Goal: Task Accomplishment & Management: Manage account settings

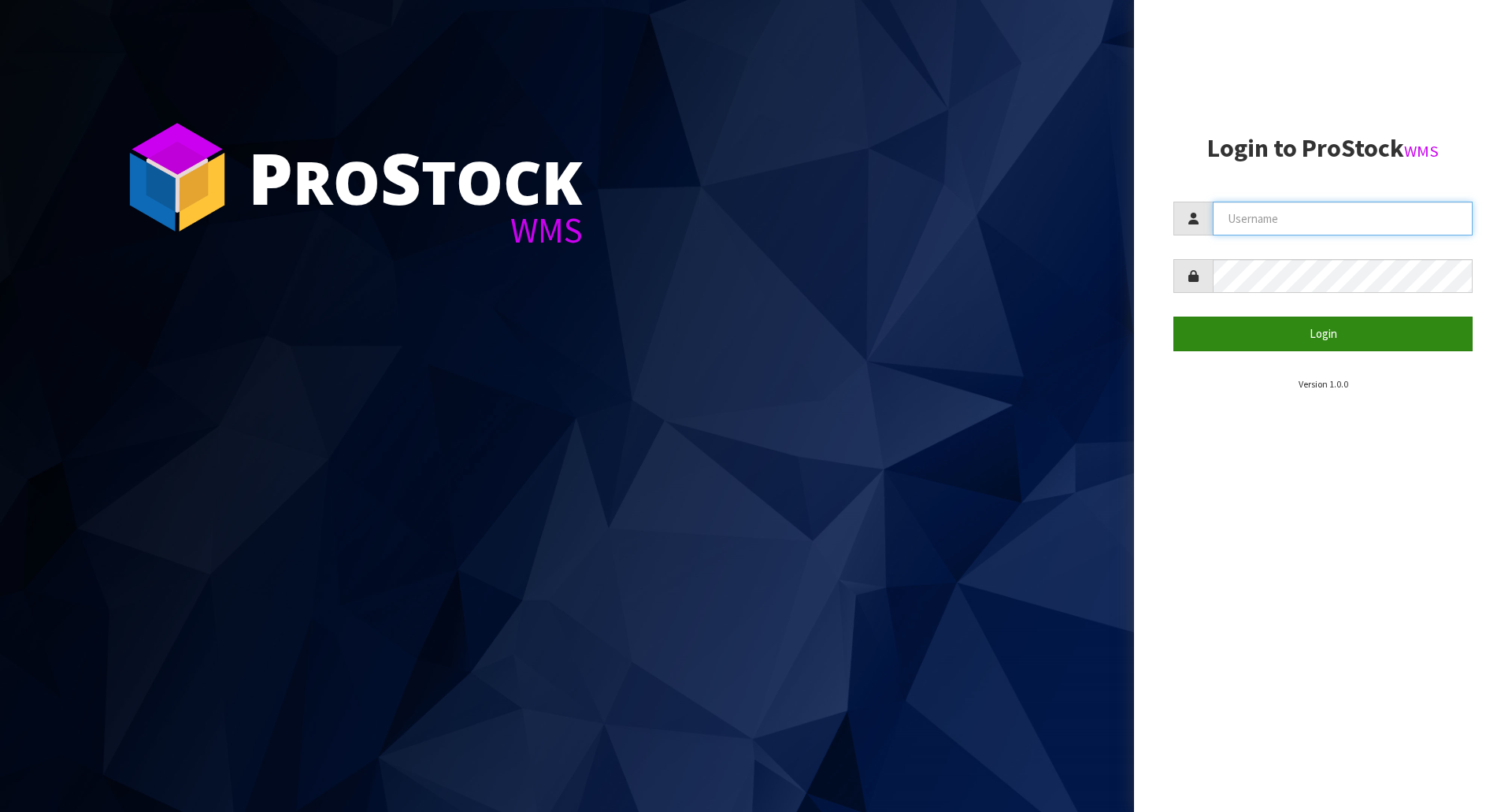
type input "[EMAIL_ADDRESS][DOMAIN_NAME]"
click at [1325, 325] on button "Login" at bounding box center [1323, 333] width 299 height 34
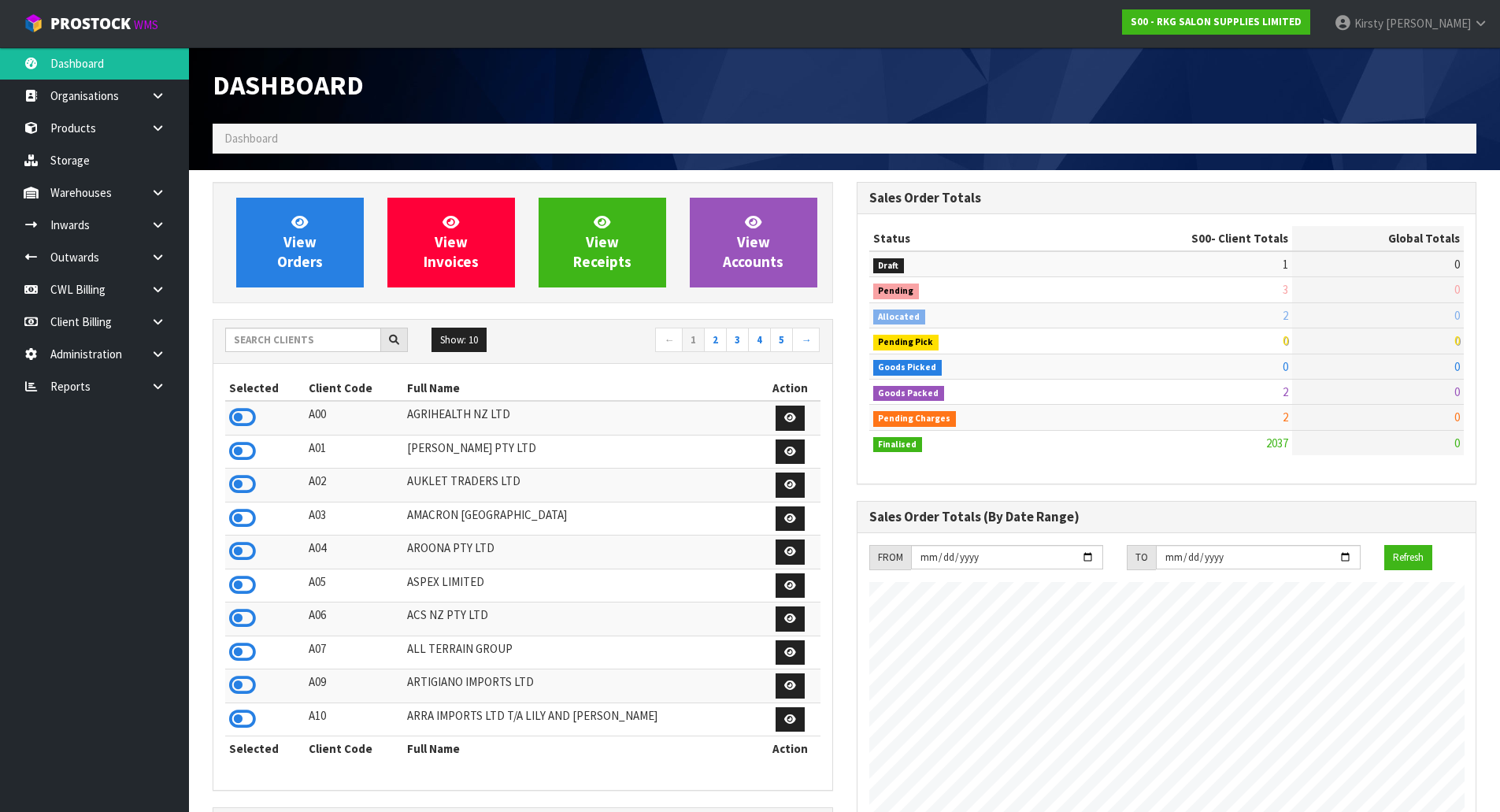
scroll to position [1193, 644]
click at [156, 258] on icon at bounding box center [158, 257] width 15 height 12
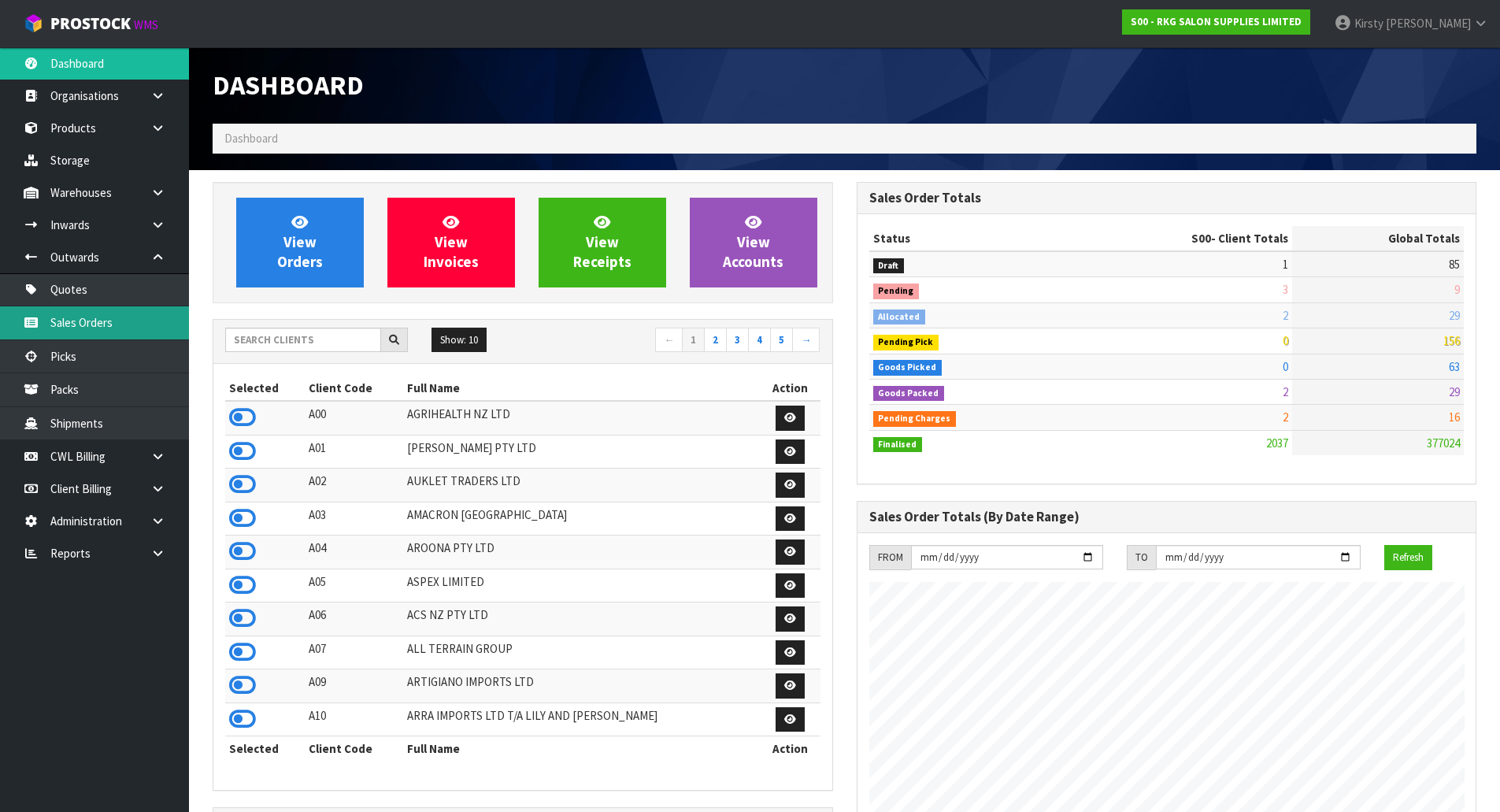
click at [89, 317] on link "Sales Orders" at bounding box center [94, 322] width 189 height 33
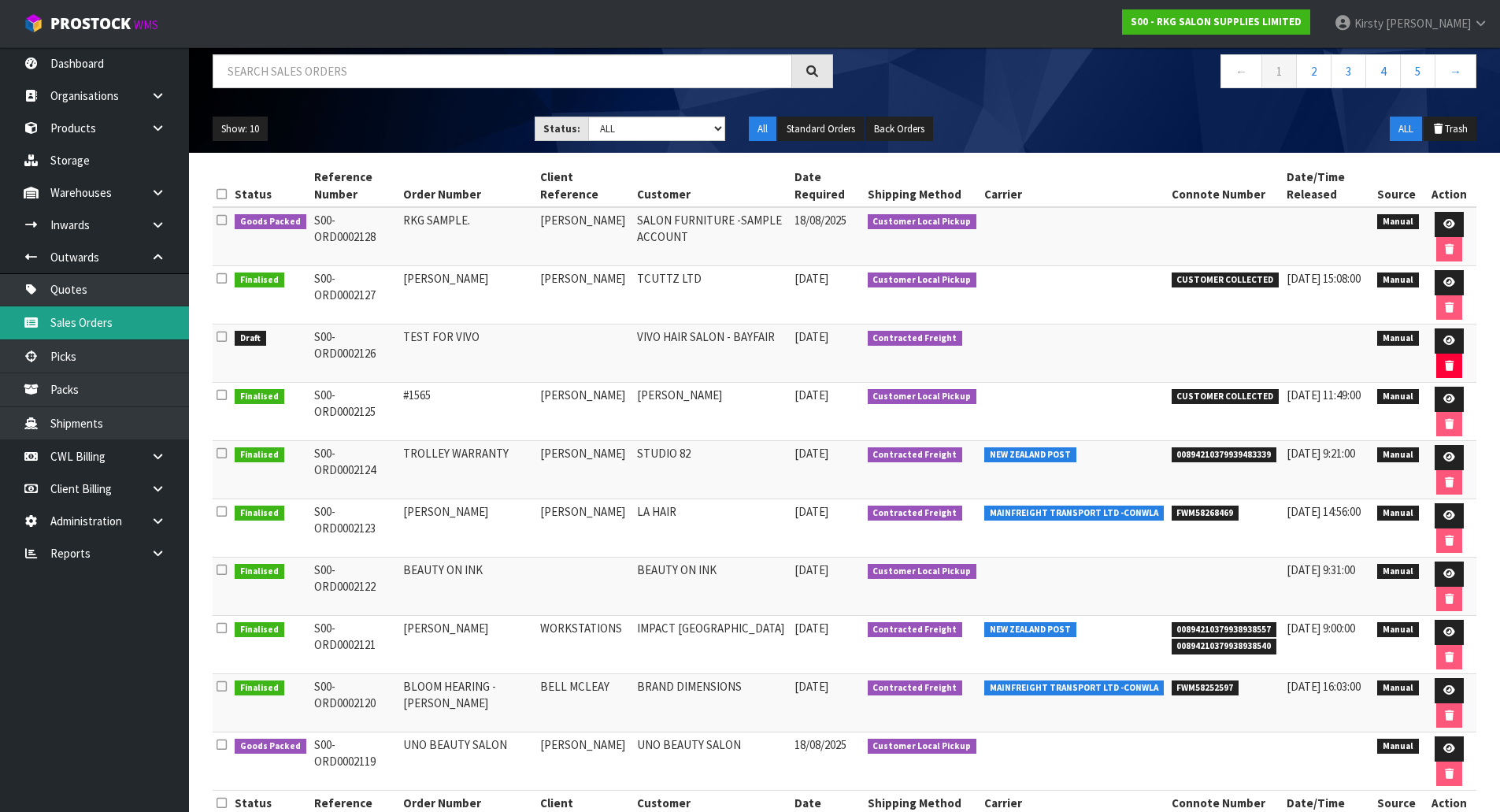
scroll to position [158, 0]
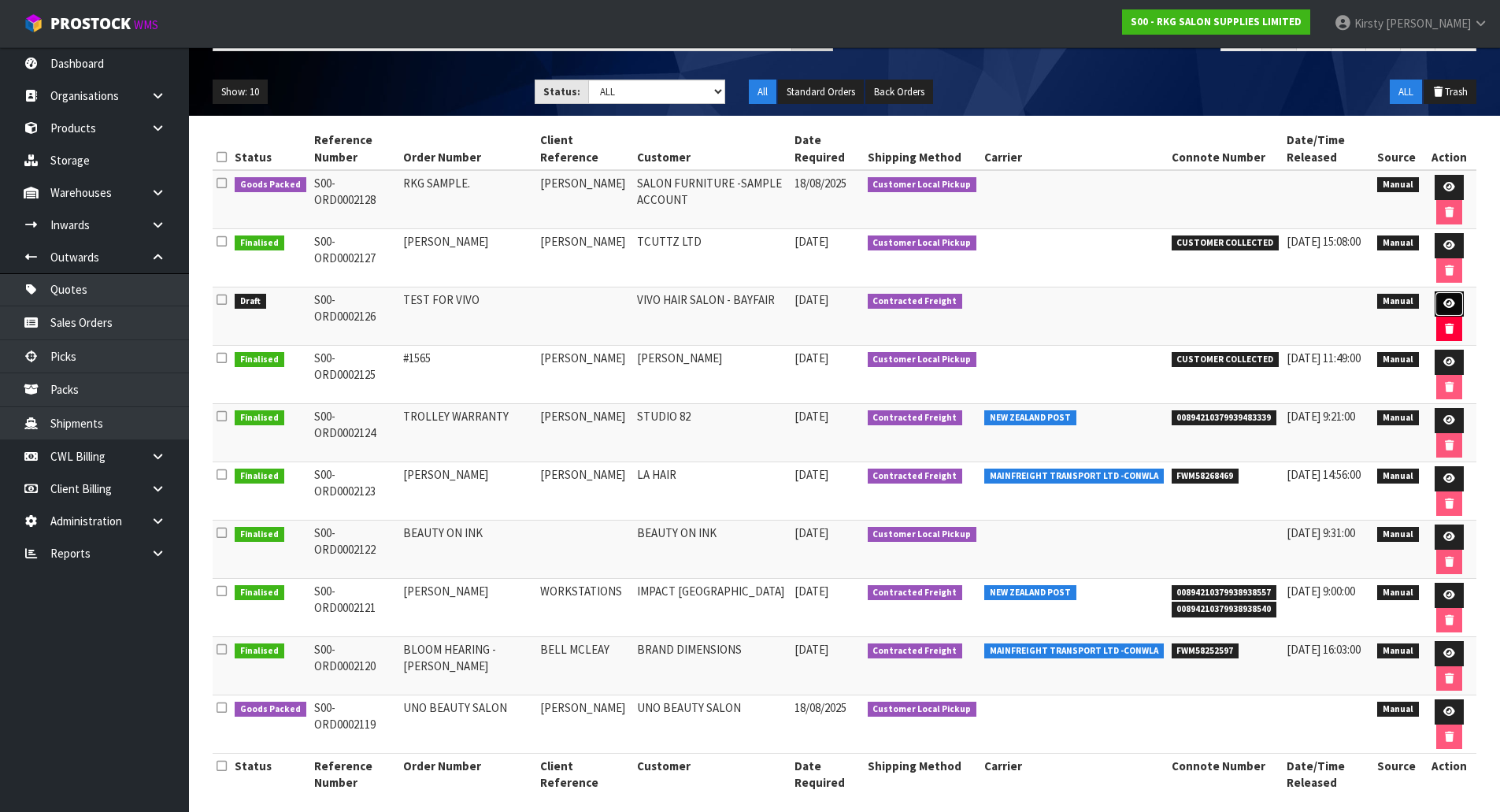
click at [1446, 301] on icon at bounding box center [1449, 303] width 12 height 11
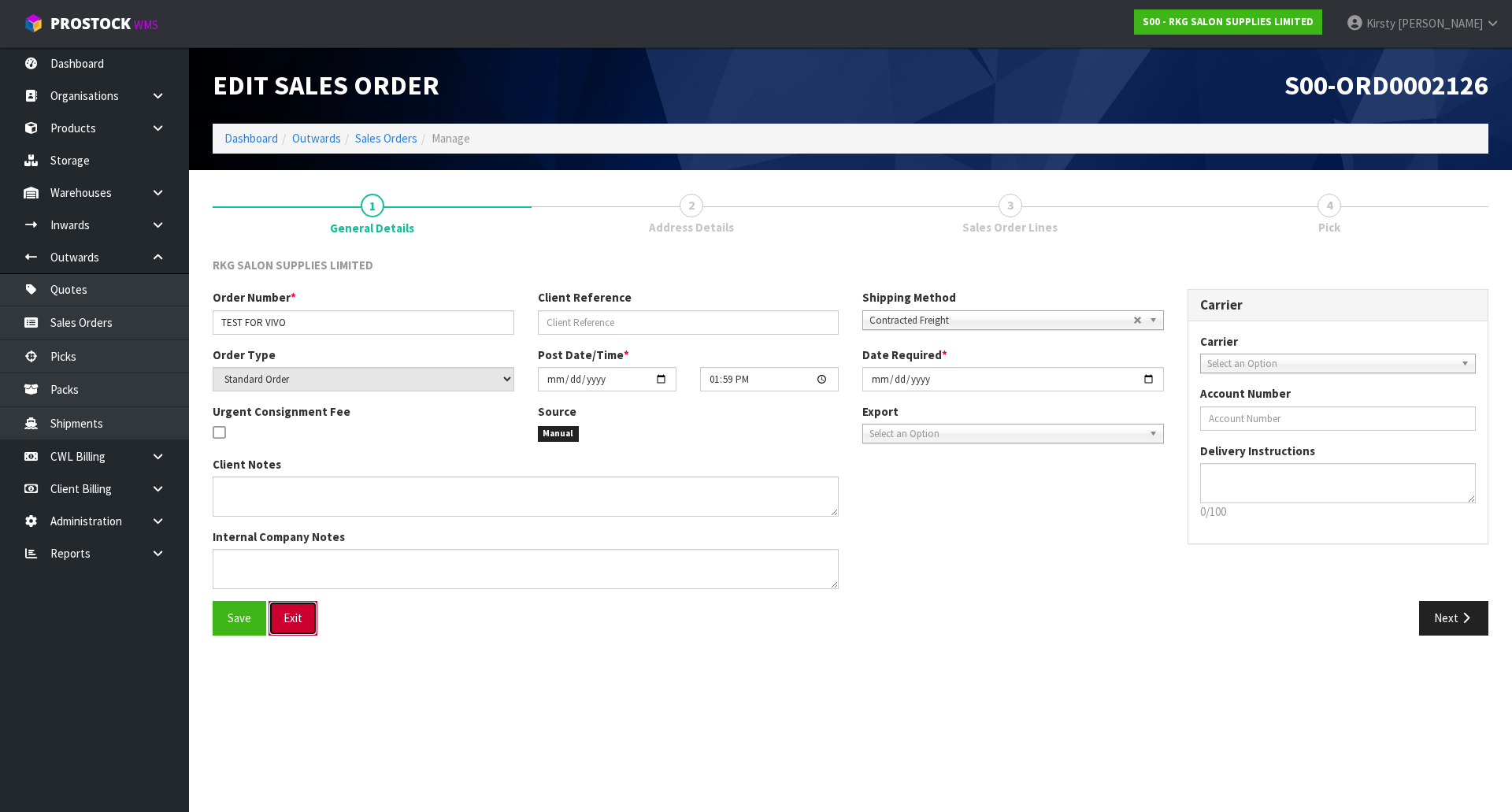
click at [295, 618] on button "Exit" at bounding box center [292, 618] width 49 height 34
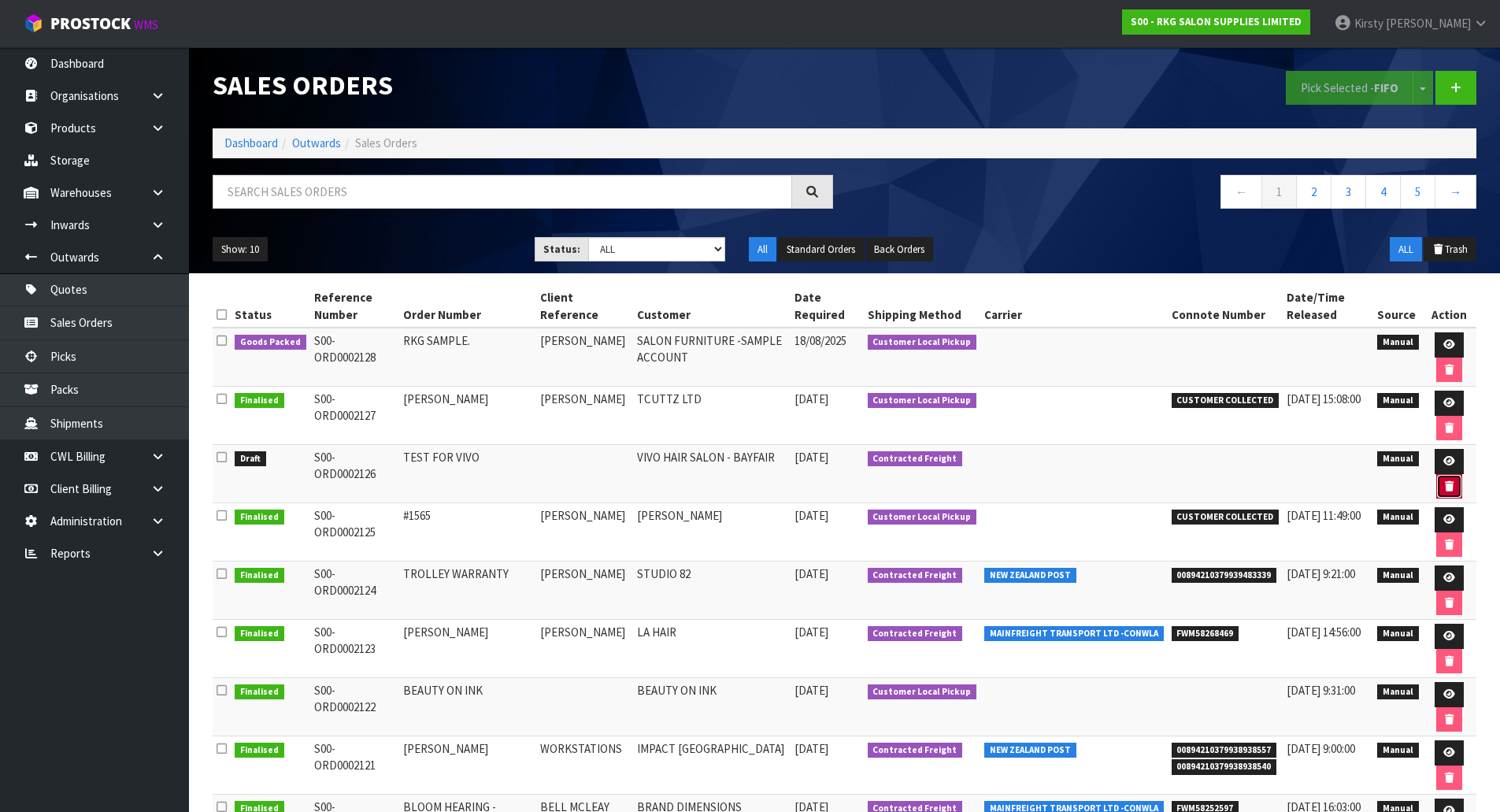
click at [1445, 481] on icon "button" at bounding box center [1449, 486] width 9 height 11
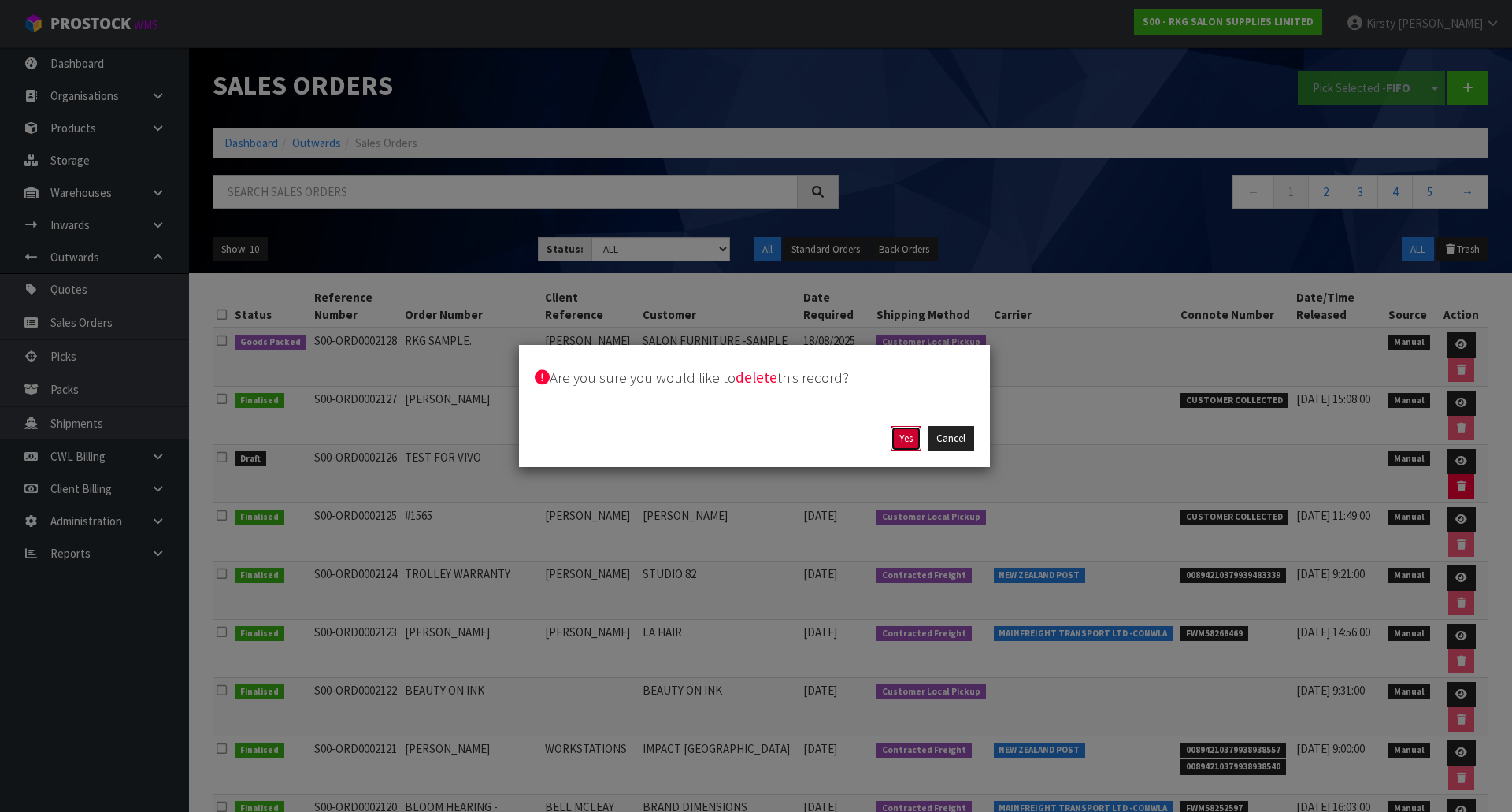
click at [903, 437] on button "Yes" at bounding box center [906, 439] width 31 height 25
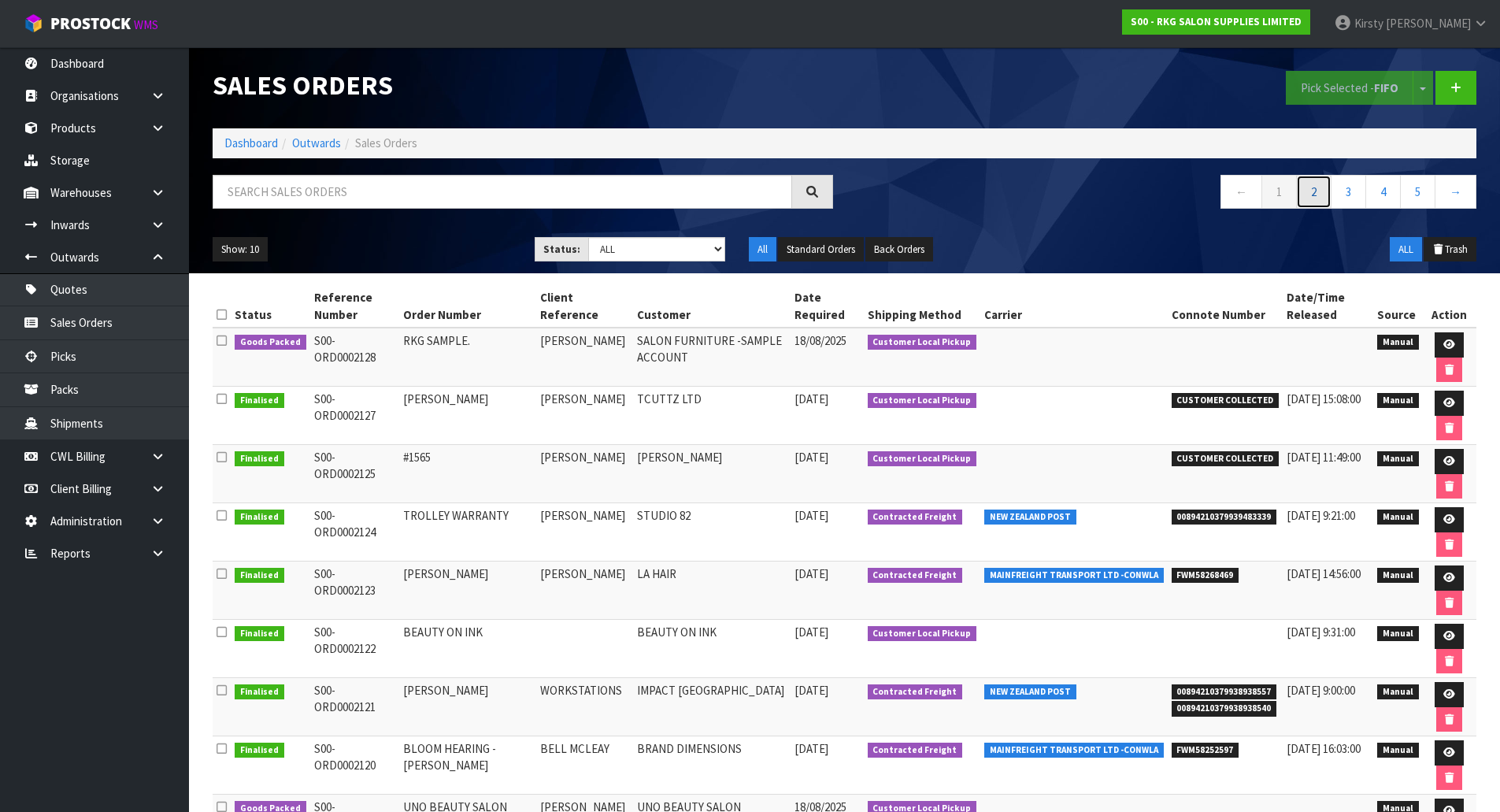
click at [1317, 188] on link "2" at bounding box center [1313, 191] width 36 height 34
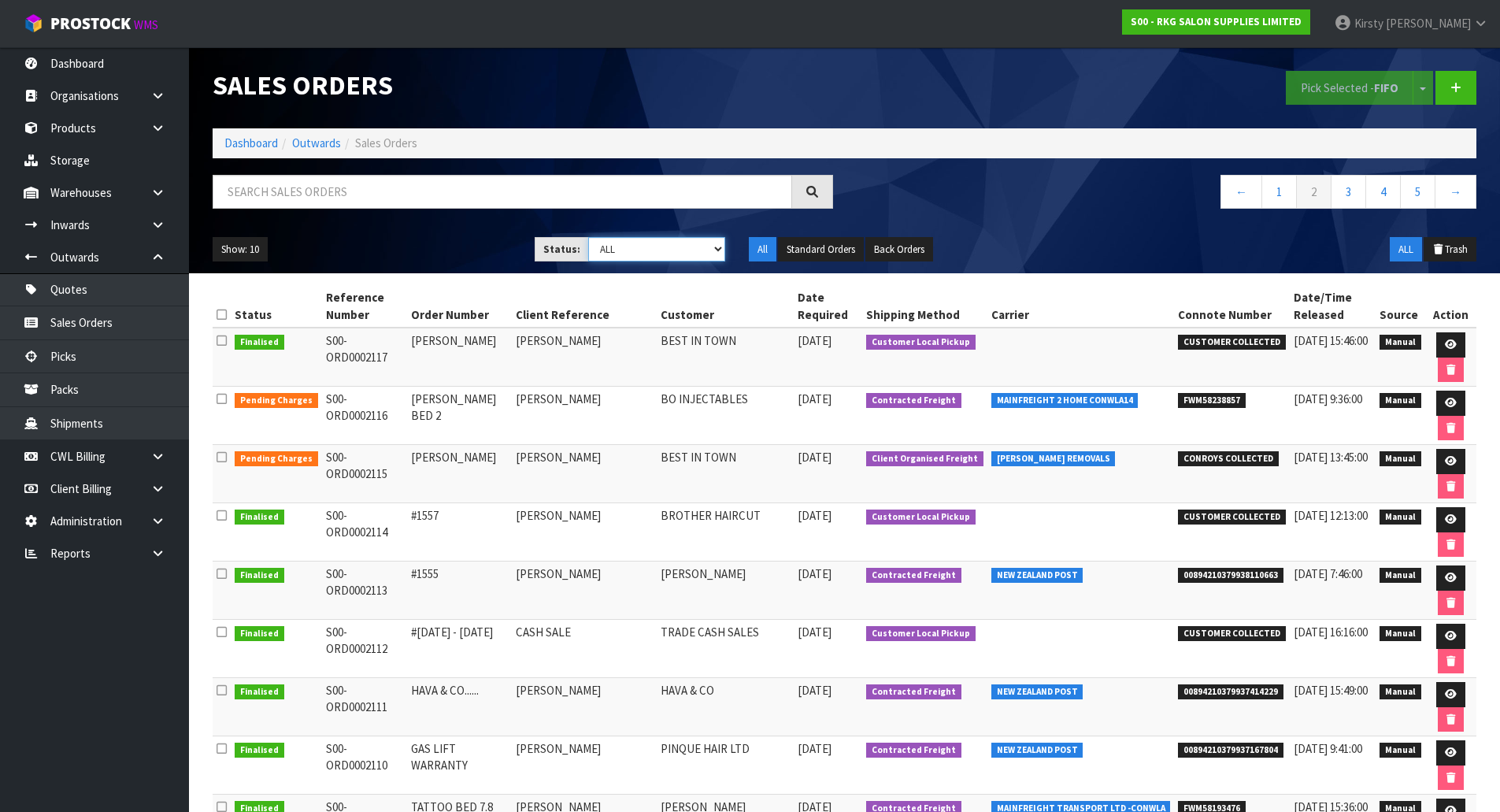
click at [719, 249] on select "Draft Pending Allocated Pending Pick Goods Picked Goods Packed Pending Charges …" at bounding box center [656, 248] width 137 height 24
click at [719, 245] on select "Draft Pending Allocated Pending Pick Goods Picked Goods Packed Pending Charges …" at bounding box center [656, 248] width 137 height 24
select select "string:6"
click at [588, 237] on select "Draft Pending Allocated Pending Pick Goods Picked Goods Packed Pending Charges …" at bounding box center [656, 248] width 137 height 24
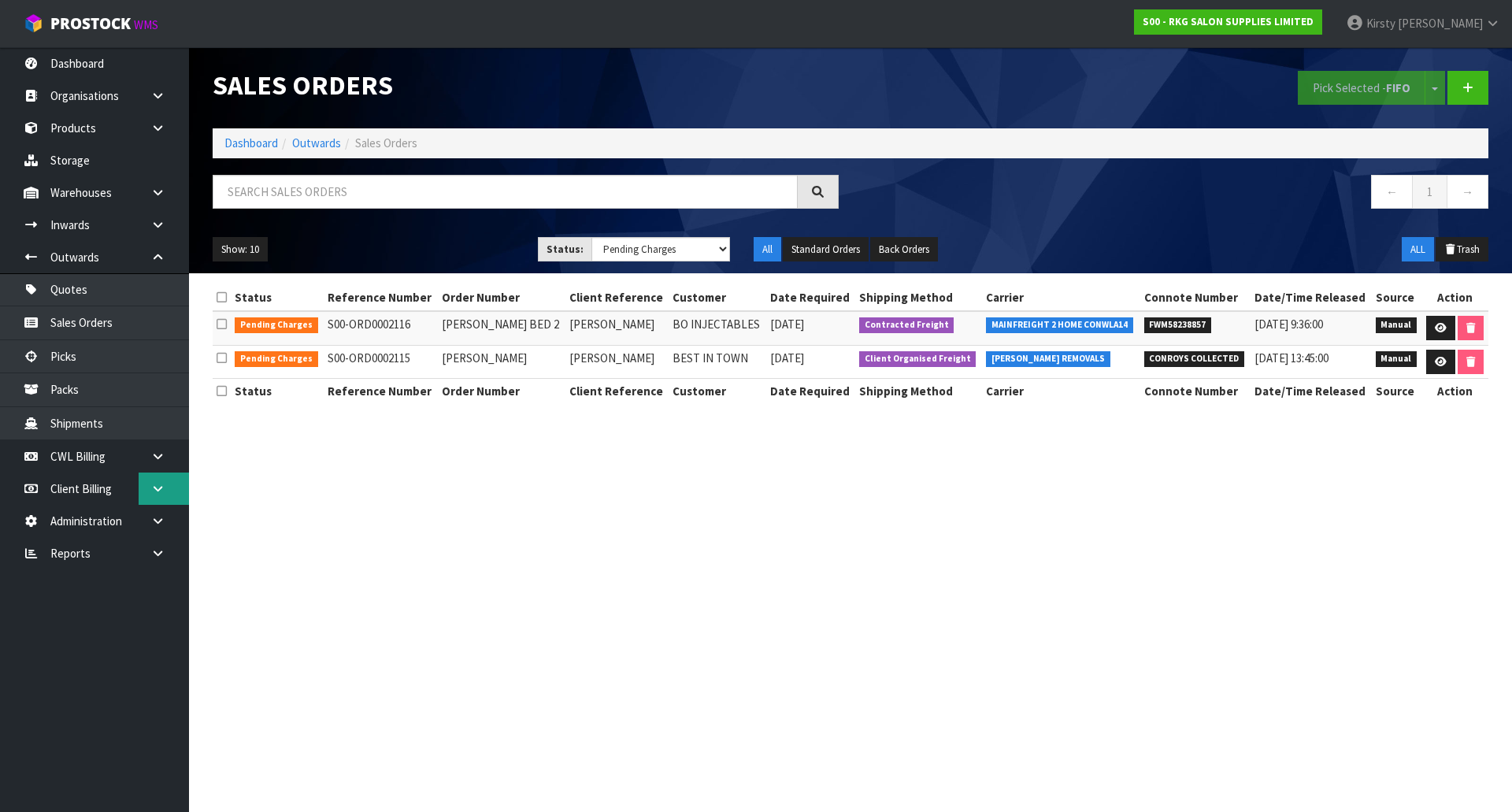
click at [155, 485] on icon at bounding box center [158, 489] width 15 height 12
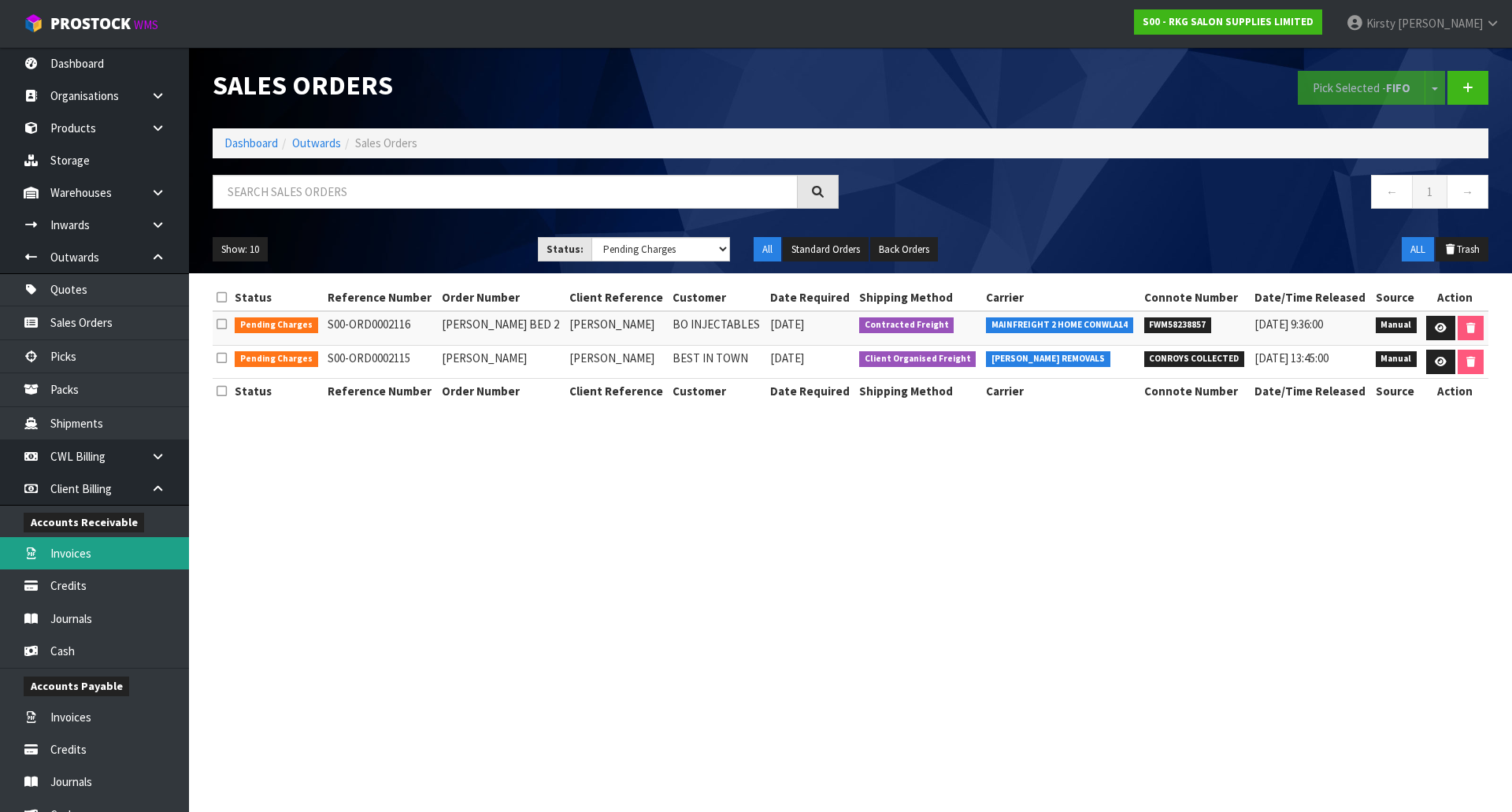
click at [77, 550] on link "Invoices" at bounding box center [94, 553] width 189 height 33
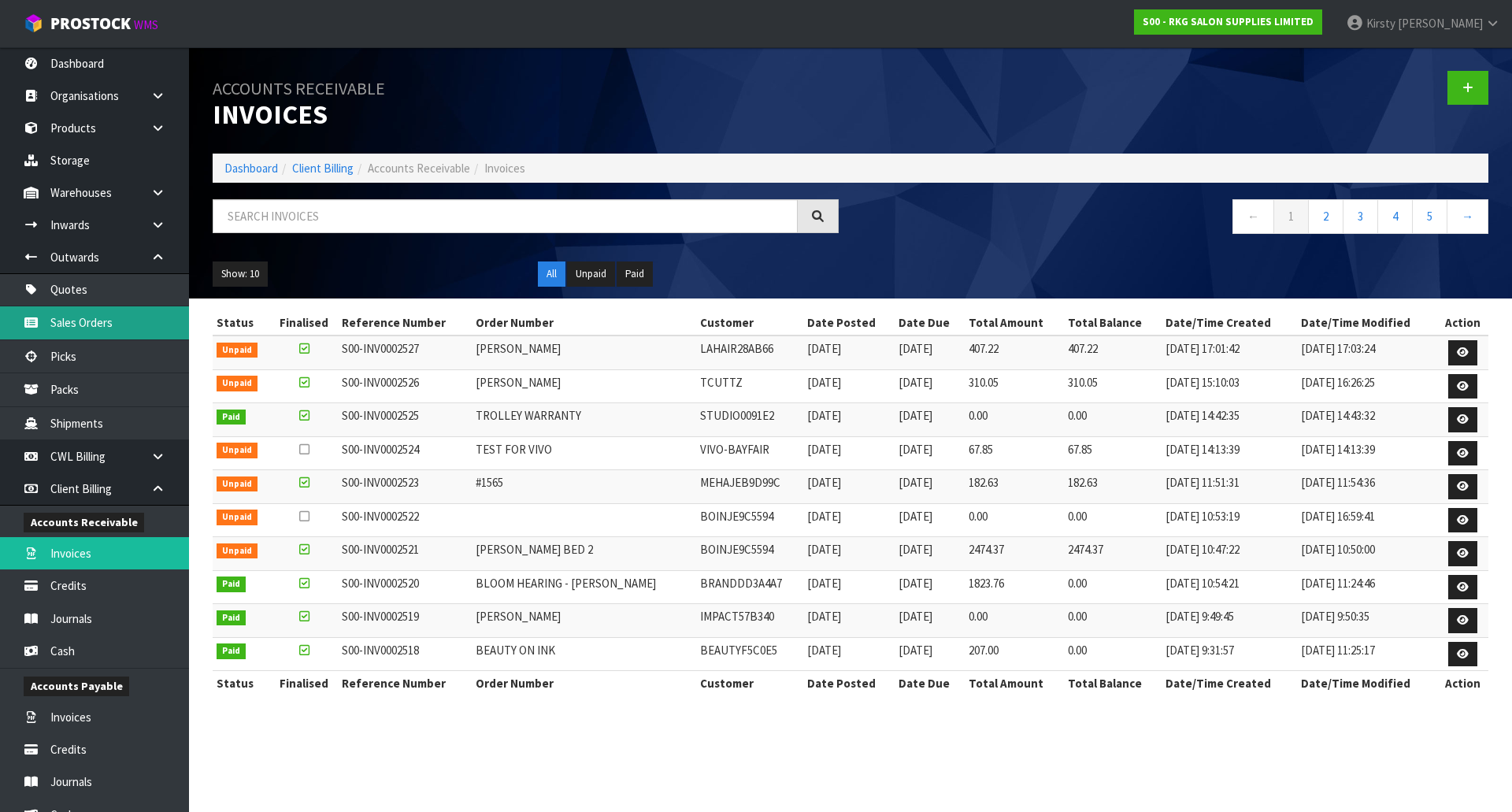
click at [110, 321] on link "Sales Orders" at bounding box center [94, 322] width 189 height 33
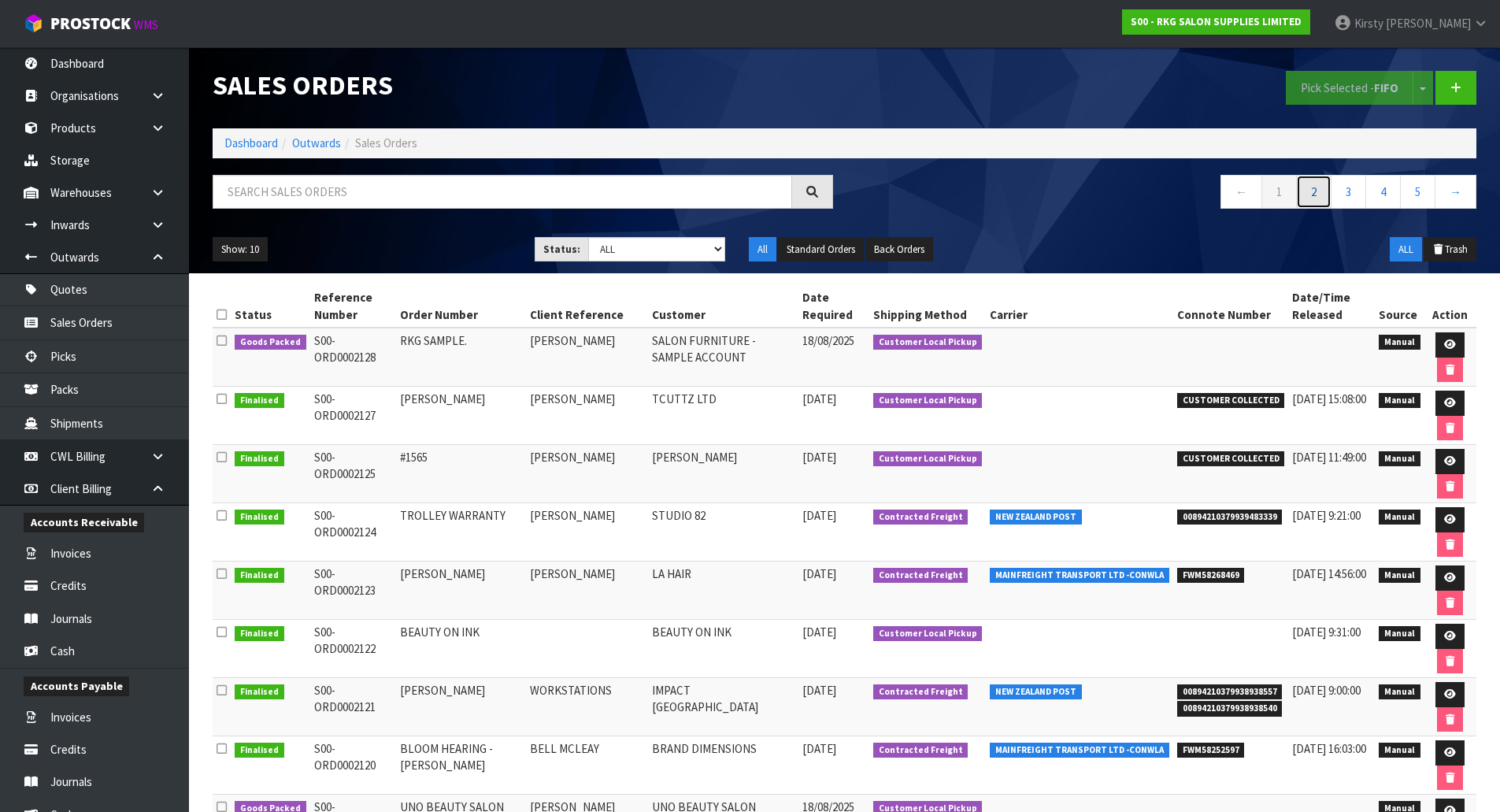
click at [1318, 196] on link "2" at bounding box center [1313, 191] width 36 height 34
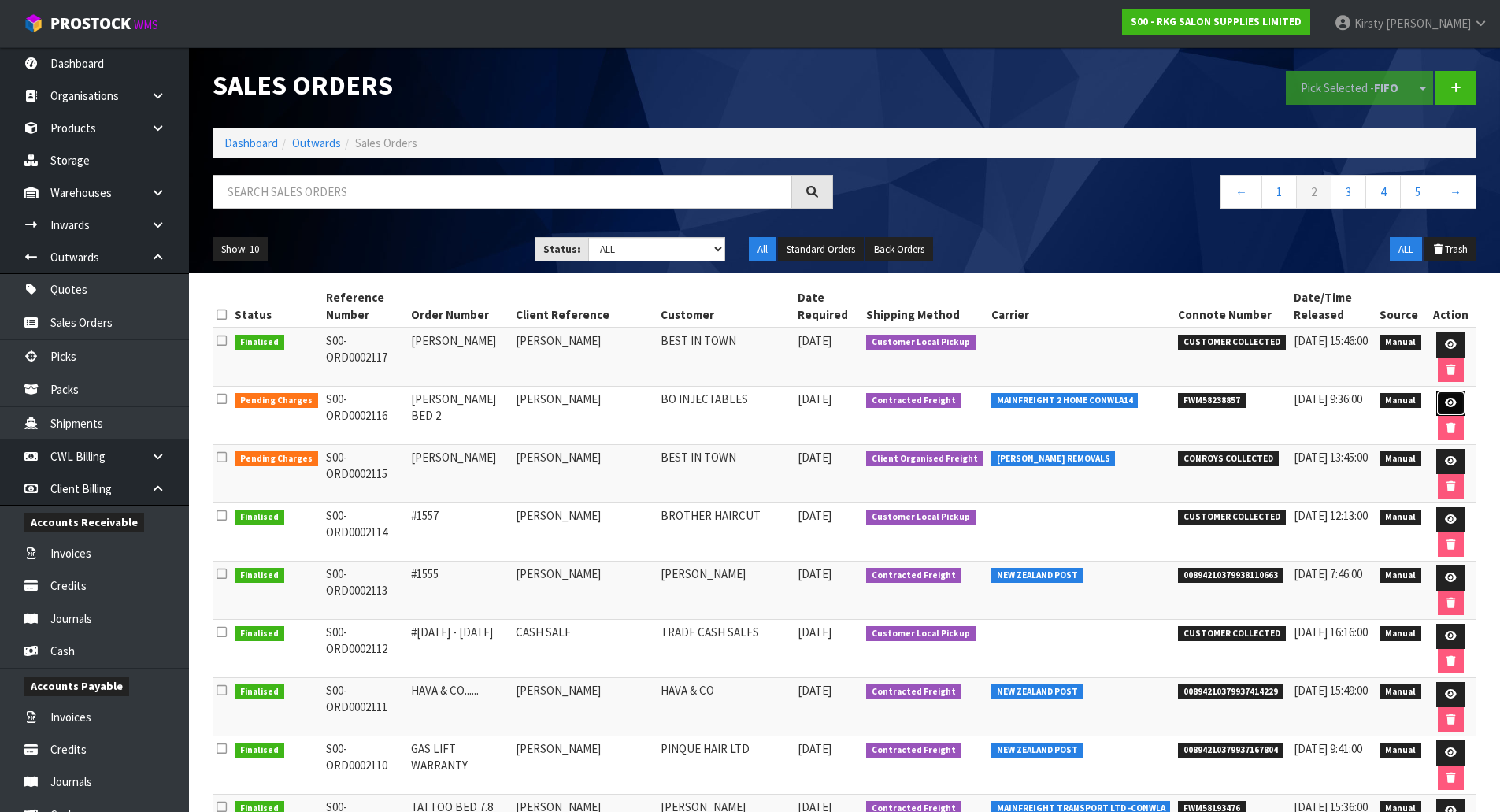
click at [1445, 400] on icon at bounding box center [1451, 402] width 12 height 11
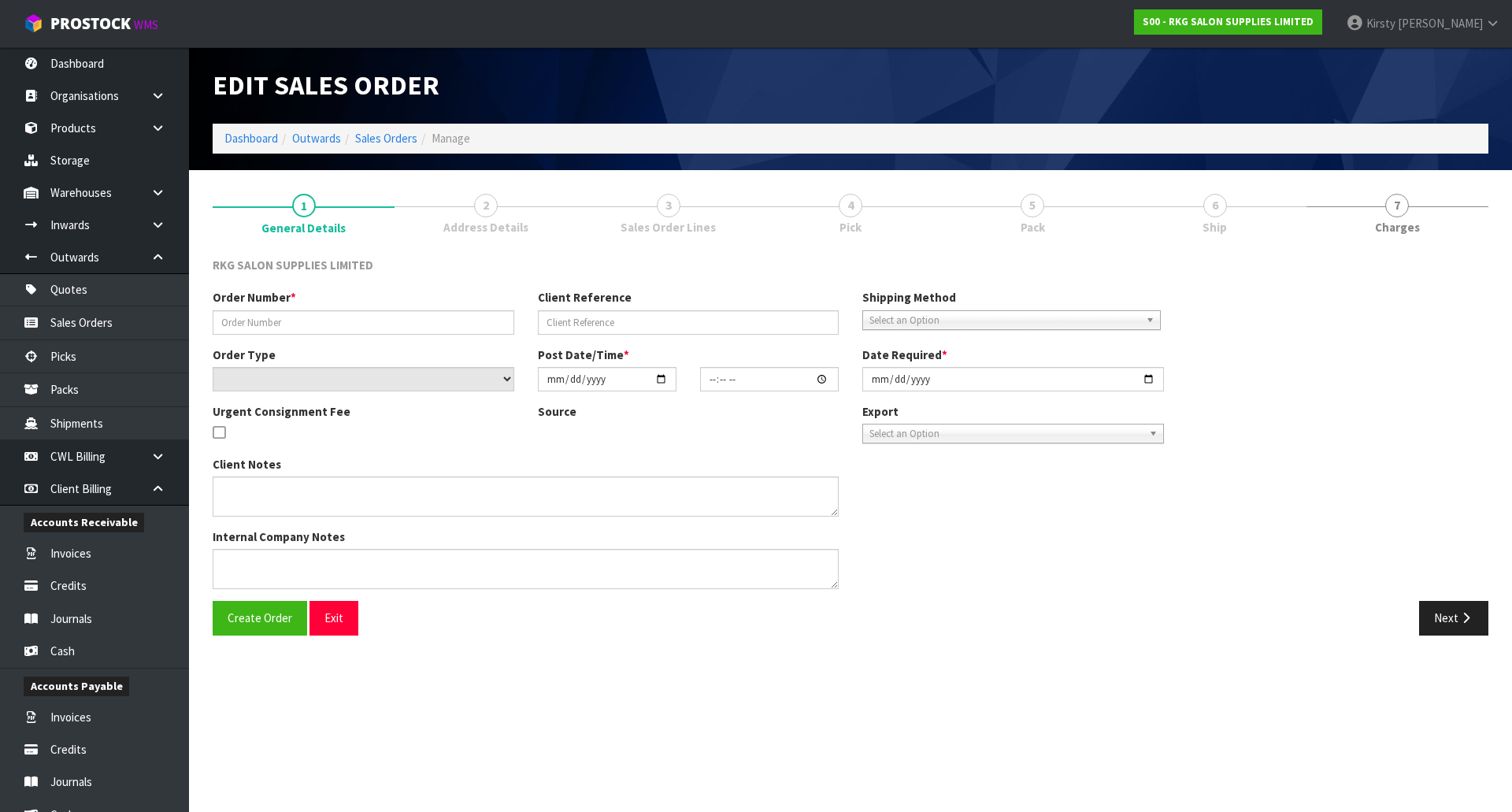
type input "[PERSON_NAME] BED 2"
type input "[PERSON_NAME]"
select select "number:0"
type input "[DATE]"
type input "00:00:00.000"
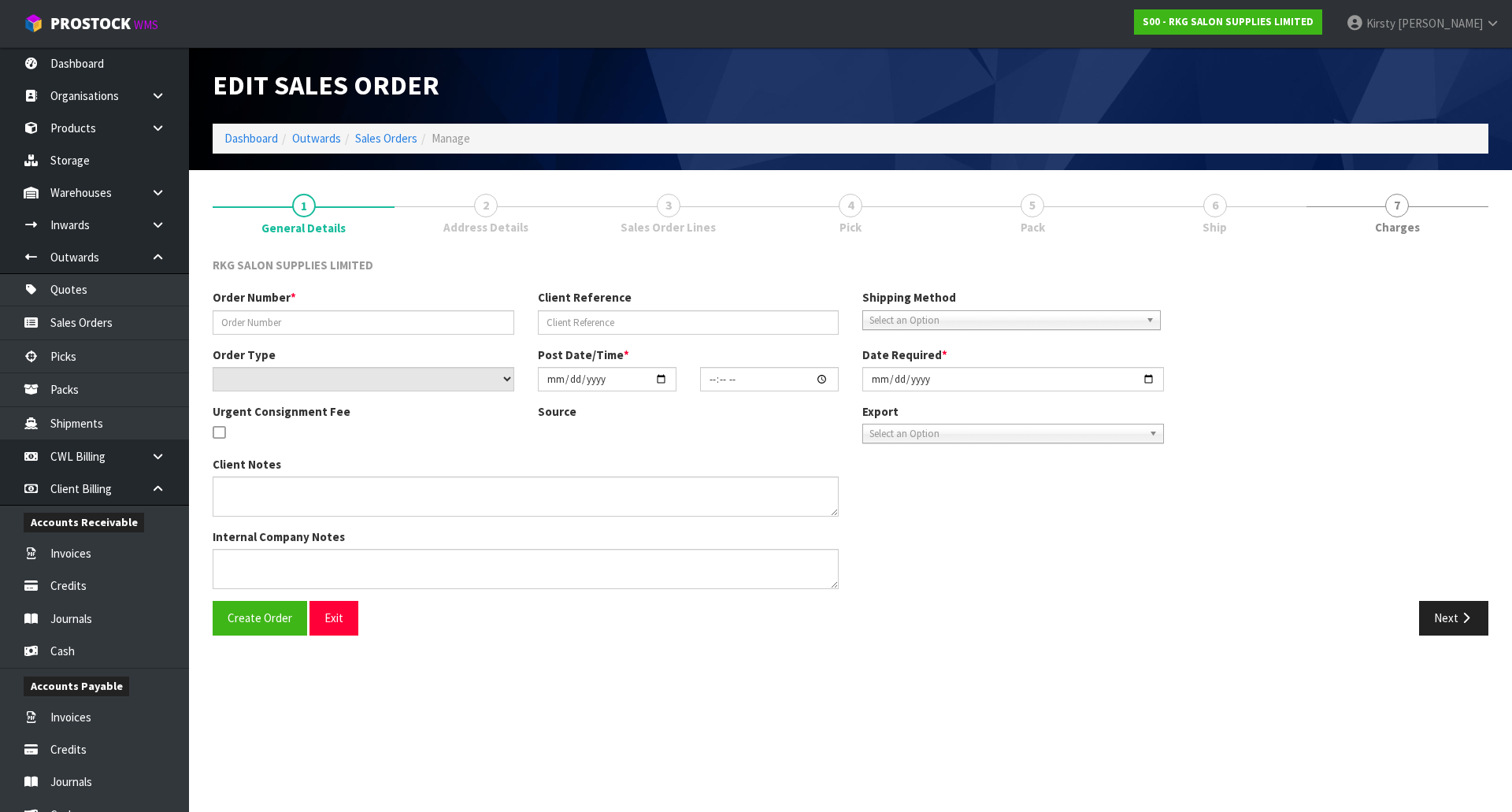
type input "[DATE]"
type textarea "IS IT POSSIBLE TO PLEASE HAVE ALL THE PACKING REMOVED SO IT’S JUST THE BED. EXT…"
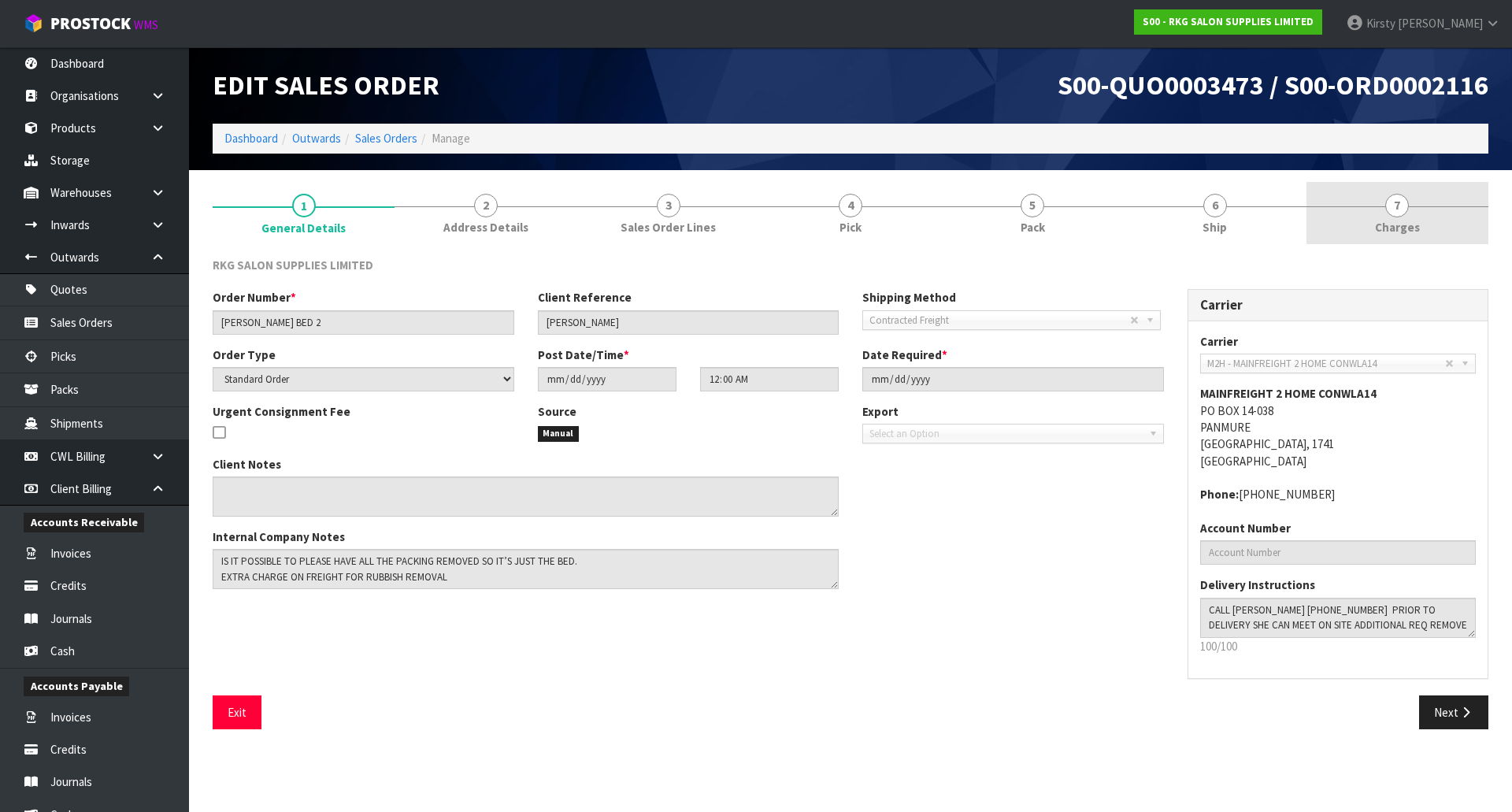
click at [1403, 208] on span "7" at bounding box center [1397, 205] width 24 height 24
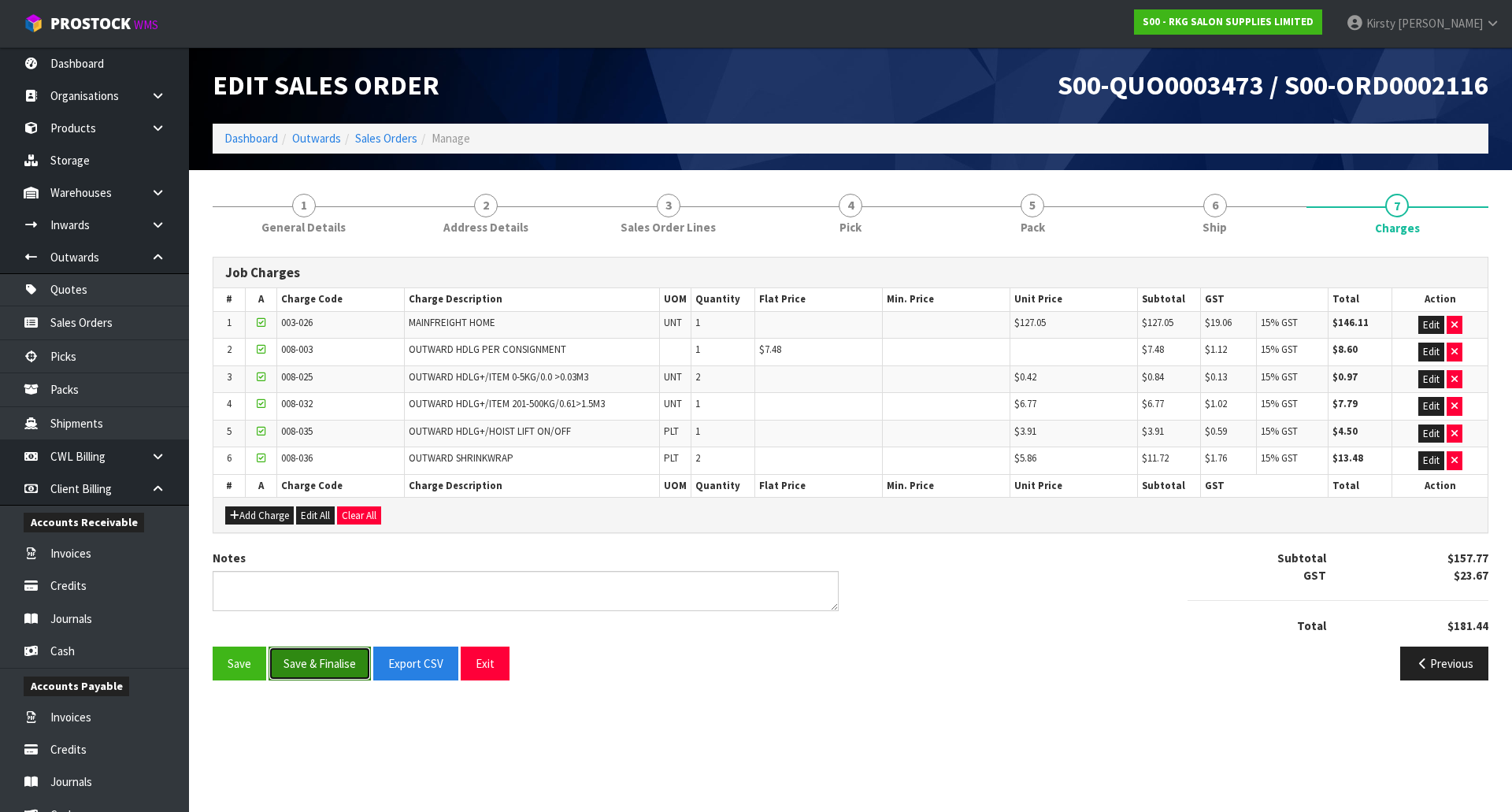
click at [336, 661] on button "Save & Finalise" at bounding box center [319, 663] width 102 height 34
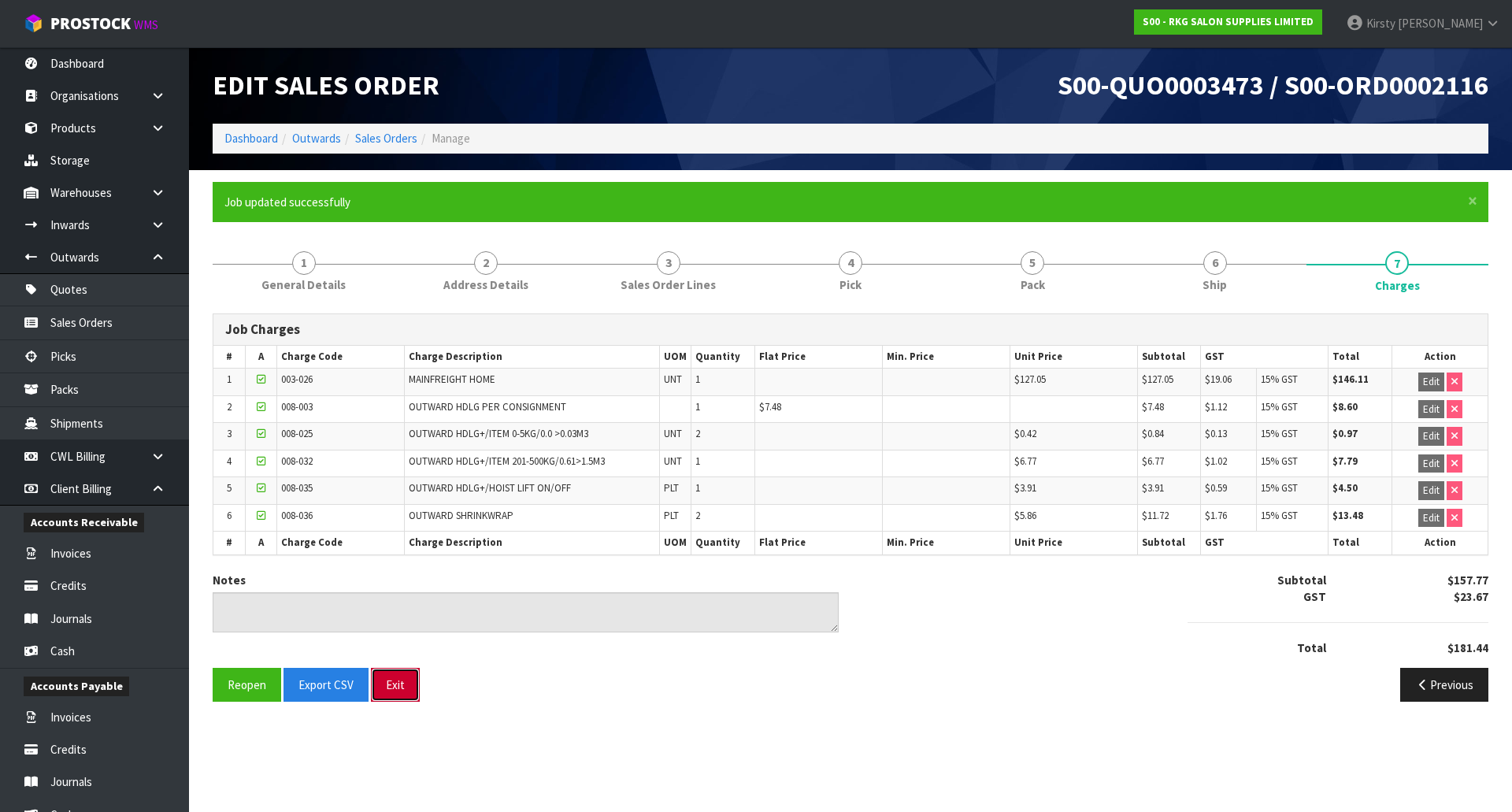
click at [388, 689] on button "Exit" at bounding box center [395, 684] width 49 height 34
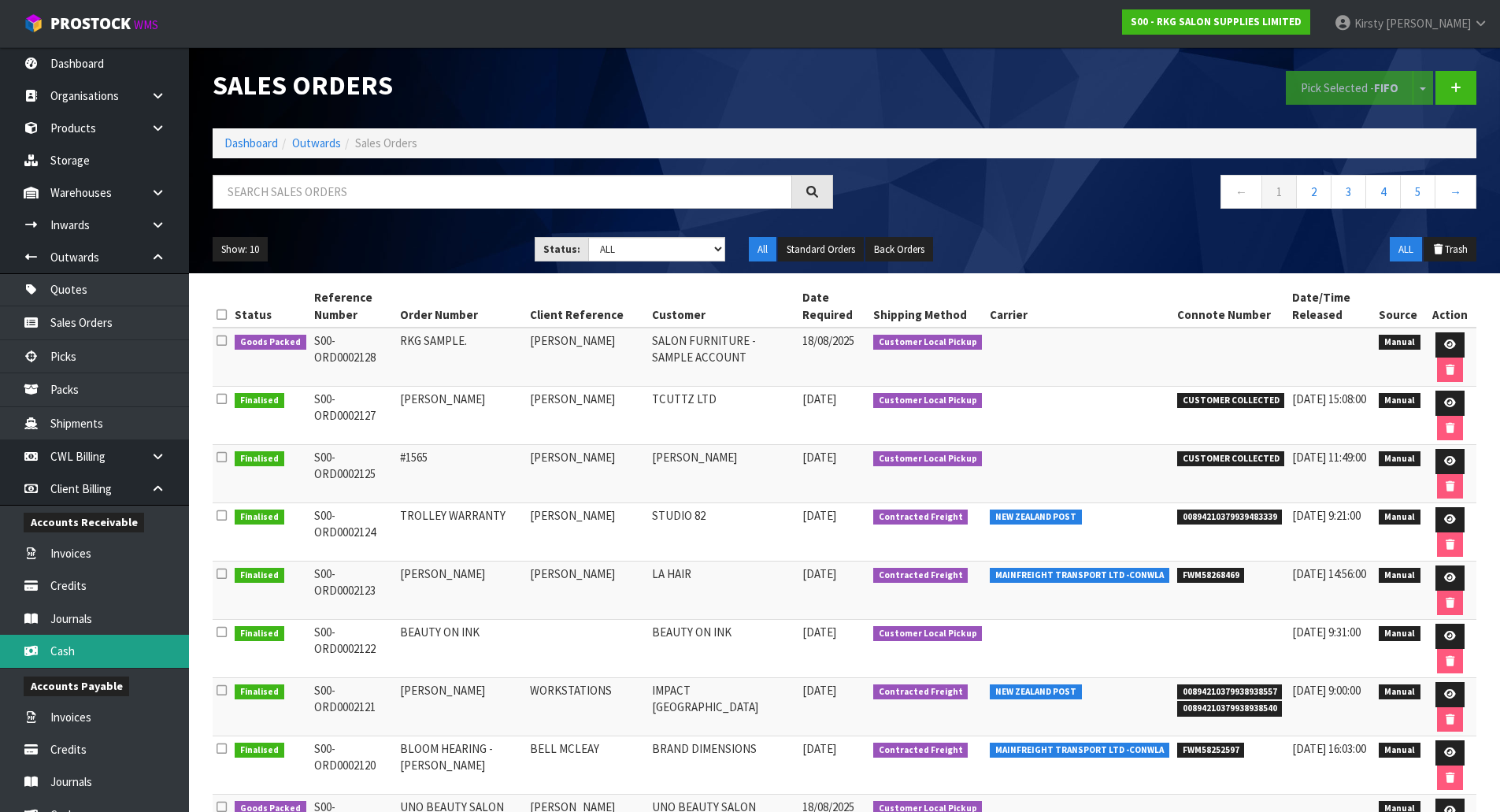
drag, startPoint x: 78, startPoint y: 645, endPoint x: 84, endPoint y: 636, distance: 10.8
click at [78, 645] on link "Cash" at bounding box center [94, 651] width 189 height 33
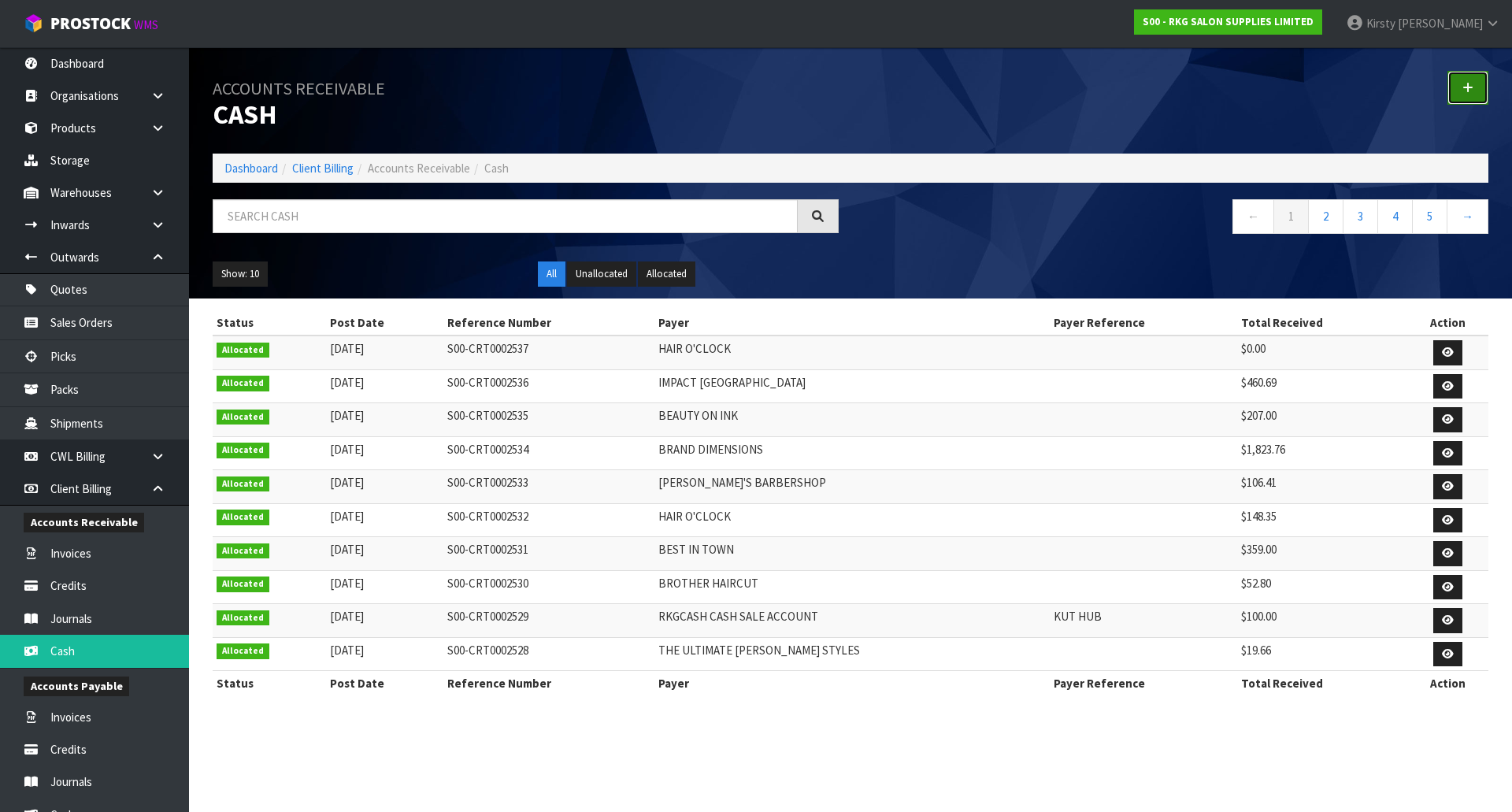
click at [1461, 95] on link at bounding box center [1468, 88] width 41 height 34
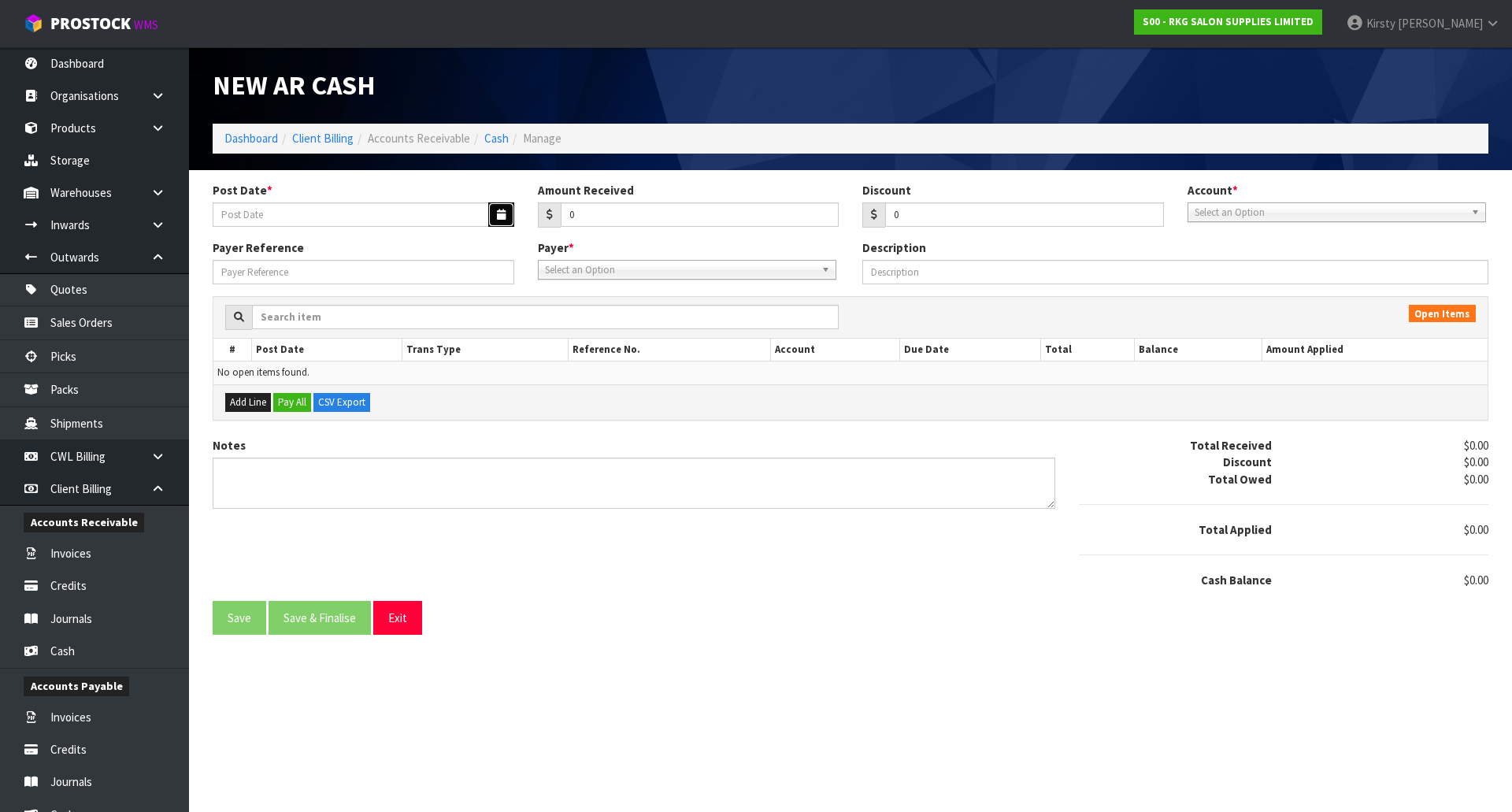
click at [509, 213] on button "button" at bounding box center [501, 214] width 26 height 24
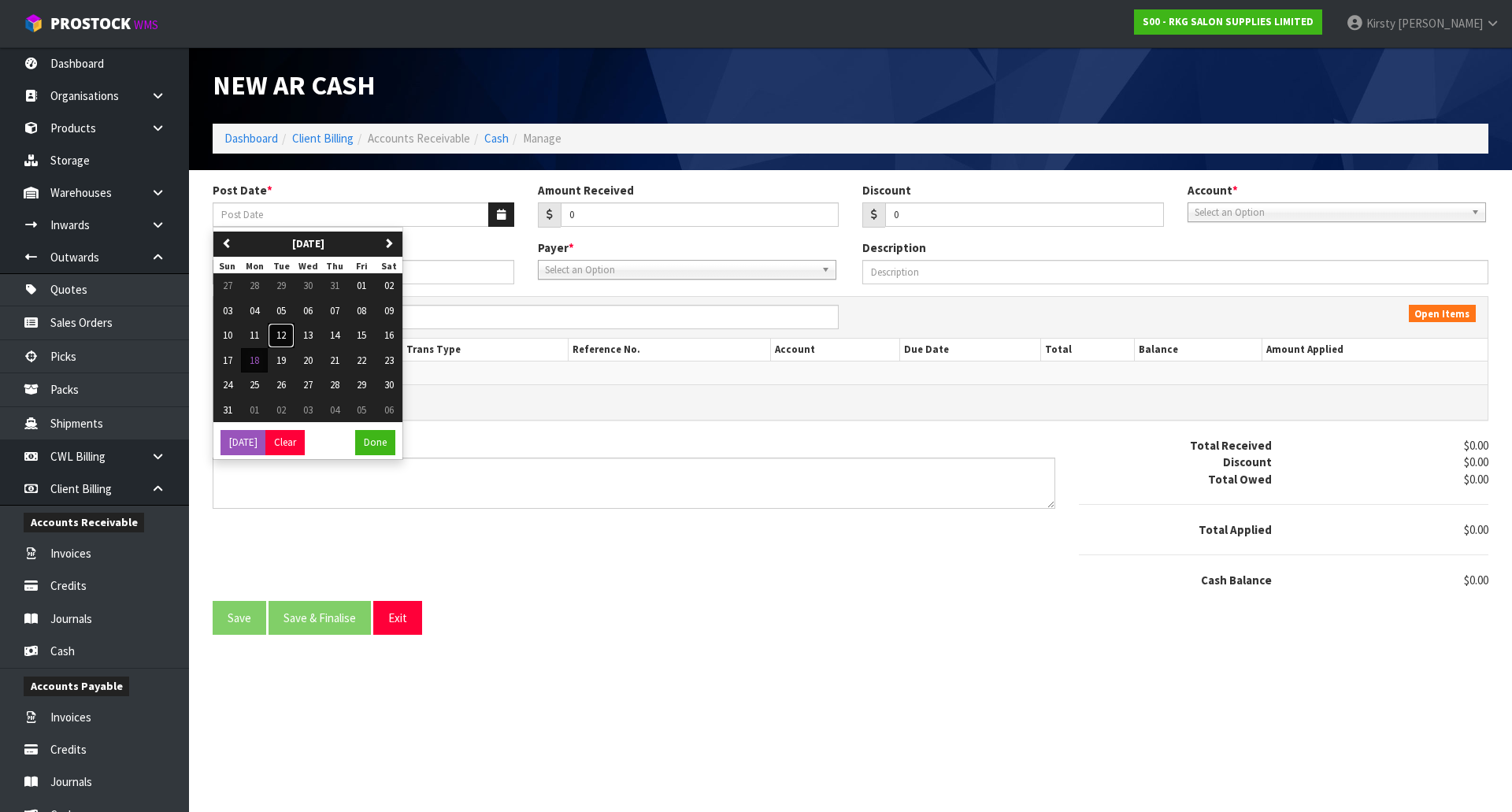
click at [285, 337] on span "12" at bounding box center [281, 335] width 10 height 13
type input "[DATE]"
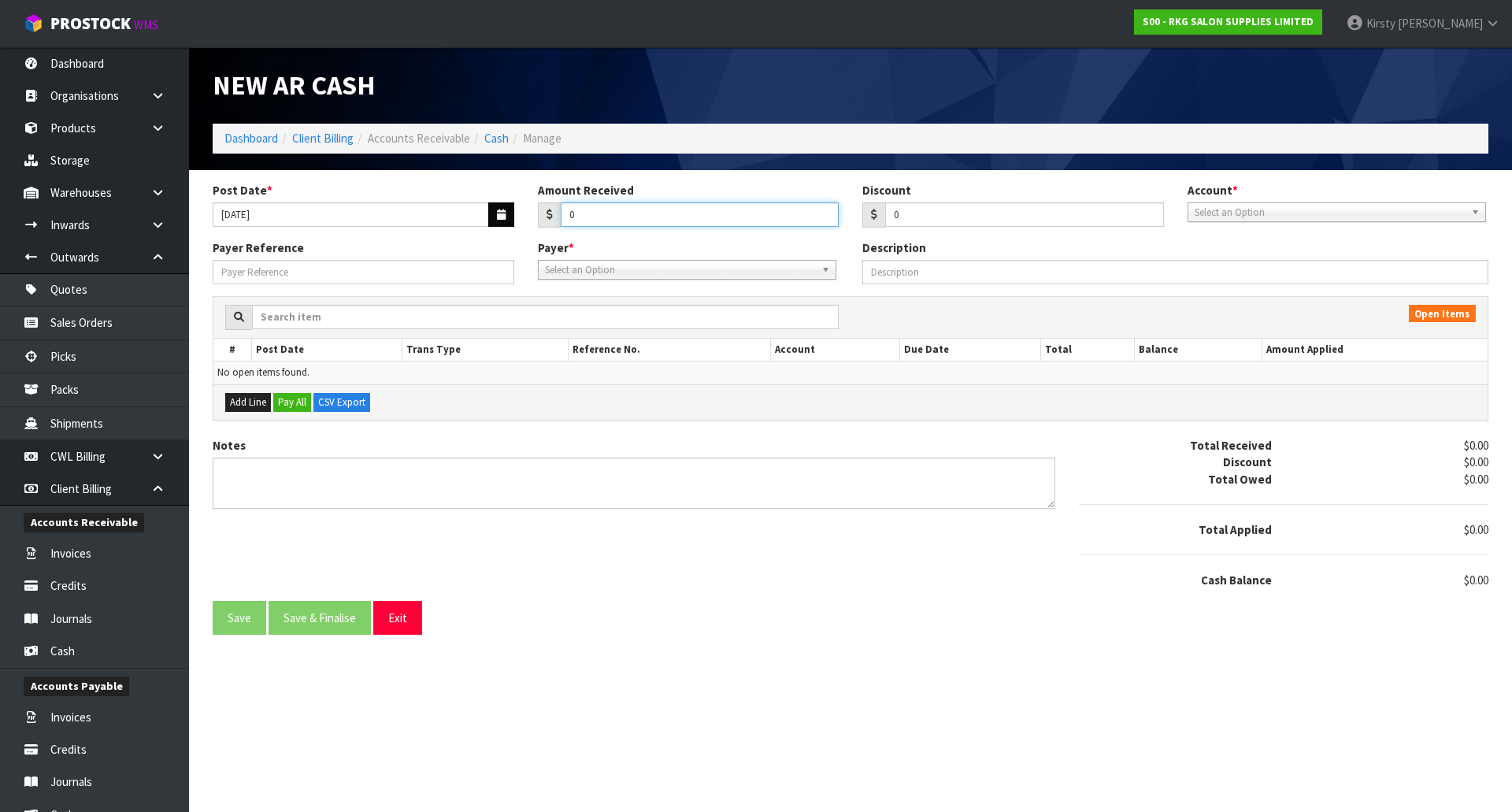
drag, startPoint x: 580, startPoint y: 215, endPoint x: 491, endPoint y: 219, distance: 89.1
click at [491, 219] on div "Post Date * [DATE] Amount Received 0 Discount 0 Account * 99-9115 - KIWIBANK 00…" at bounding box center [850, 211] width 1299 height 58
type input "2474.37"
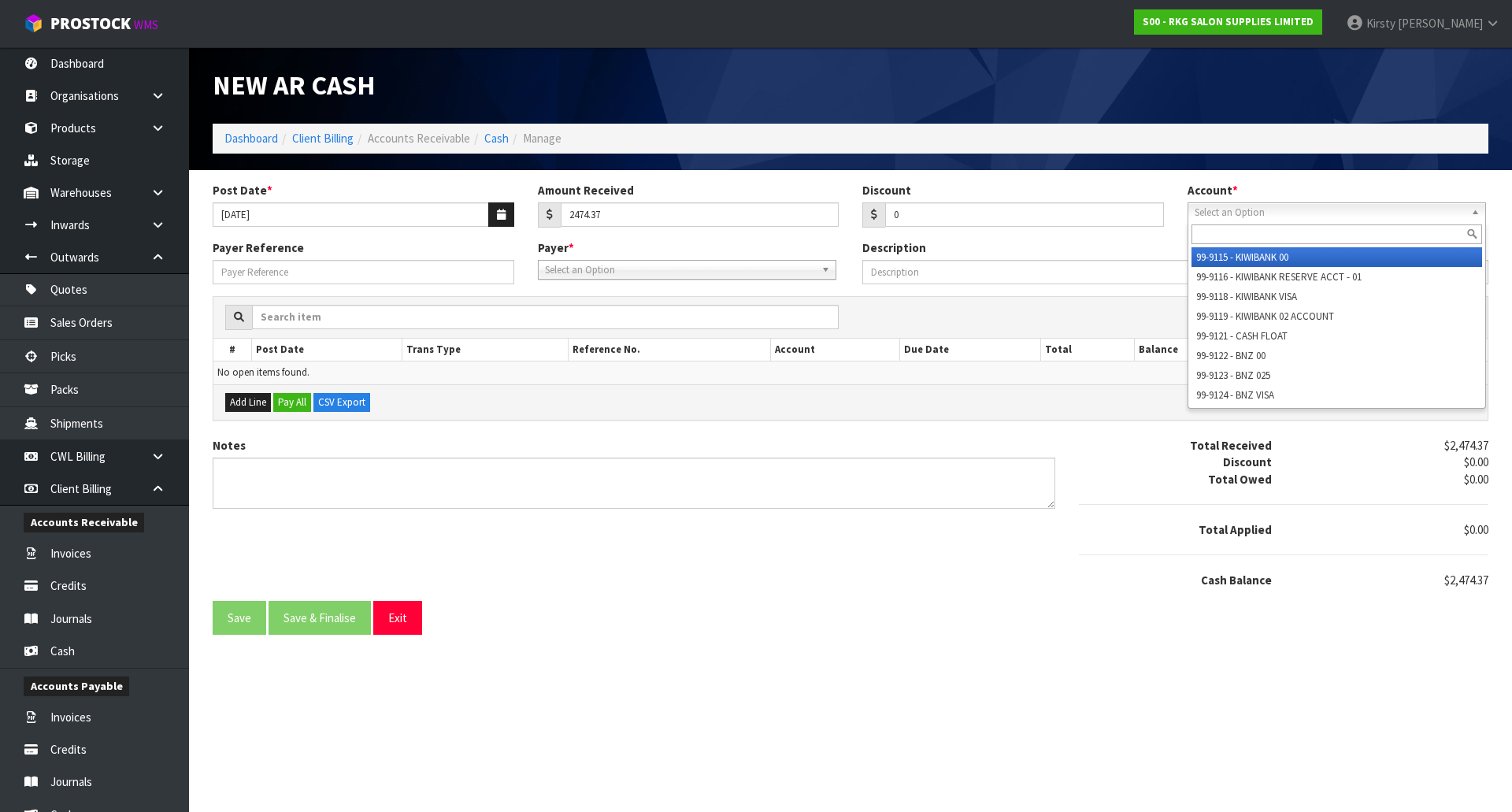
click at [1300, 215] on span "Select an Option" at bounding box center [1329, 213] width 270 height 19
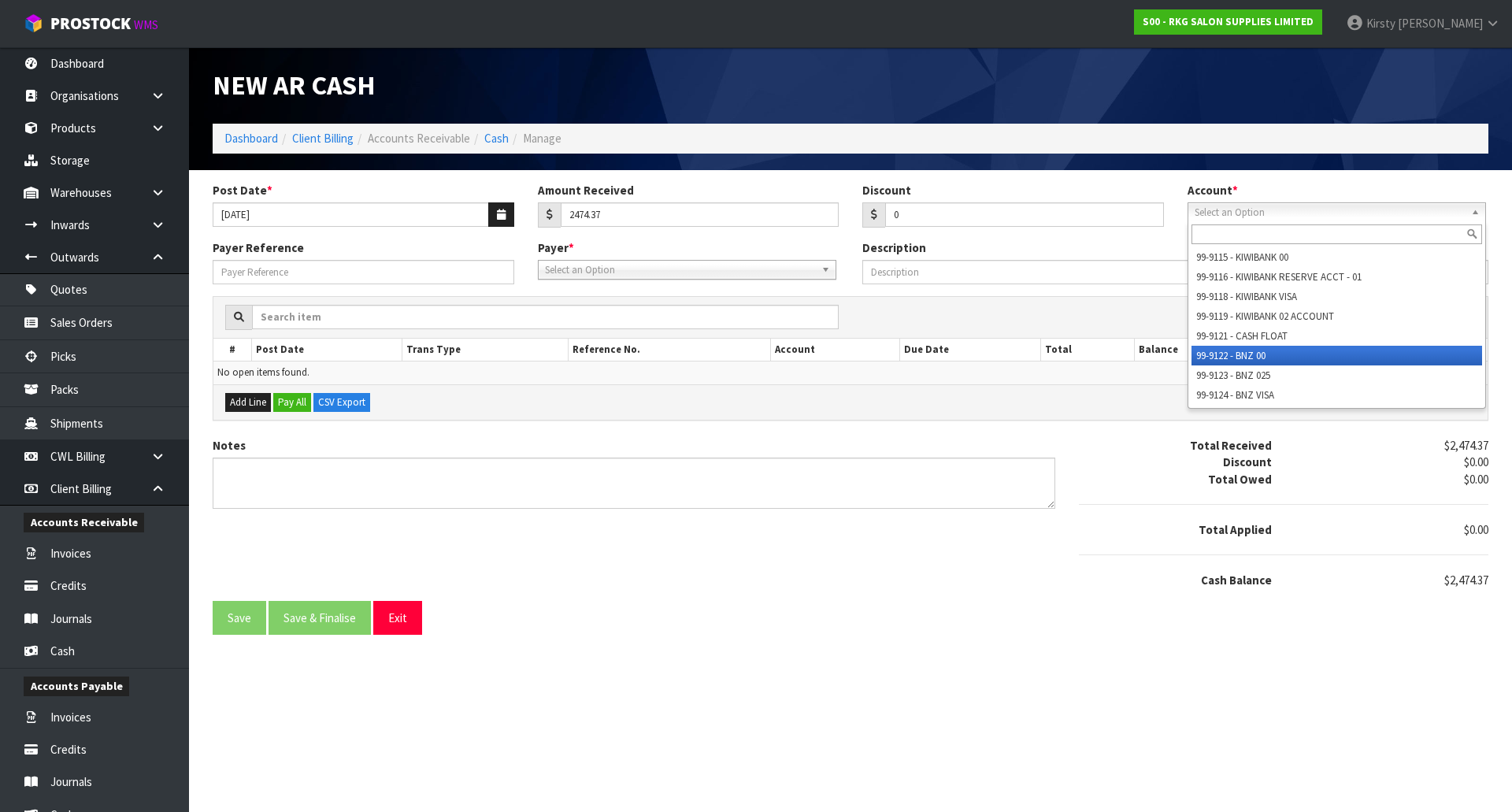
click at [1270, 351] on li "99-9122 - BNZ 00" at bounding box center [1336, 355] width 290 height 19
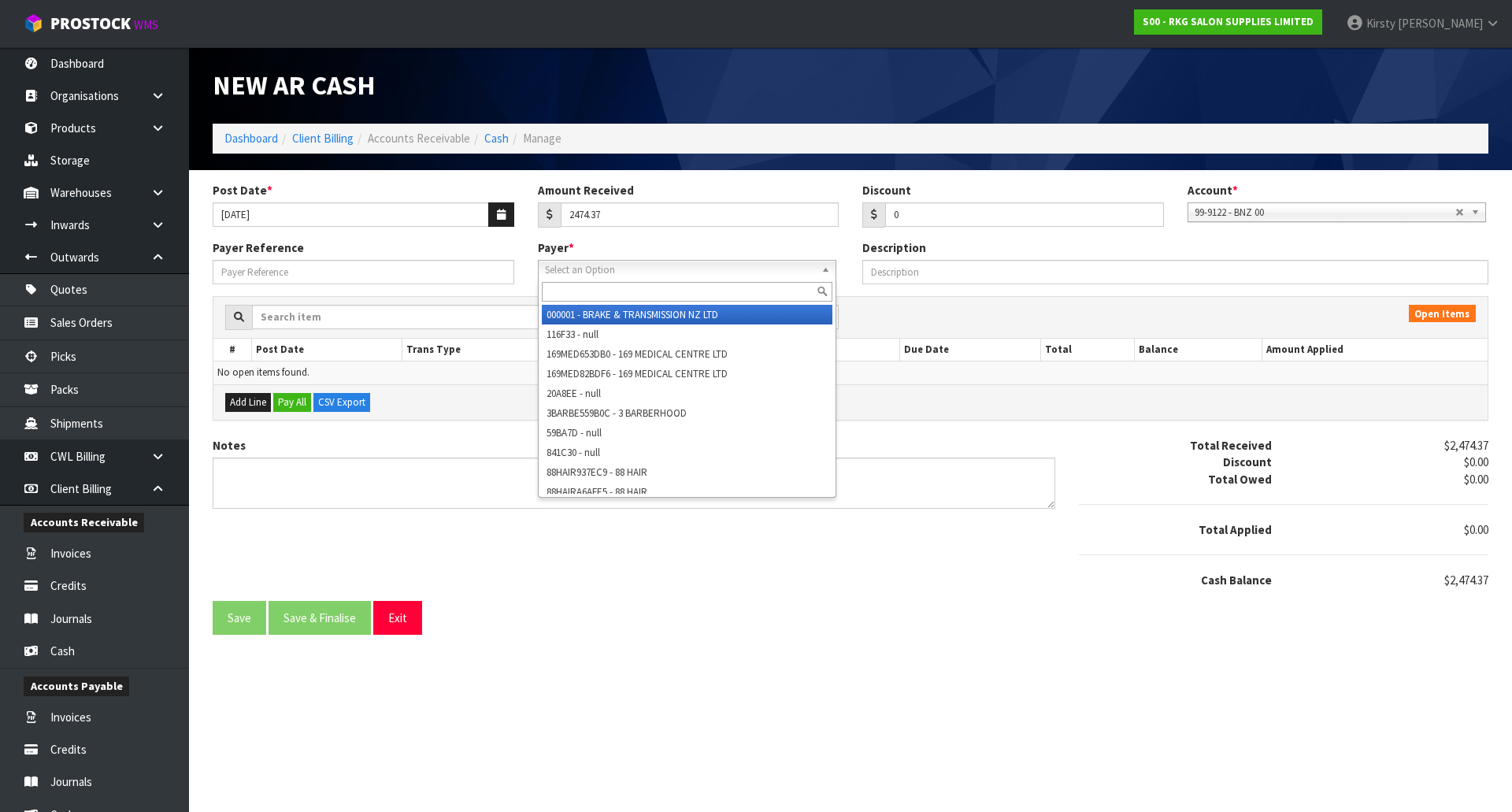
click at [612, 268] on span "Select an Option" at bounding box center [679, 270] width 270 height 19
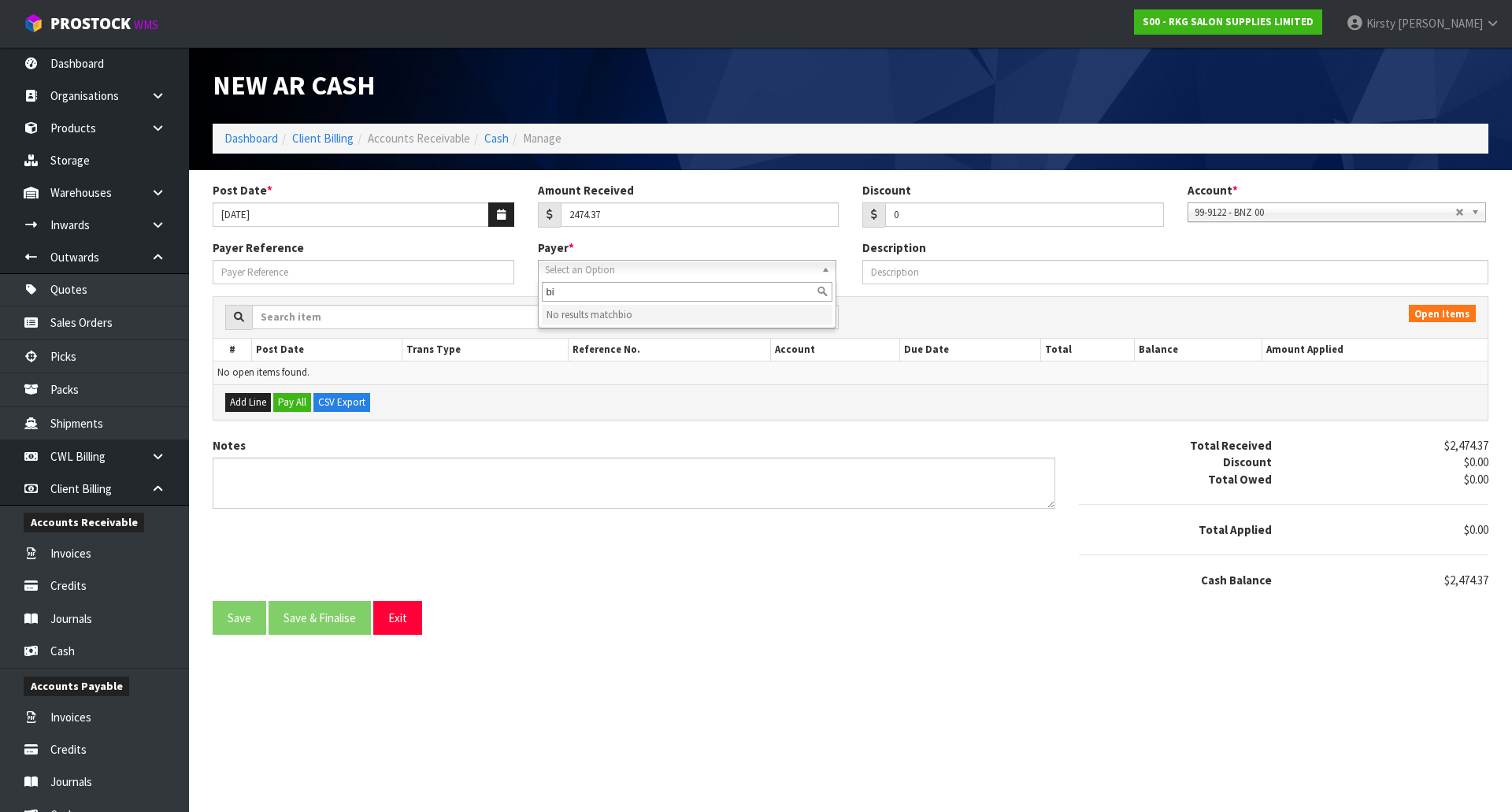
type input "b"
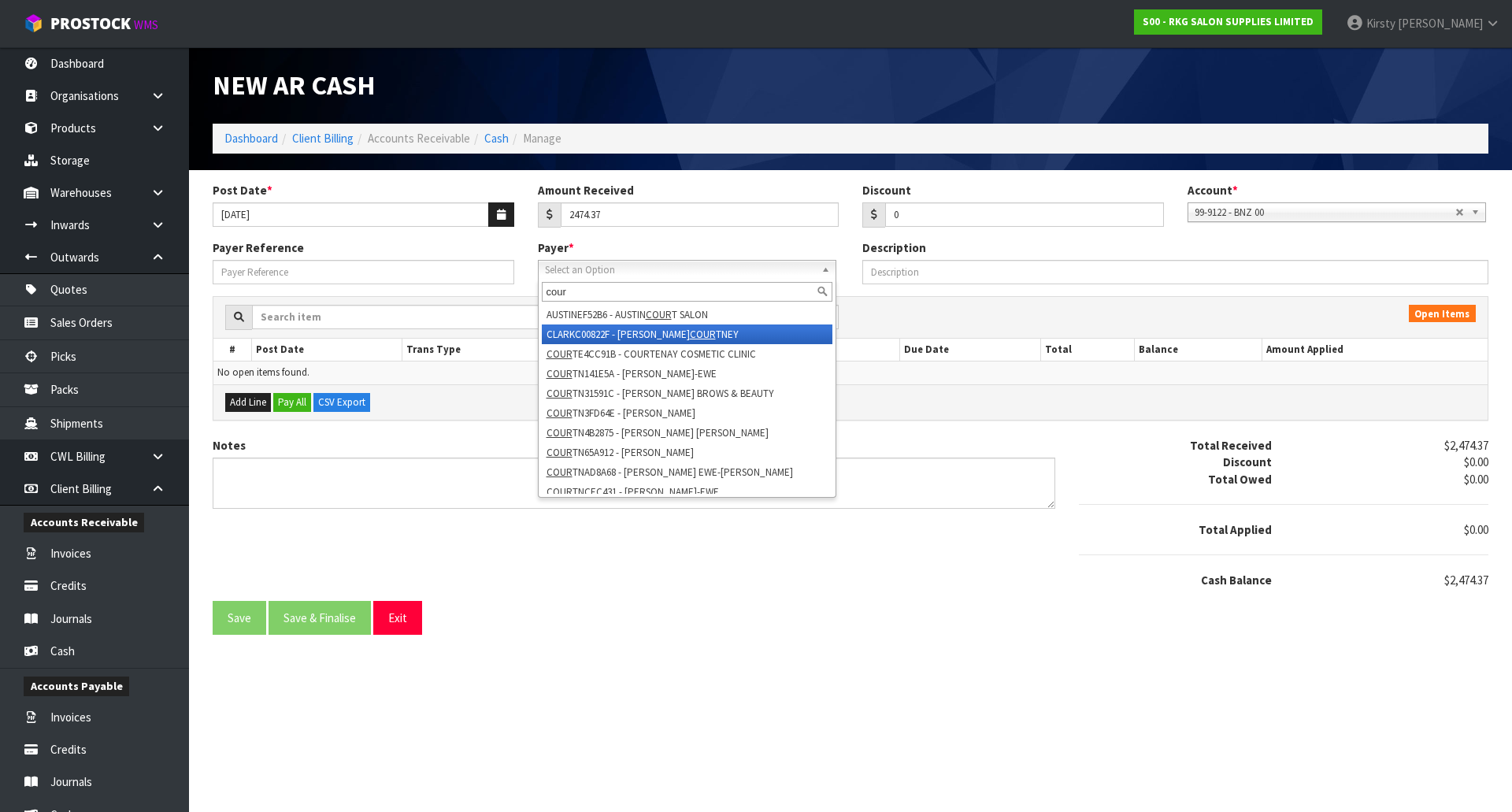
type input "cour"
click at [618, 331] on li "CLARKC00822F - CLARK COUR TNEY" at bounding box center [687, 334] width 290 height 19
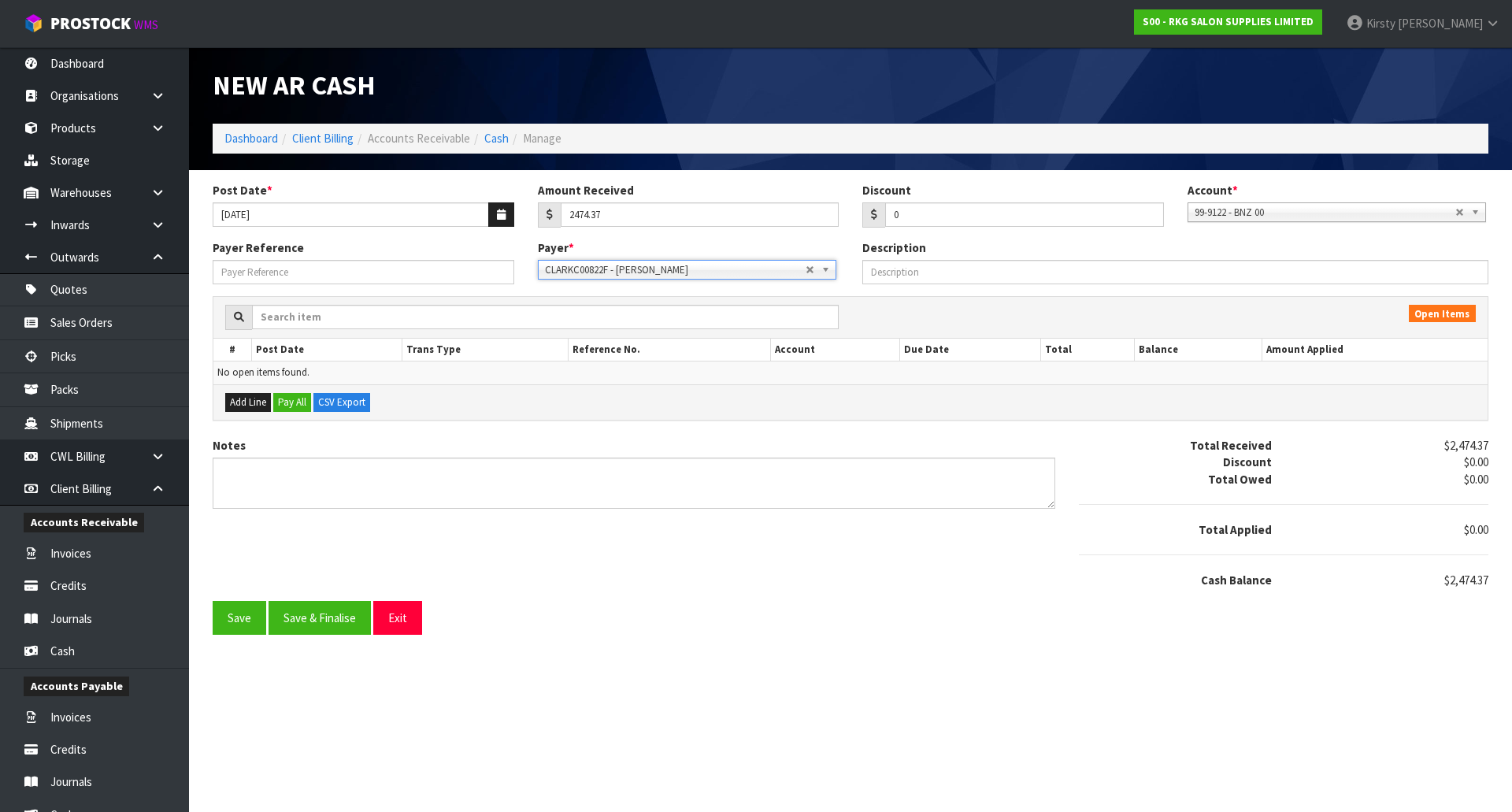
click at [824, 270] on b at bounding box center [828, 269] width 14 height 18
click at [596, 270] on span "Select an Option" at bounding box center [674, 270] width 261 height 19
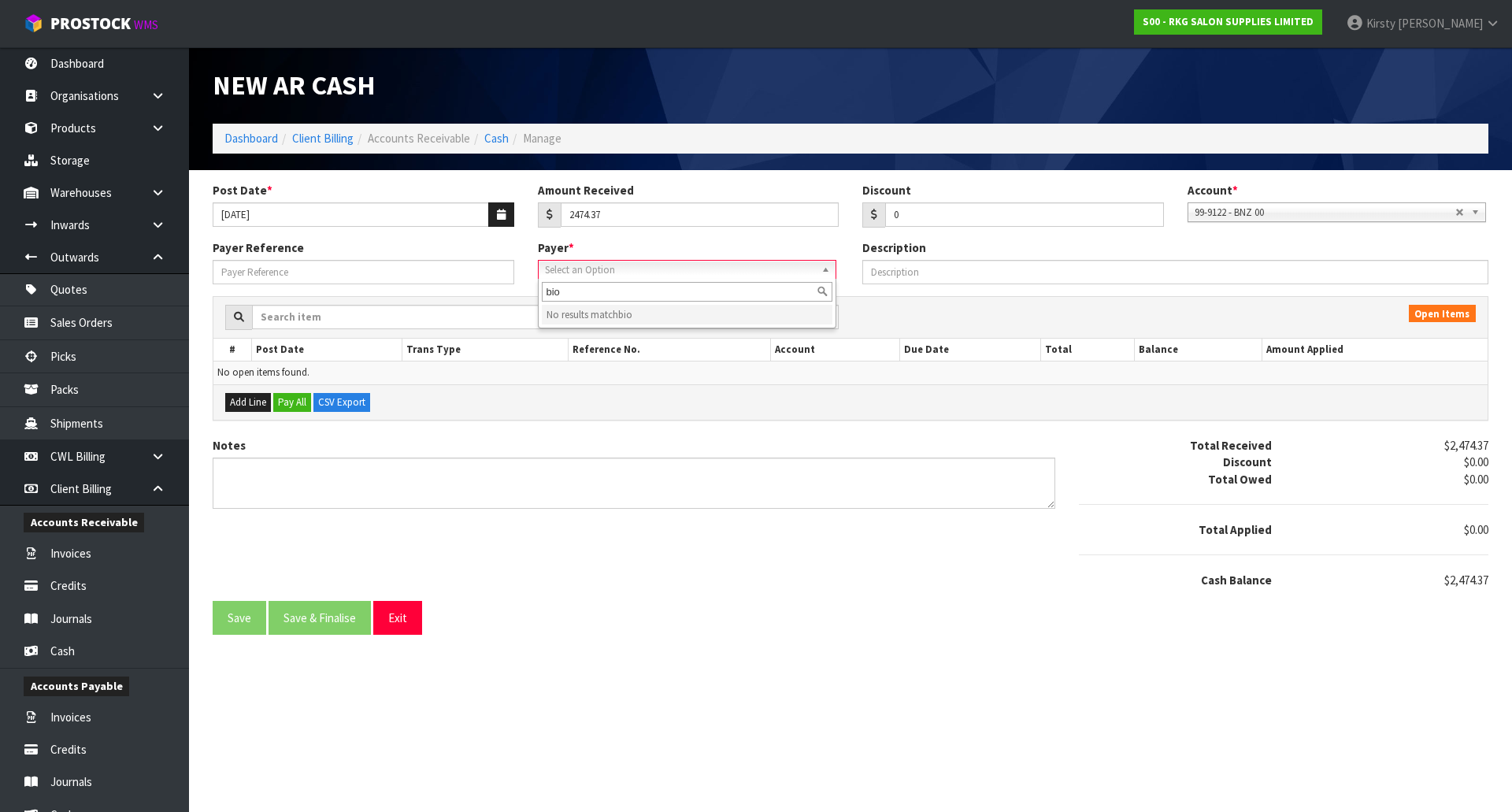
type input "bion"
drag, startPoint x: 570, startPoint y: 290, endPoint x: 516, endPoint y: 288, distance: 54.0
click at [516, 288] on div "Payer Reference Payer * 000001 - BRAKE & TRANSMISSION NZ LTD 116F33 - null 169M…" at bounding box center [850, 267] width 1299 height 57
click at [565, 271] on span "Select an Option" at bounding box center [674, 270] width 261 height 19
type input "boin"
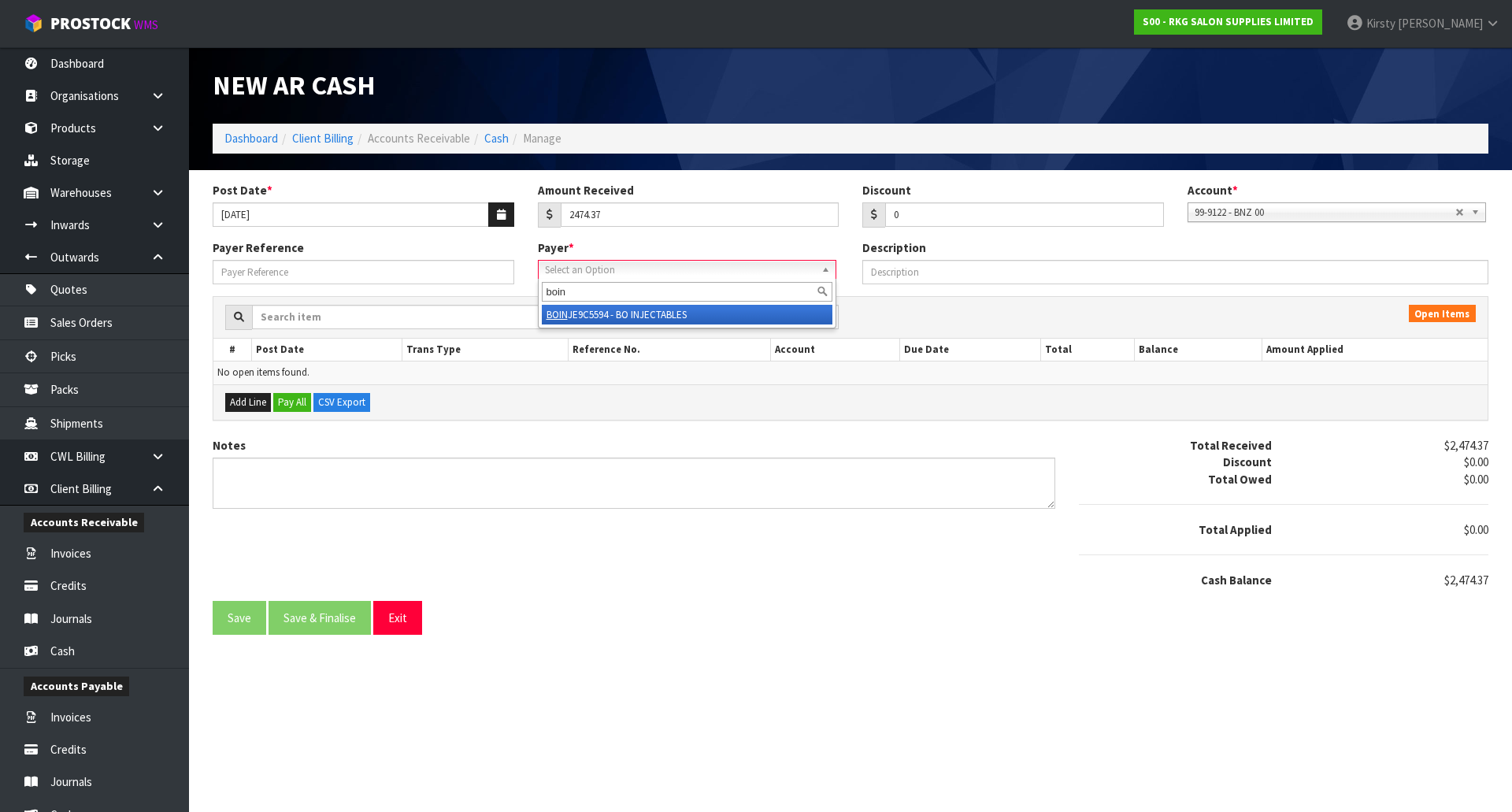
click at [590, 317] on li "BOIN JE9C5594 - BO INJECTABLES" at bounding box center [687, 315] width 290 height 19
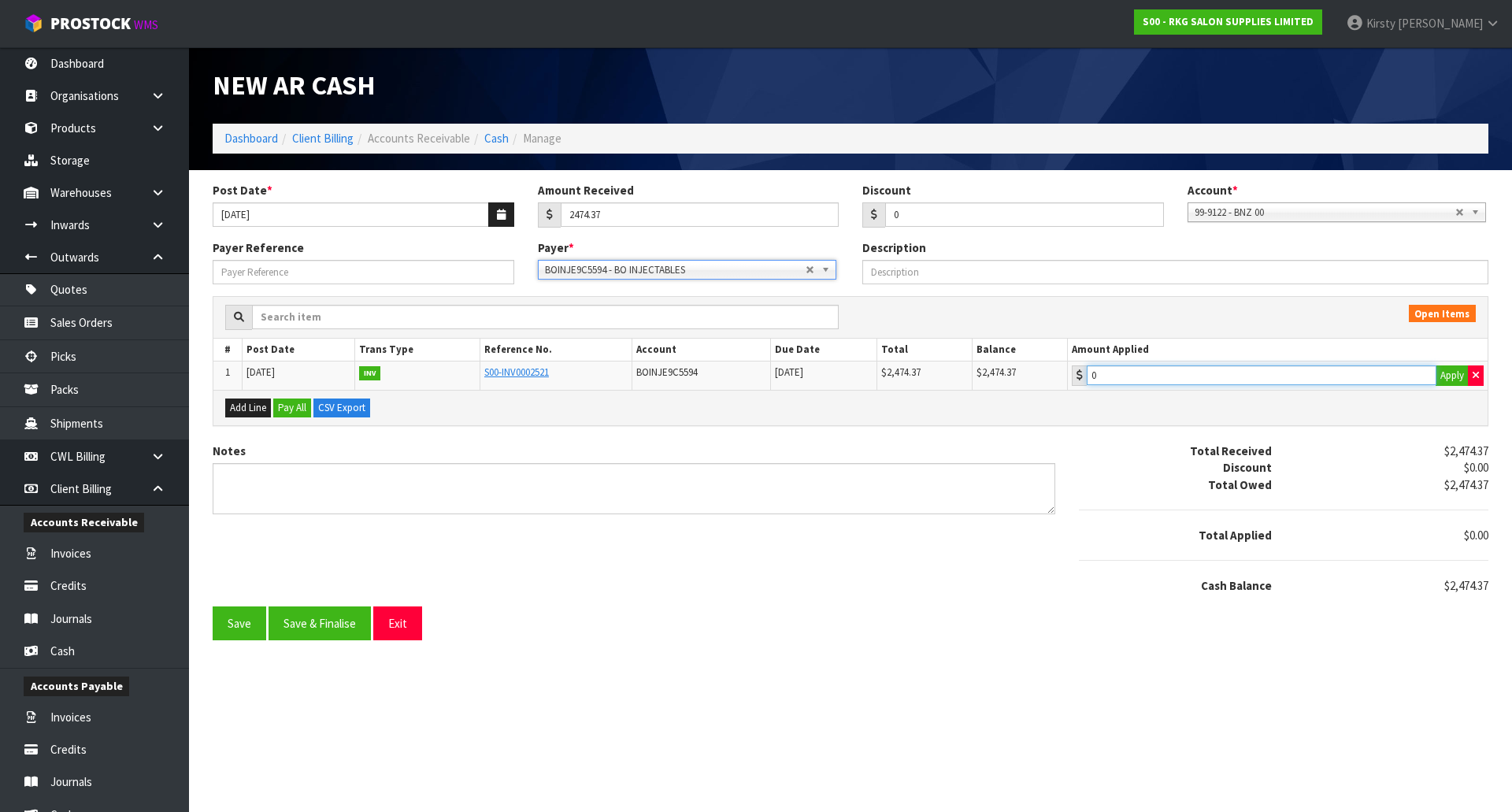
type input "2474.37"
click at [1147, 384] on input "2474.37" at bounding box center [1261, 375] width 349 height 19
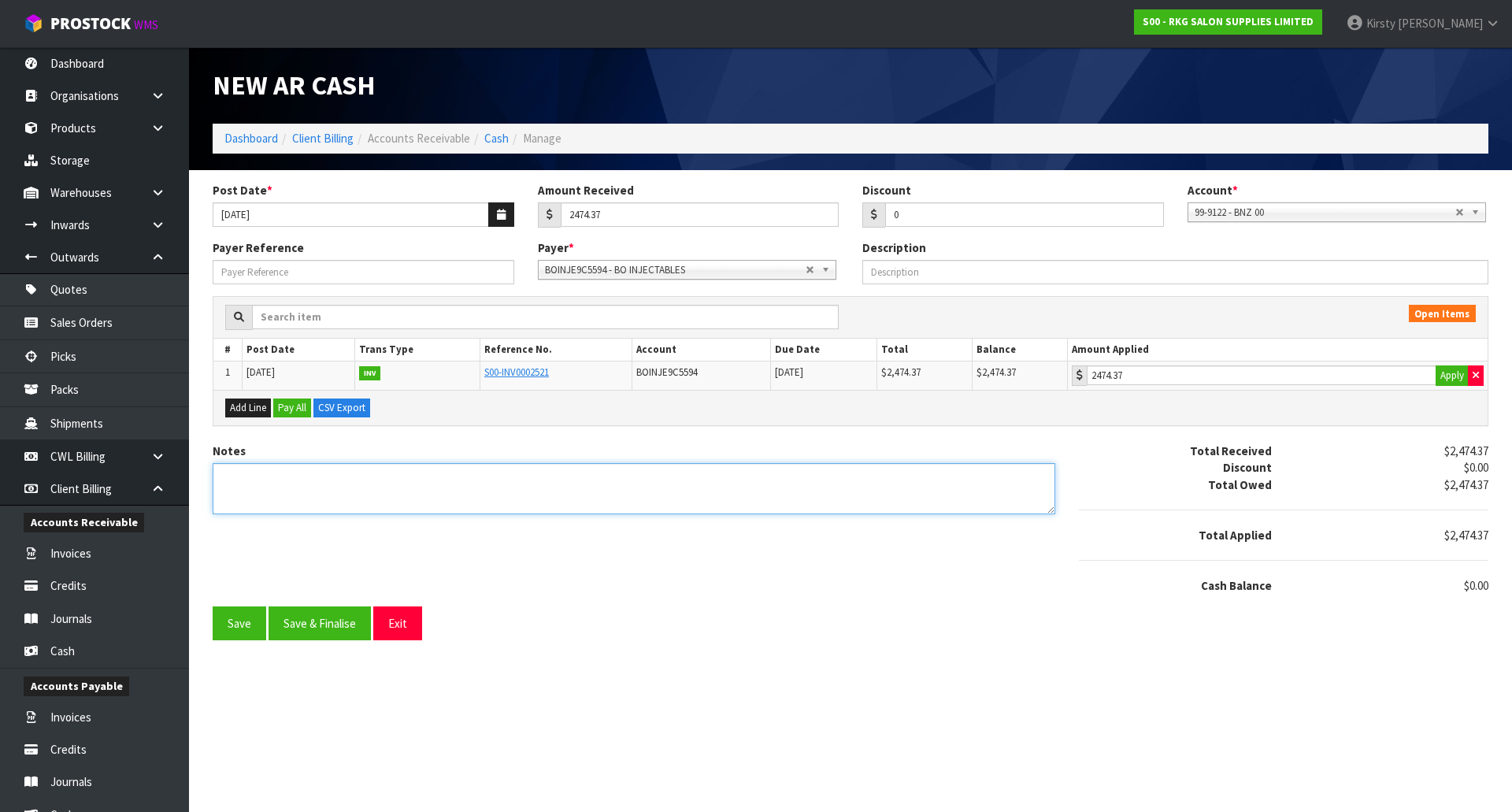
click at [331, 482] on textarea "Notes" at bounding box center [634, 488] width 843 height 51
type textarea "DC 12.8"
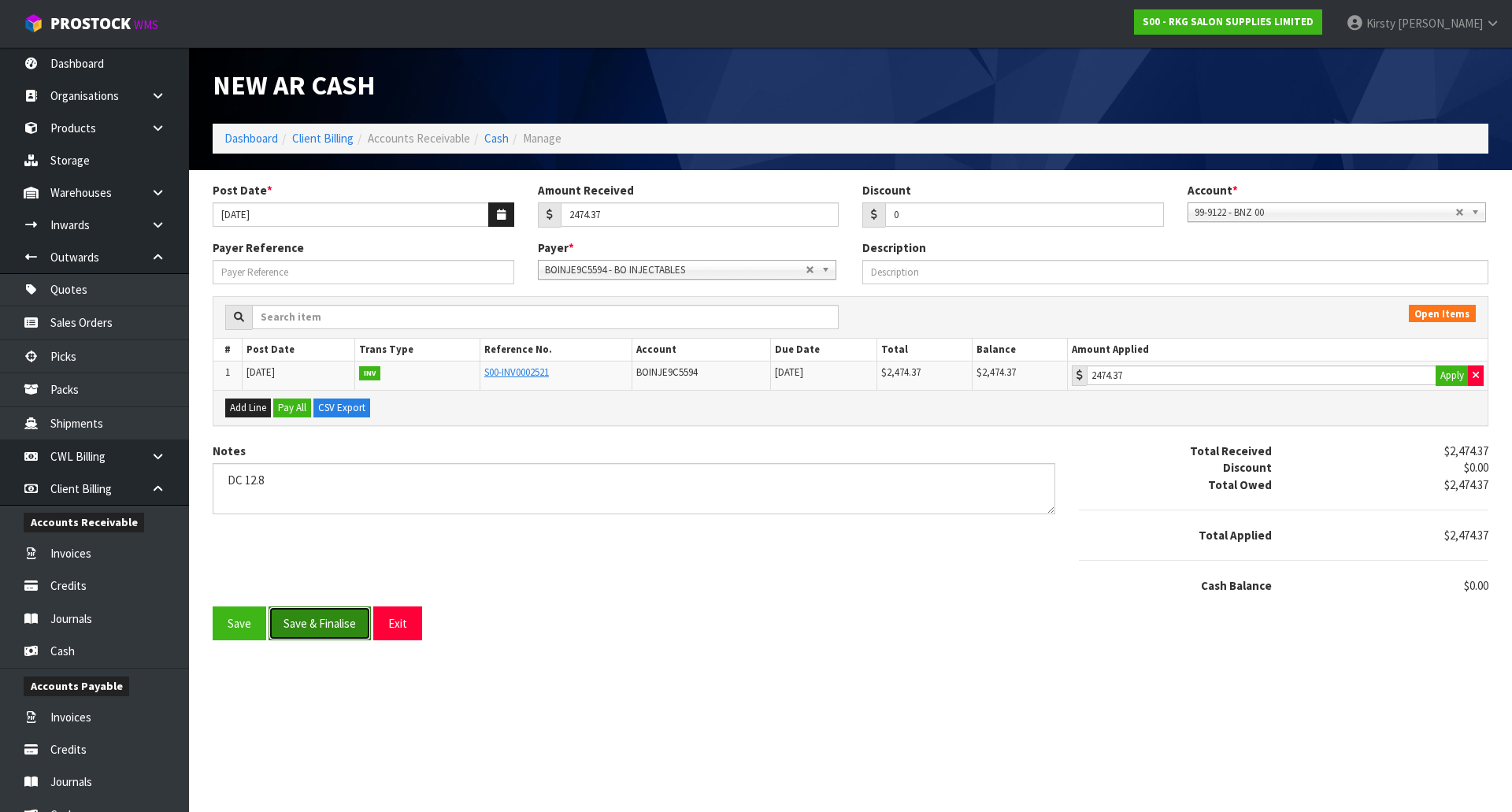
click at [302, 617] on button "Save & Finalise" at bounding box center [319, 622] width 102 height 34
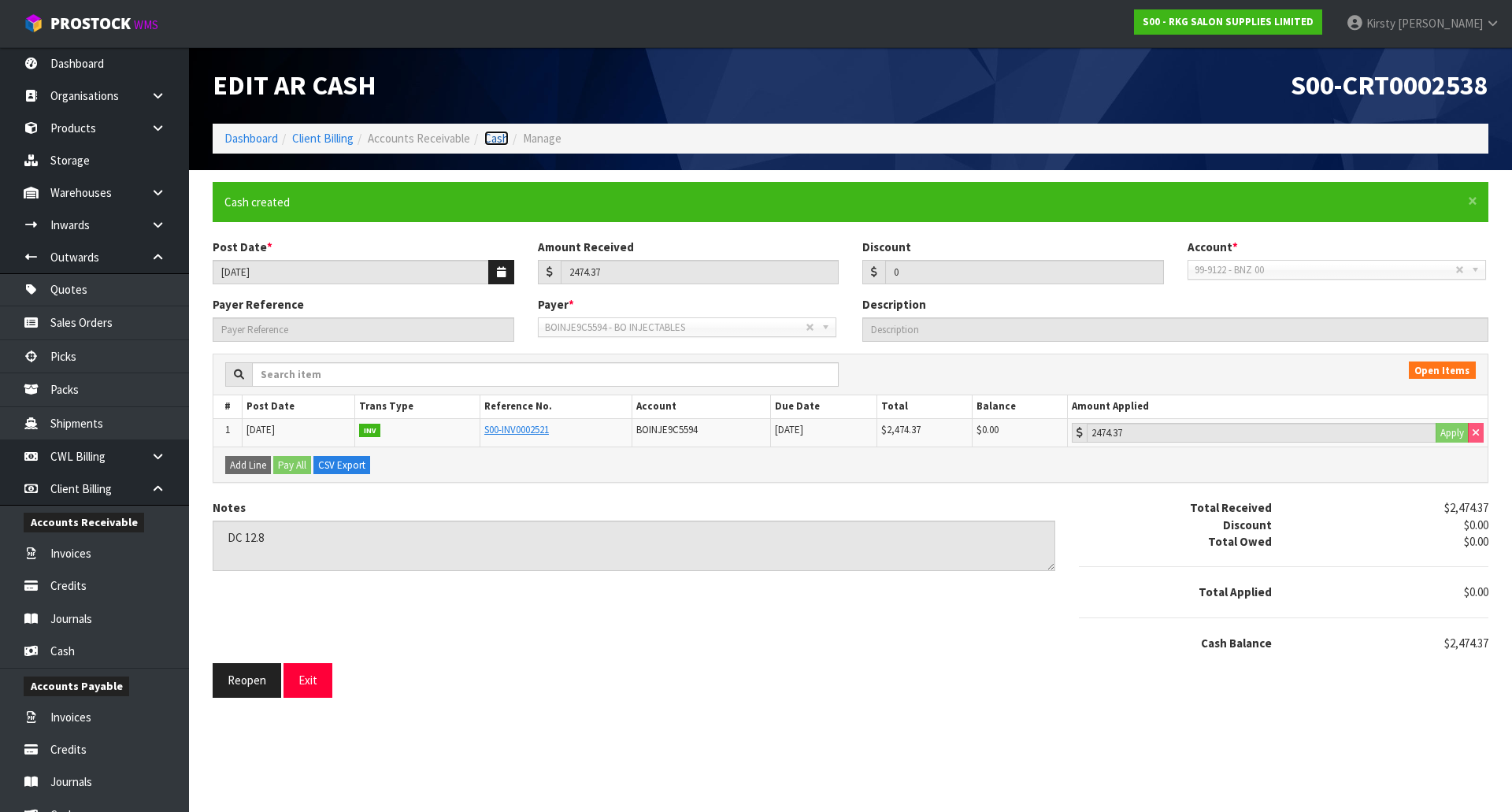
click at [493, 139] on link "Cash" at bounding box center [495, 139] width 24 height 15
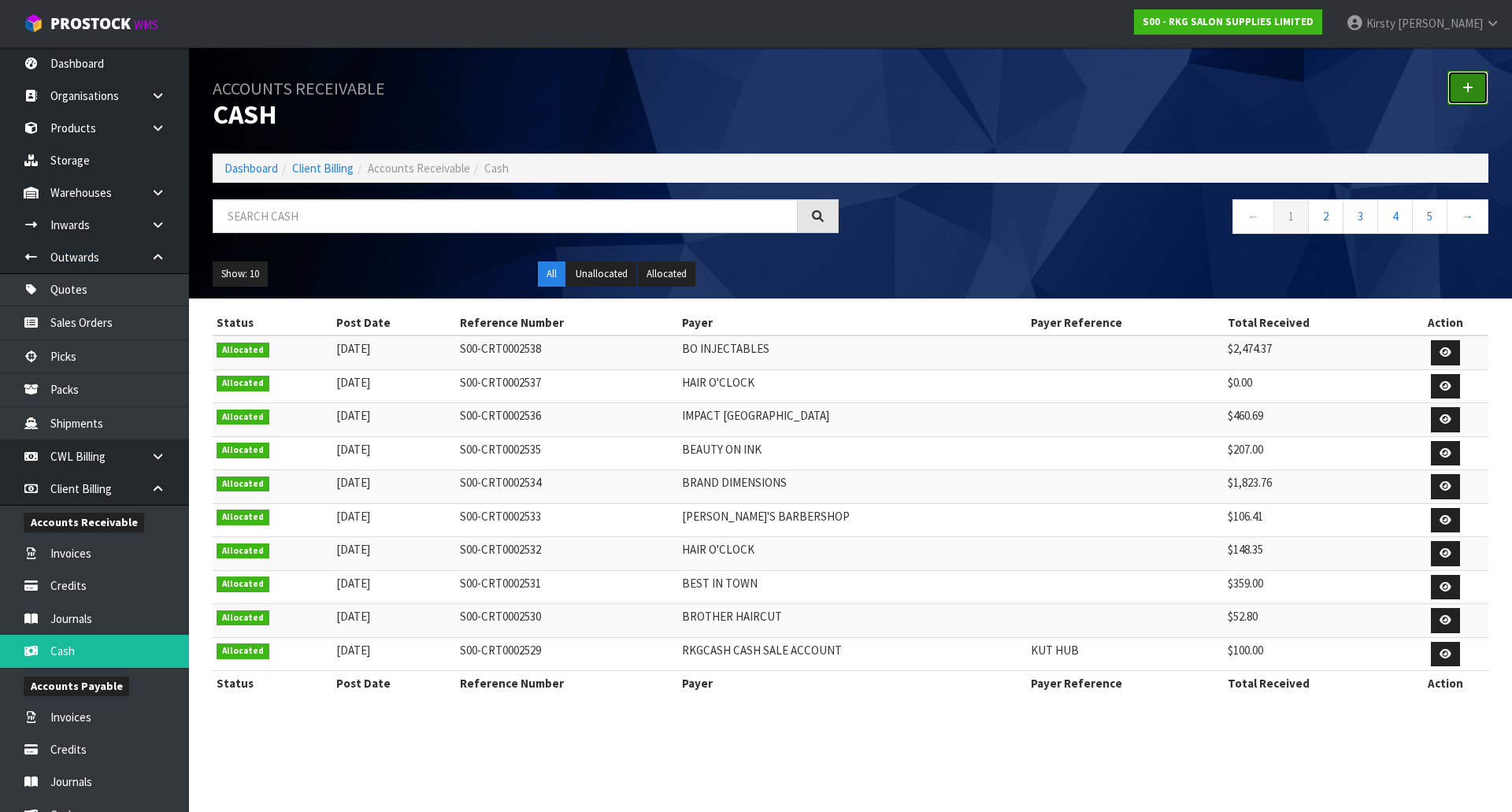
click at [1469, 84] on icon at bounding box center [1467, 88] width 11 height 12
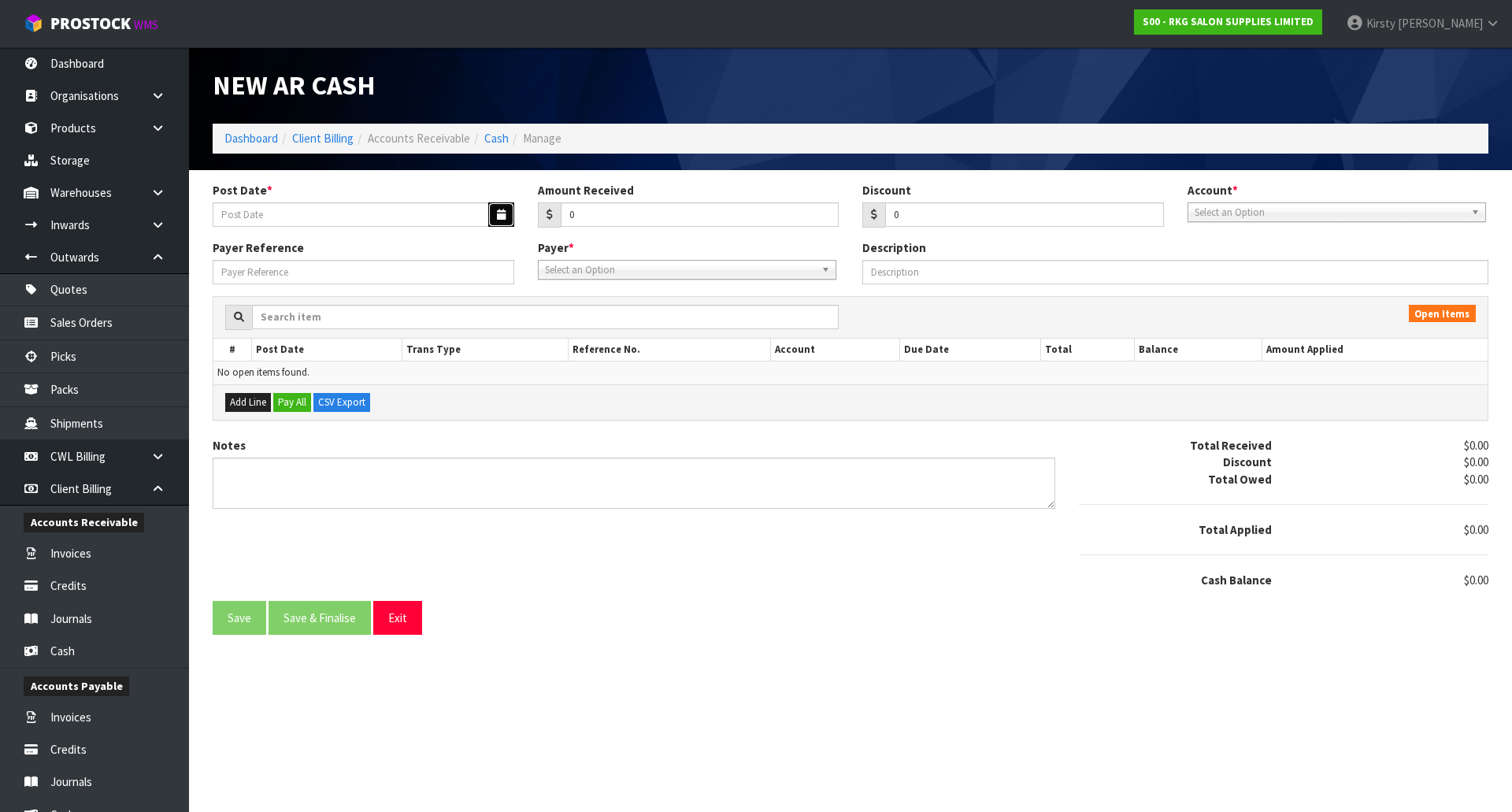
click at [497, 216] on icon "button" at bounding box center [501, 215] width 9 height 11
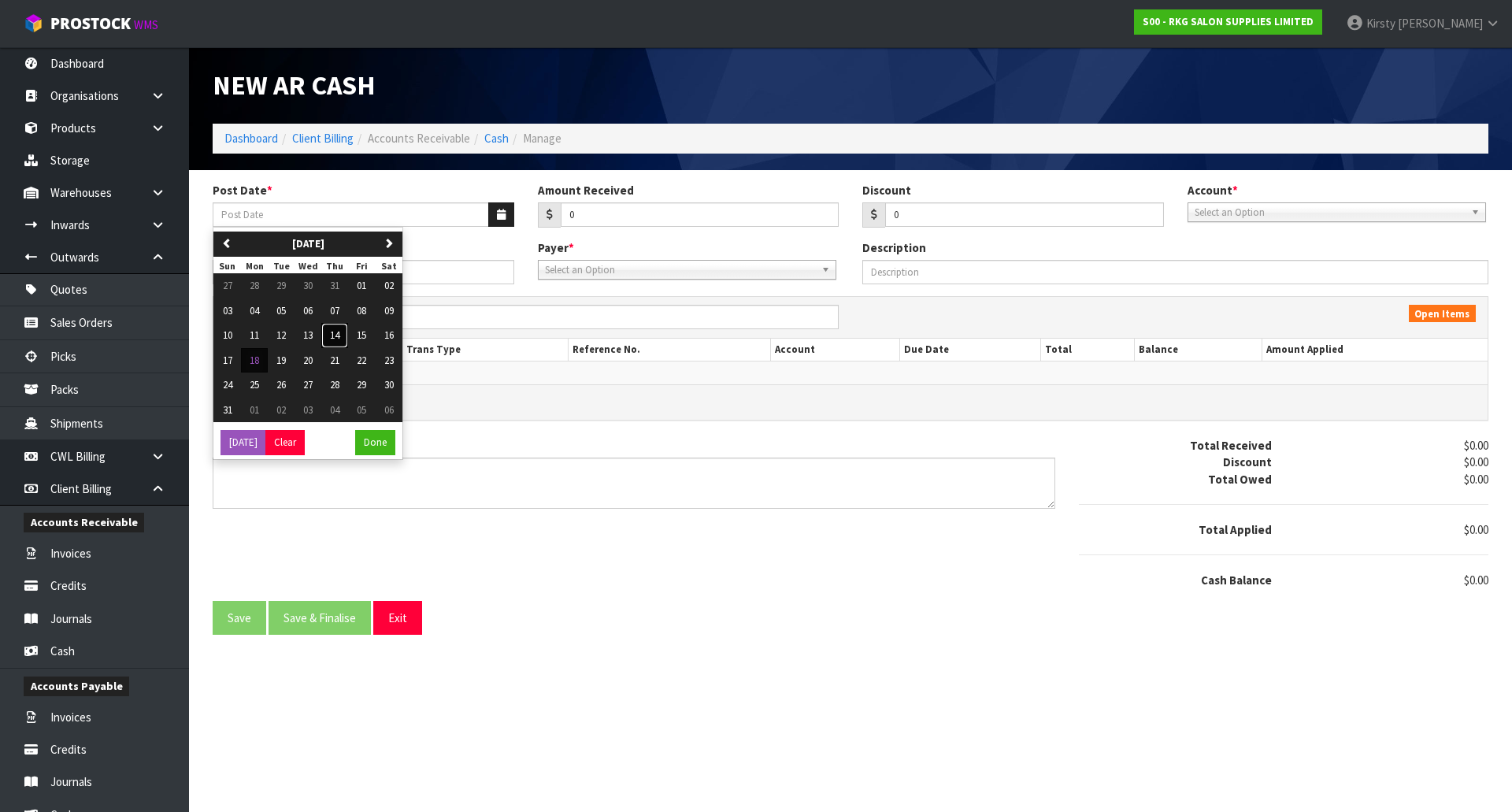
click at [336, 331] on span "14" at bounding box center [335, 335] width 10 height 13
type input "[DATE]"
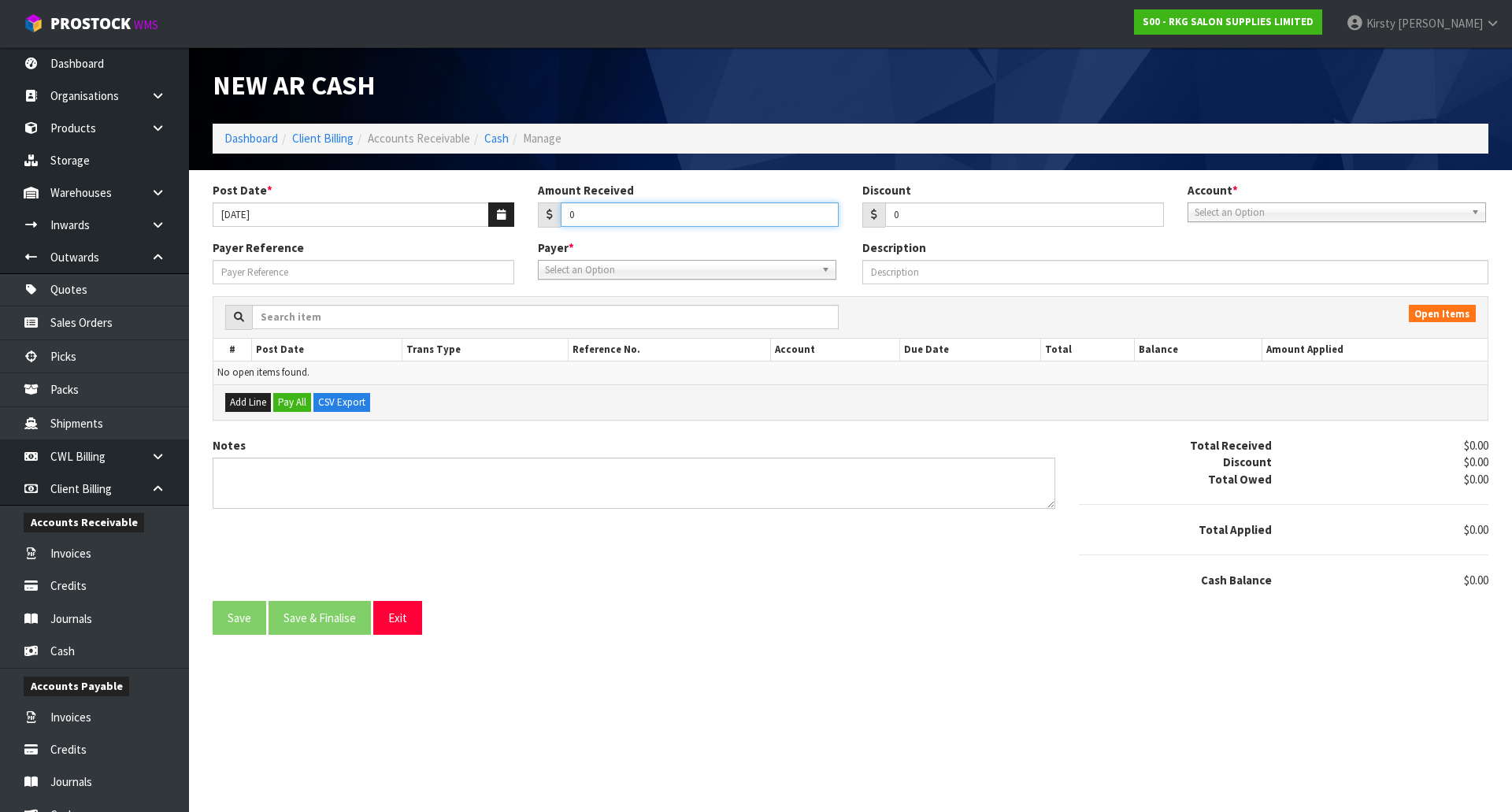
drag, startPoint x: 575, startPoint y: 215, endPoint x: 564, endPoint y: 214, distance: 11.0
click at [564, 214] on input "0" at bounding box center [700, 214] width 279 height 24
type input "1000.00"
click at [1234, 214] on span "Select an Option" at bounding box center [1329, 213] width 270 height 19
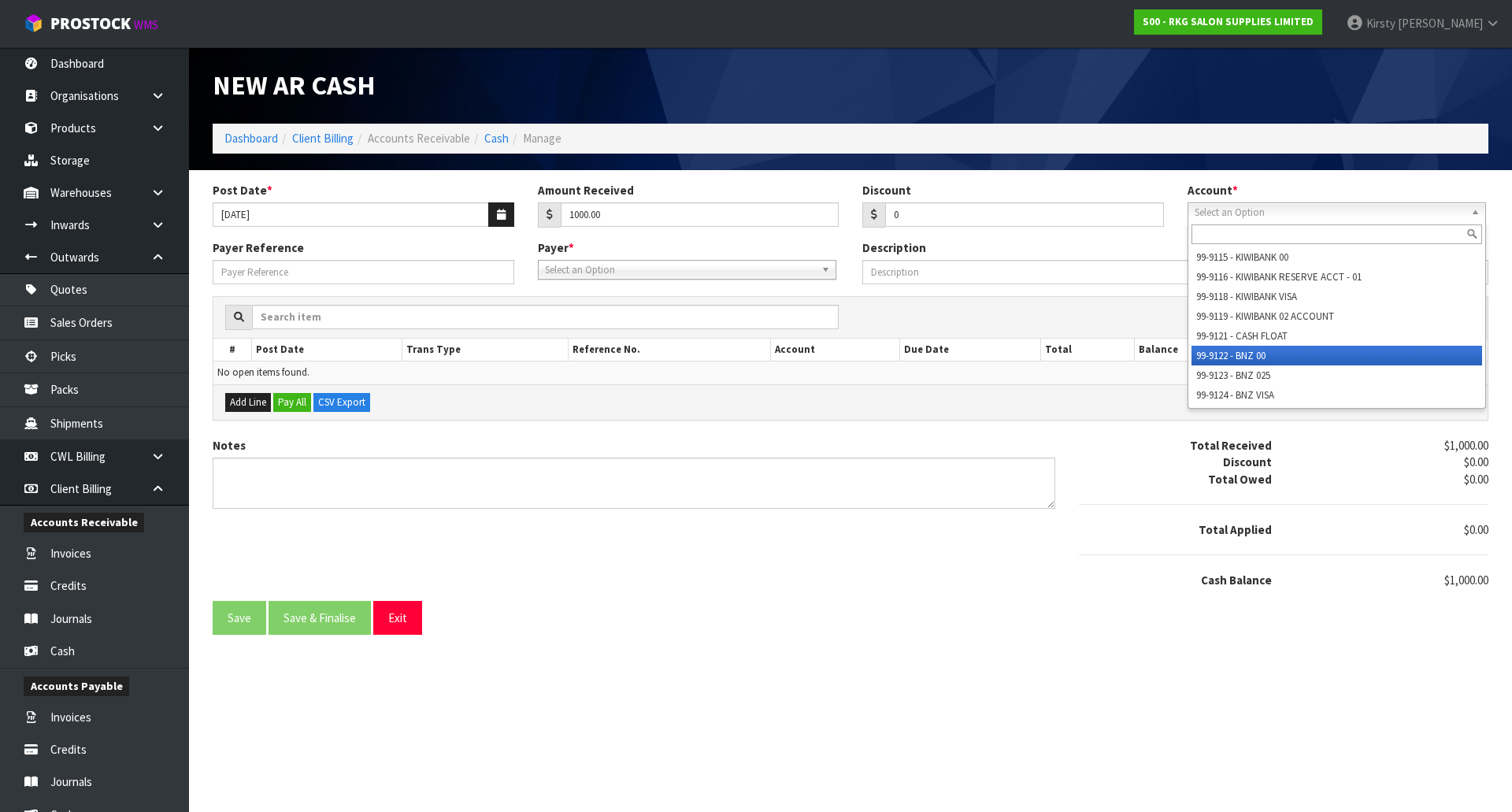
click at [1234, 352] on li "99-9122 - BNZ 00" at bounding box center [1336, 355] width 290 height 19
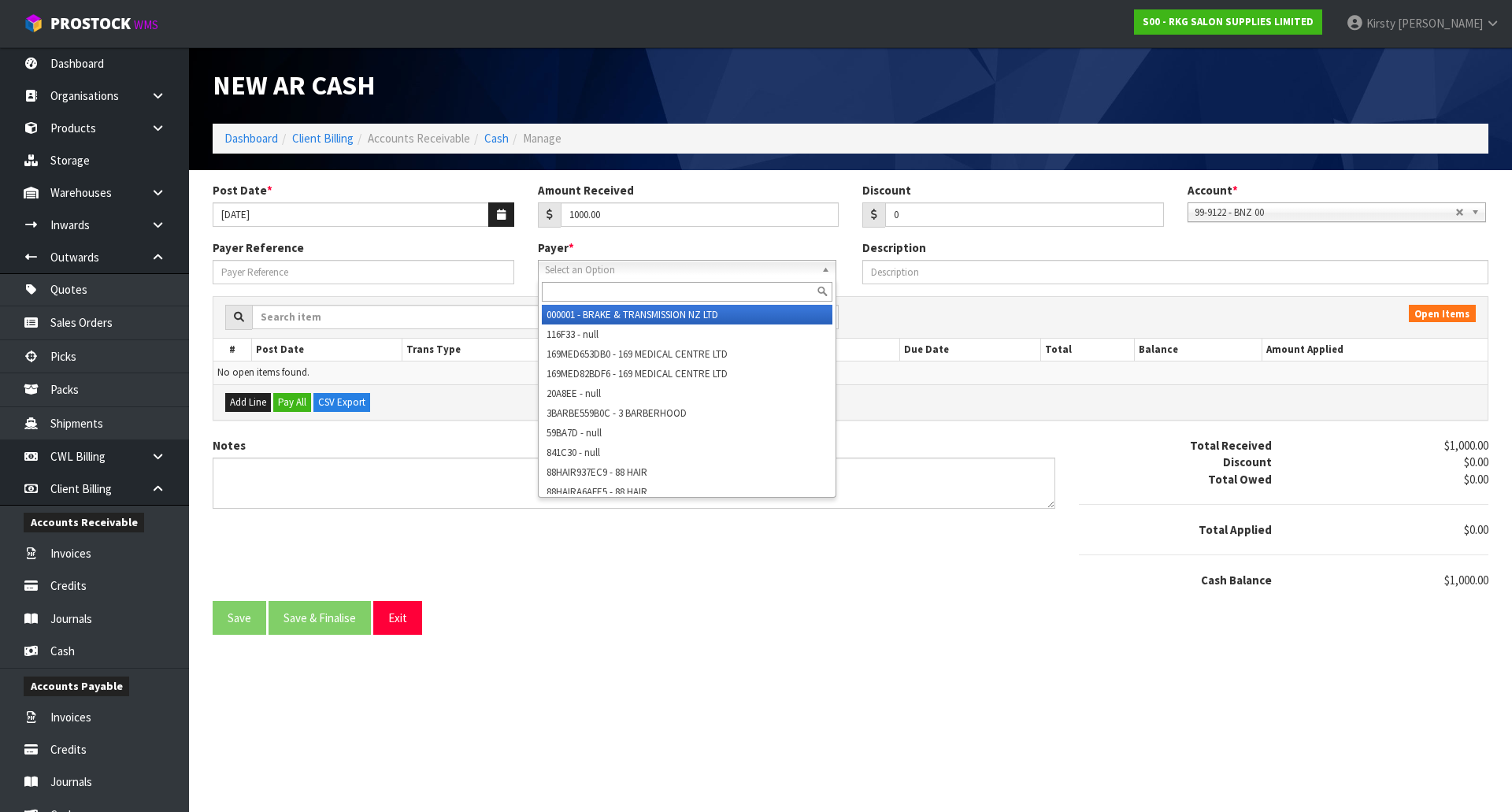
click at [593, 275] on span "Select an Option" at bounding box center [679, 270] width 270 height 19
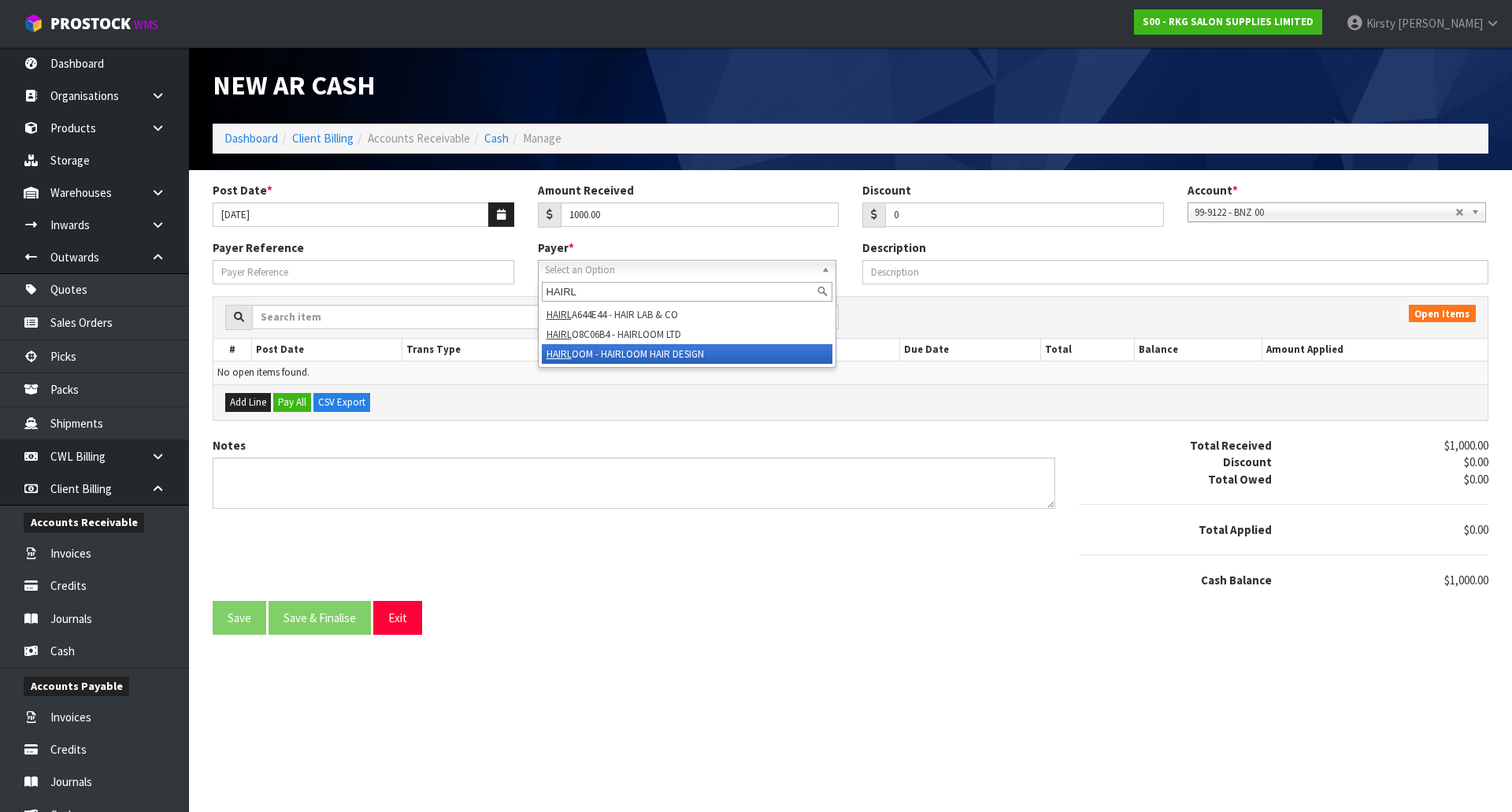
type input "HAIRL"
click at [600, 349] on li "HAIRL OOM - HAIRLOOM HAIR DESIGN" at bounding box center [687, 354] width 290 height 19
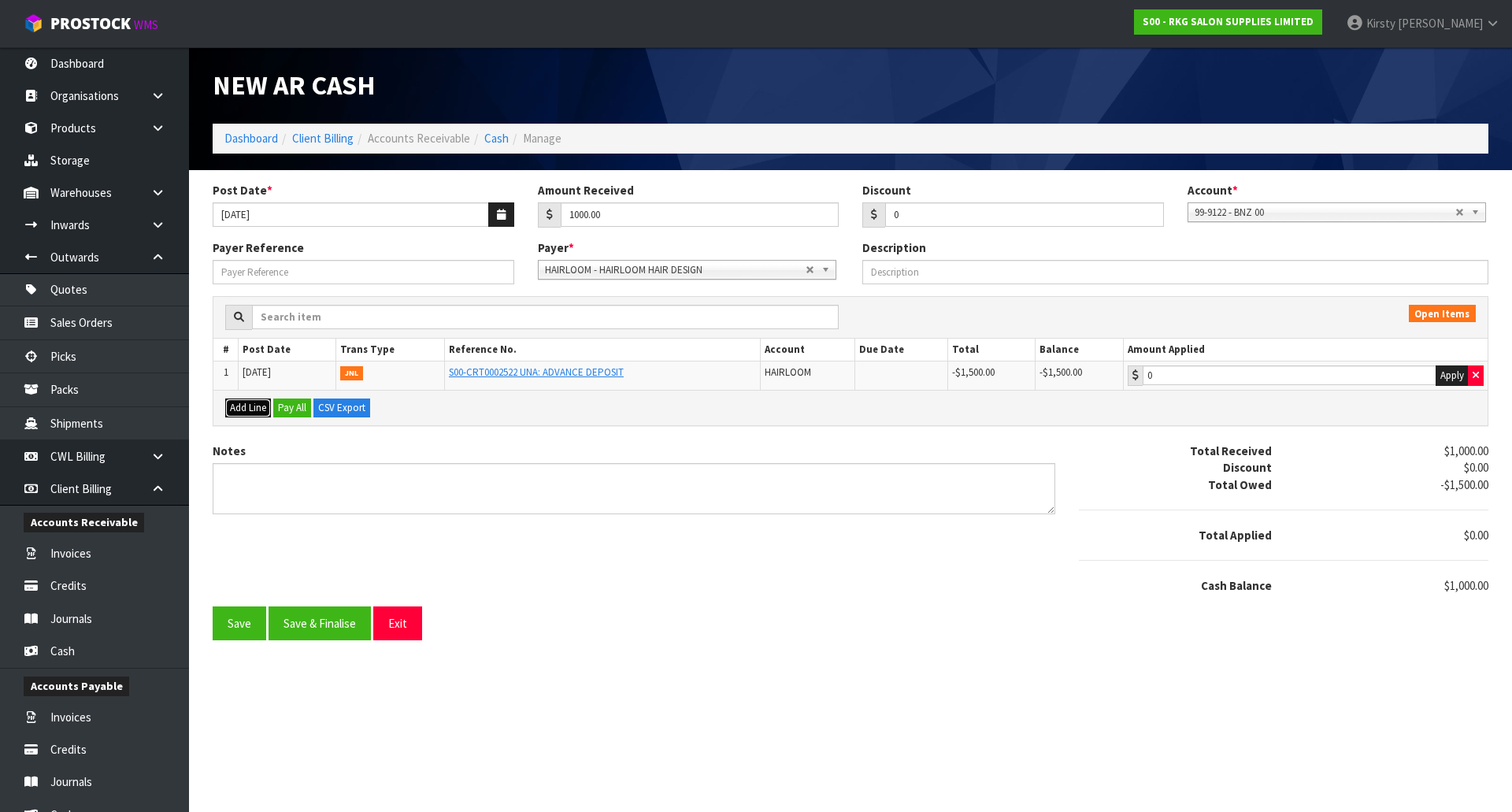
click at [248, 404] on button "Add Line" at bounding box center [247, 408] width 45 height 19
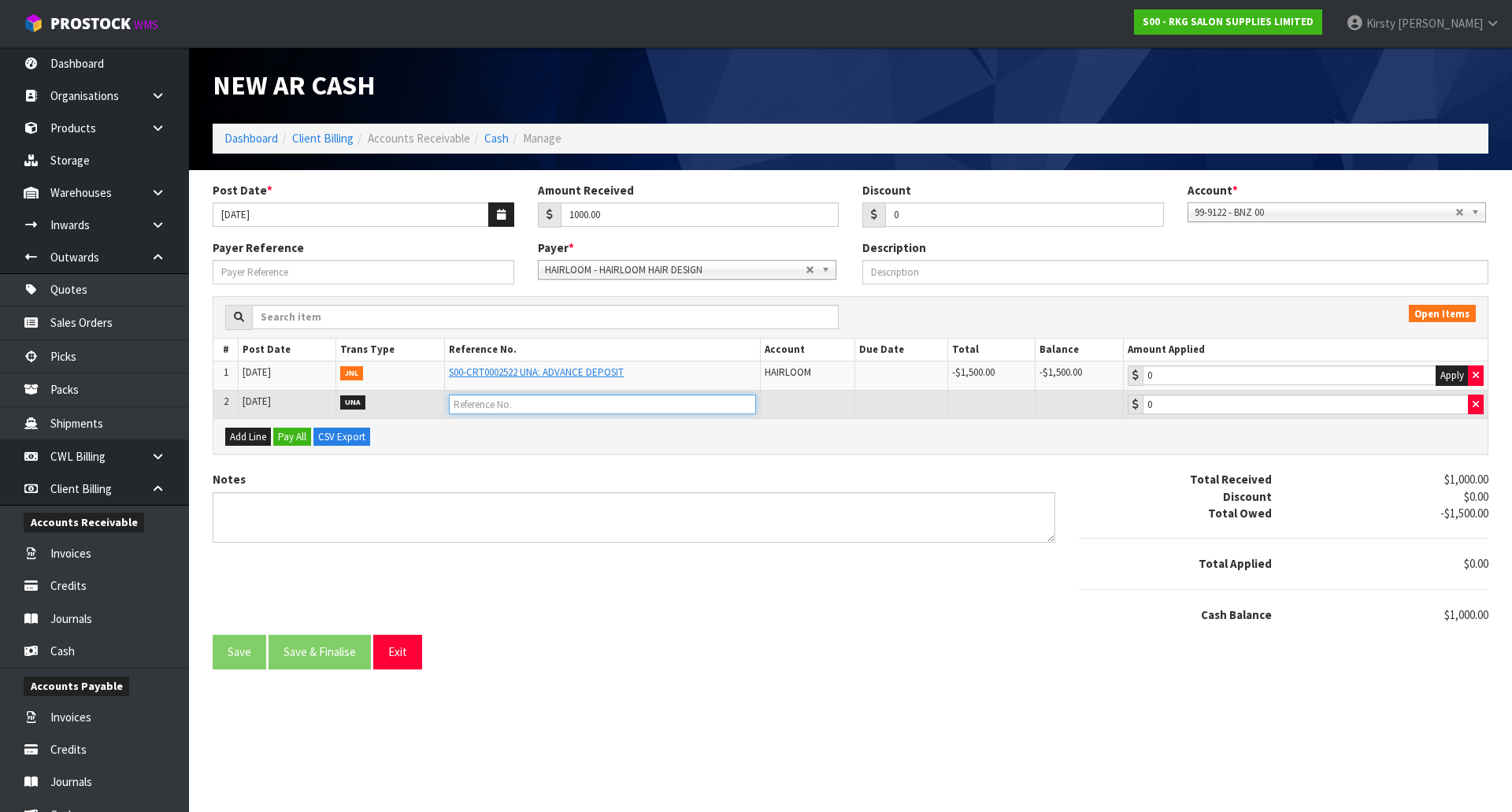
click at [504, 407] on input "text" at bounding box center [602, 404] width 307 height 19
type input "ADVANCE PAYMENT"
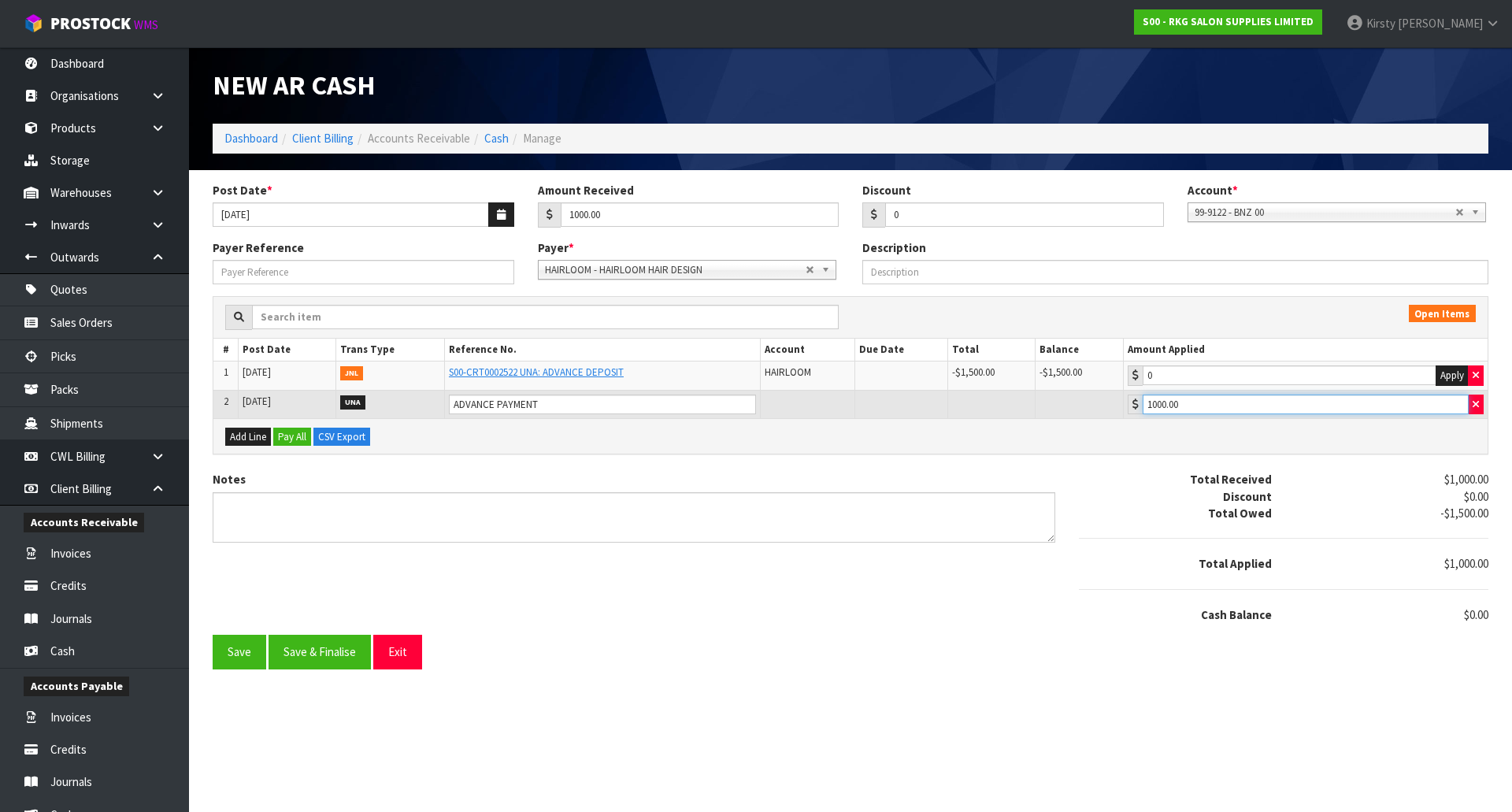
type input "1000.00"
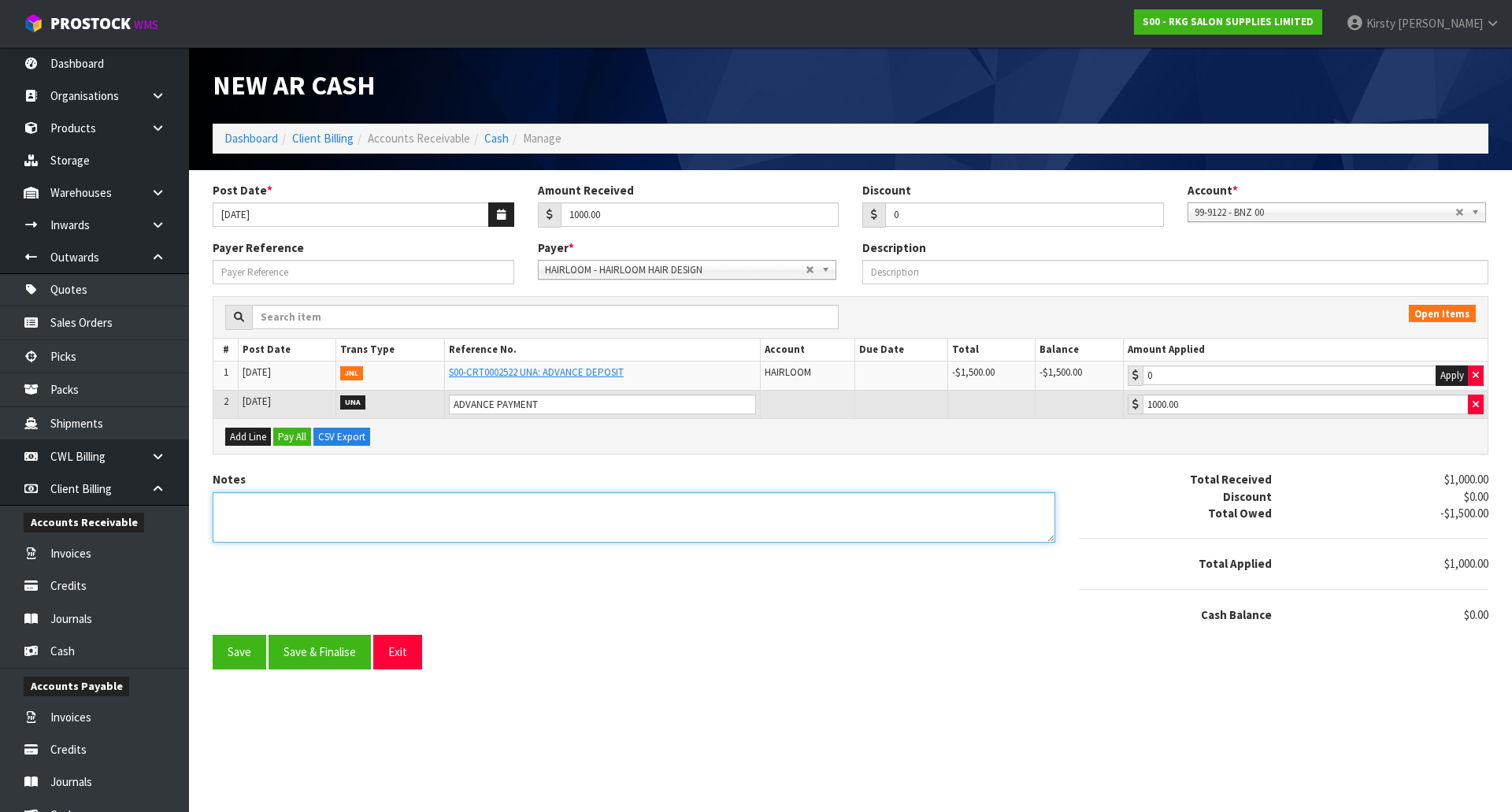
click at [269, 506] on textarea "Notes" at bounding box center [634, 518] width 843 height 51
type textarea "DC 14.8"
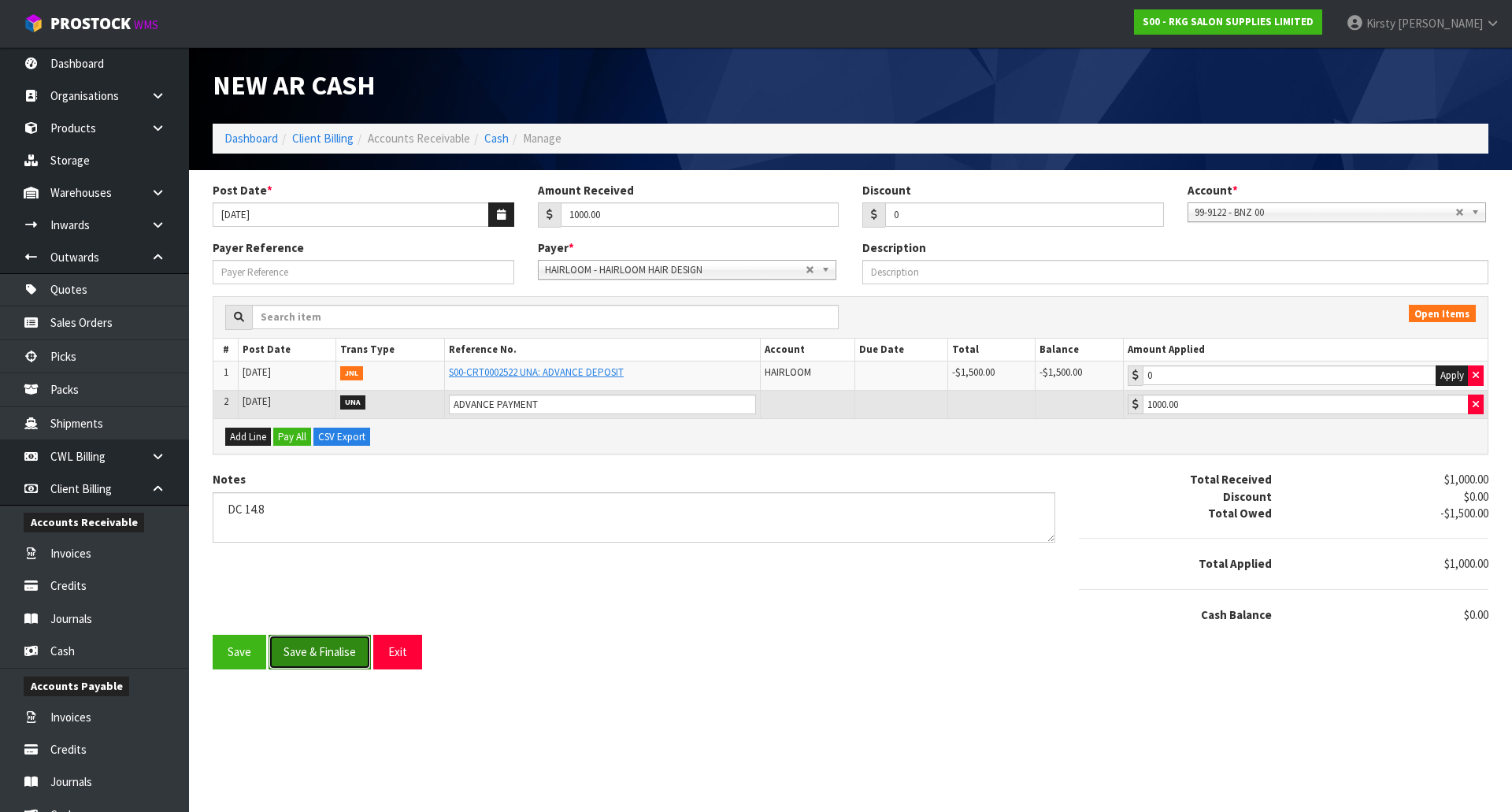
click at [307, 660] on button "Save & Finalise" at bounding box center [319, 651] width 102 height 34
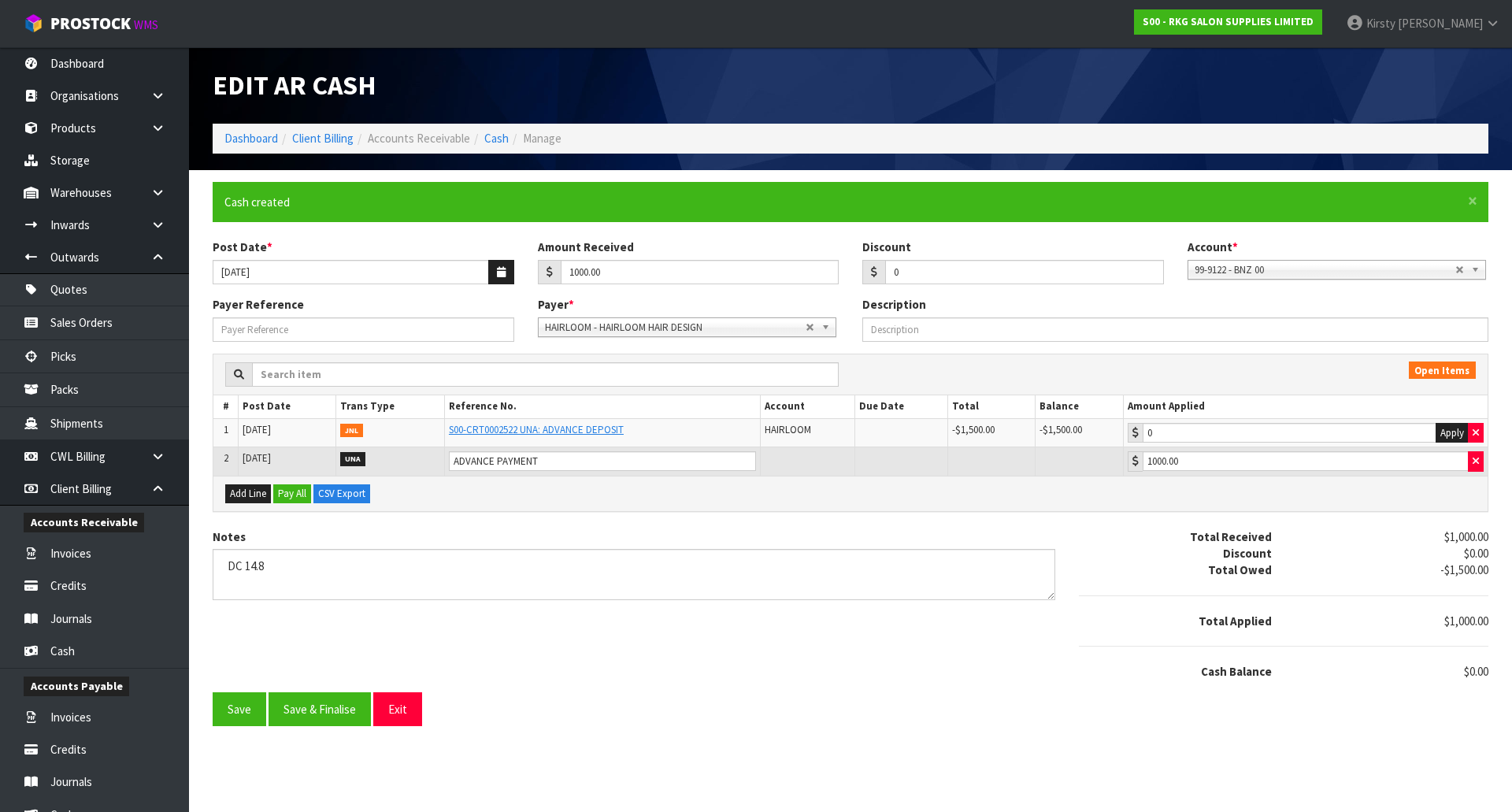
type input "1000"
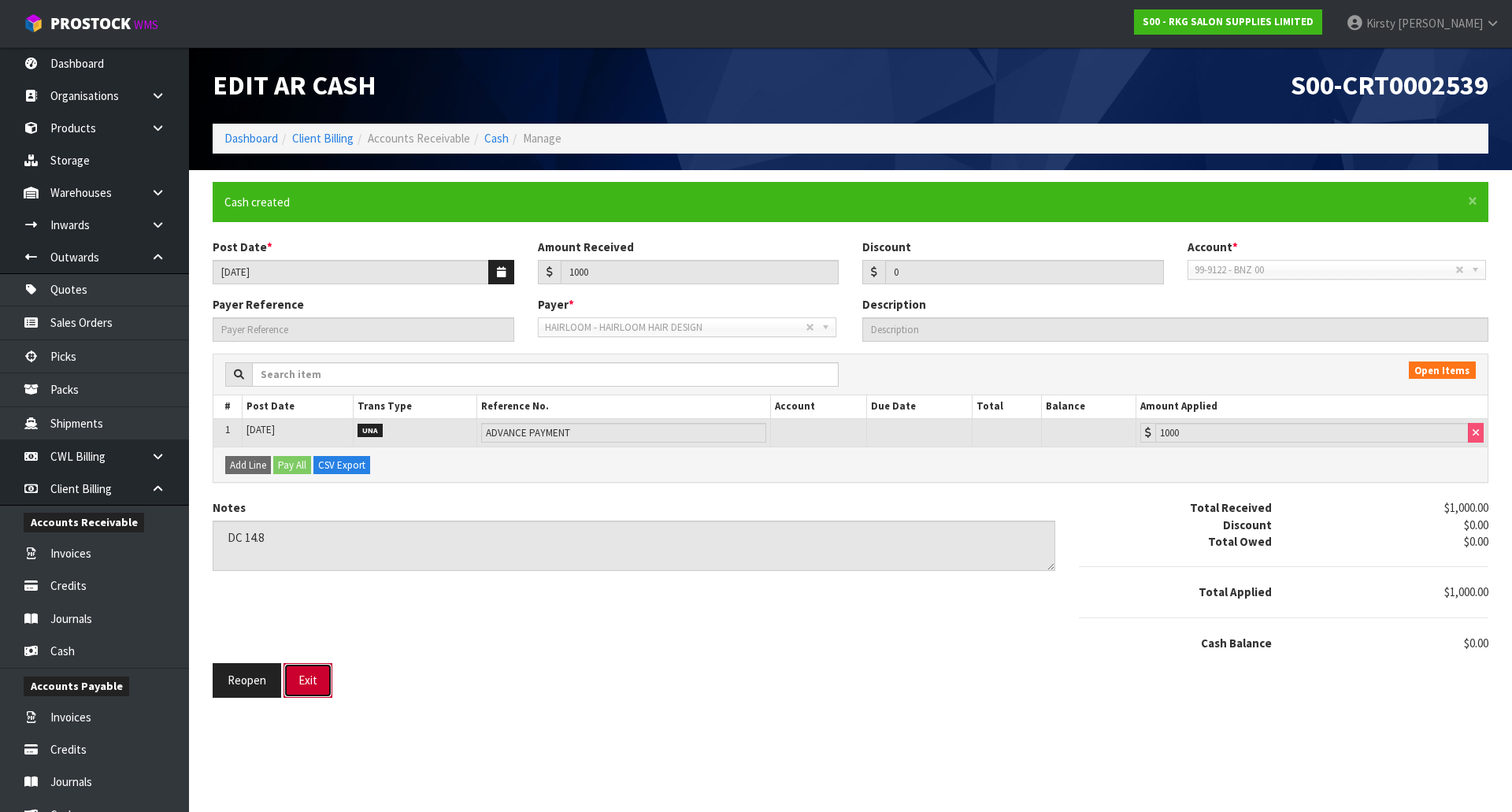
click at [323, 685] on button "Exit" at bounding box center [308, 679] width 49 height 34
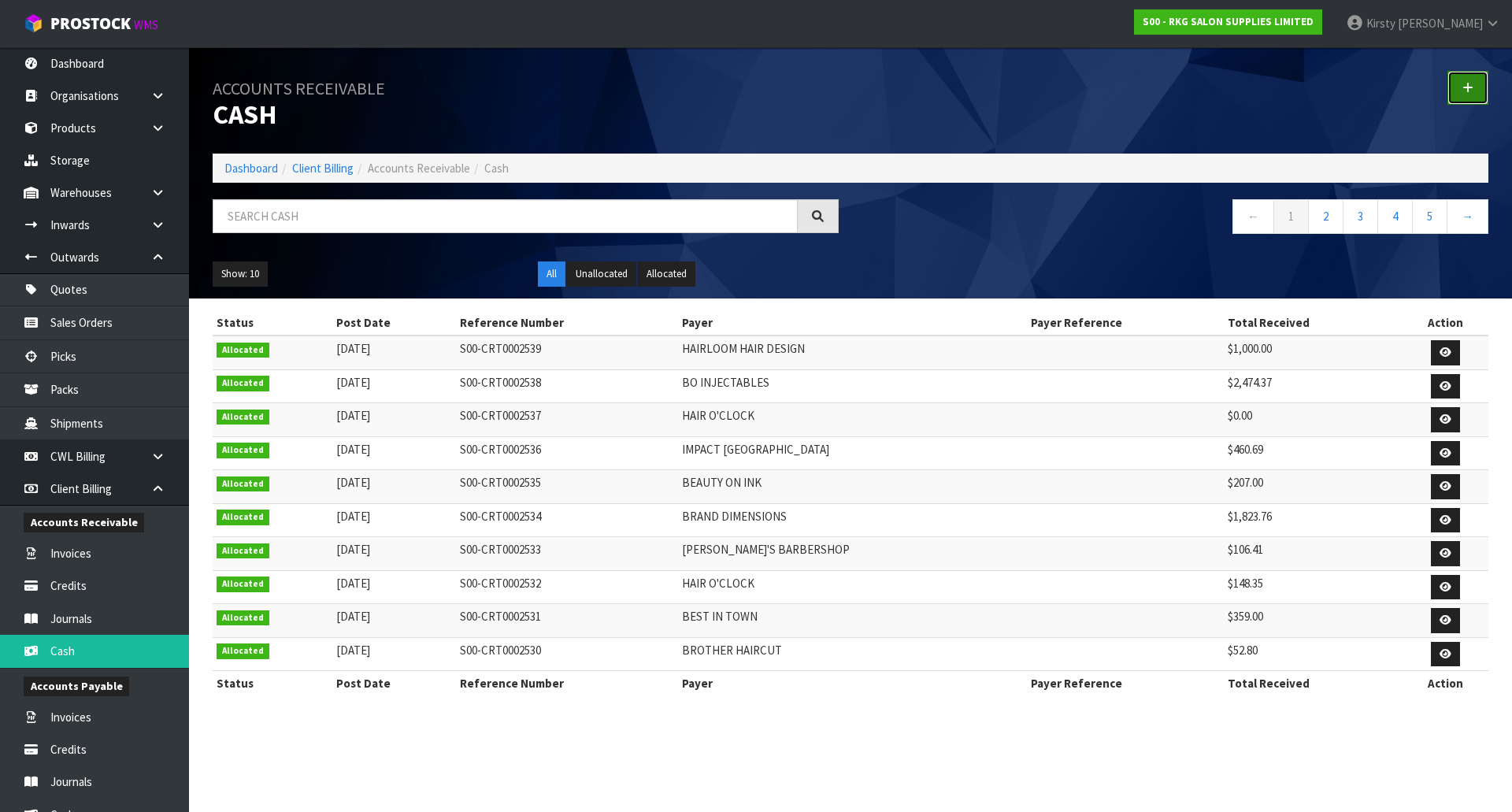
click at [1464, 87] on icon at bounding box center [1467, 88] width 11 height 12
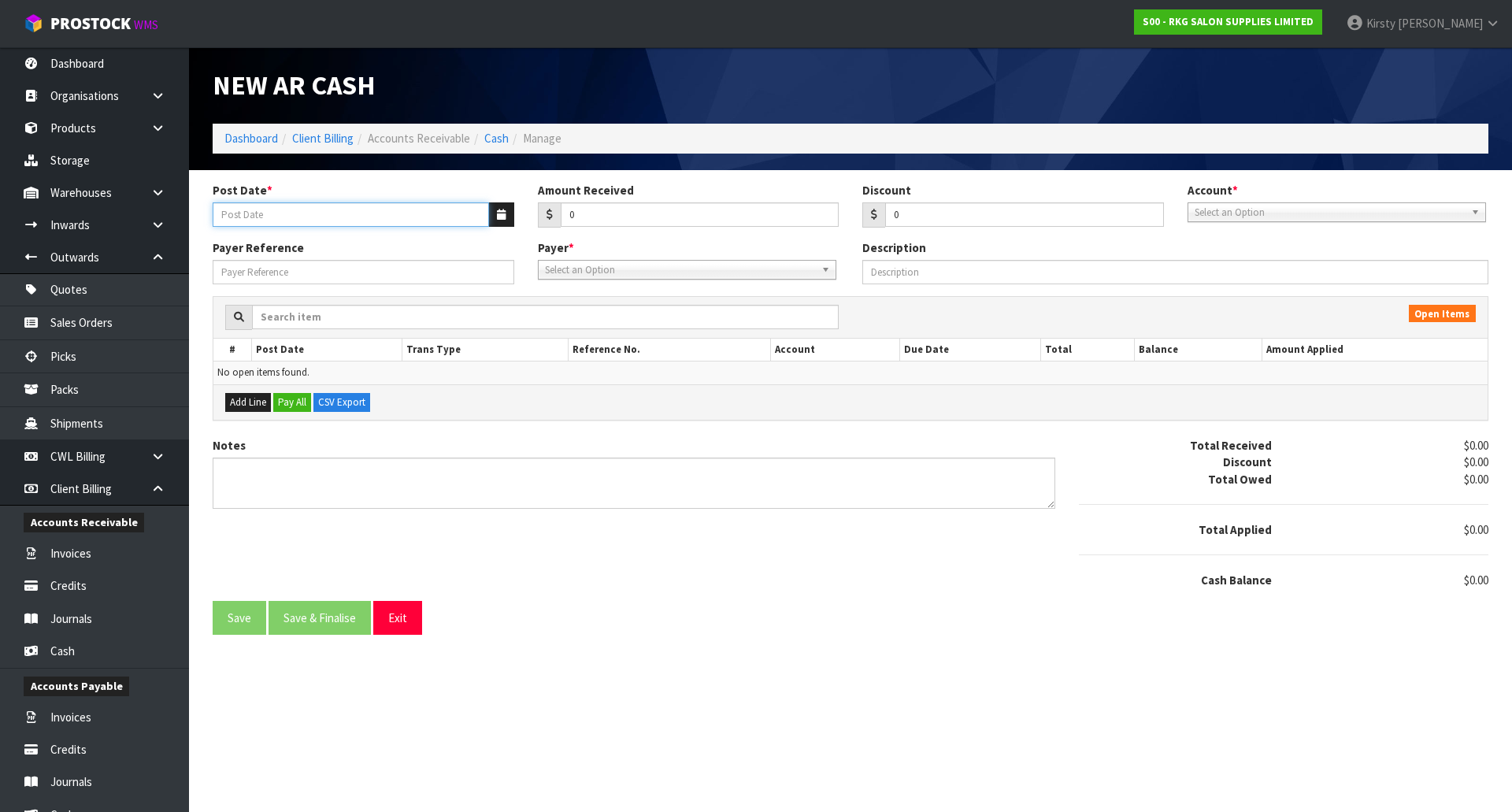
click at [300, 219] on input "Post Date *" at bounding box center [350, 214] width 276 height 24
click at [503, 217] on icon "button" at bounding box center [501, 215] width 9 height 11
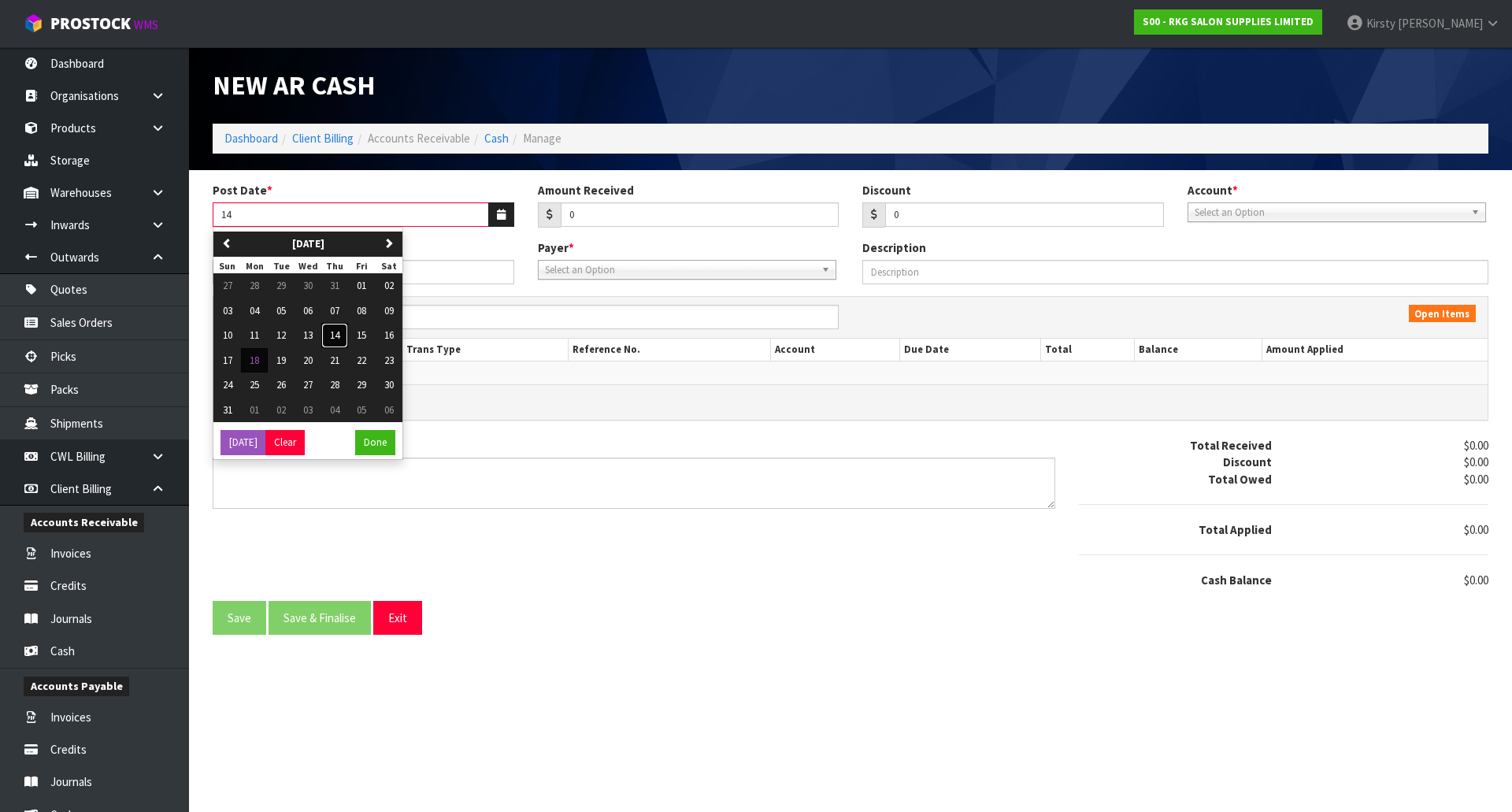
click at [340, 330] on span "14" at bounding box center [335, 335] width 10 height 13
type input "[DATE]"
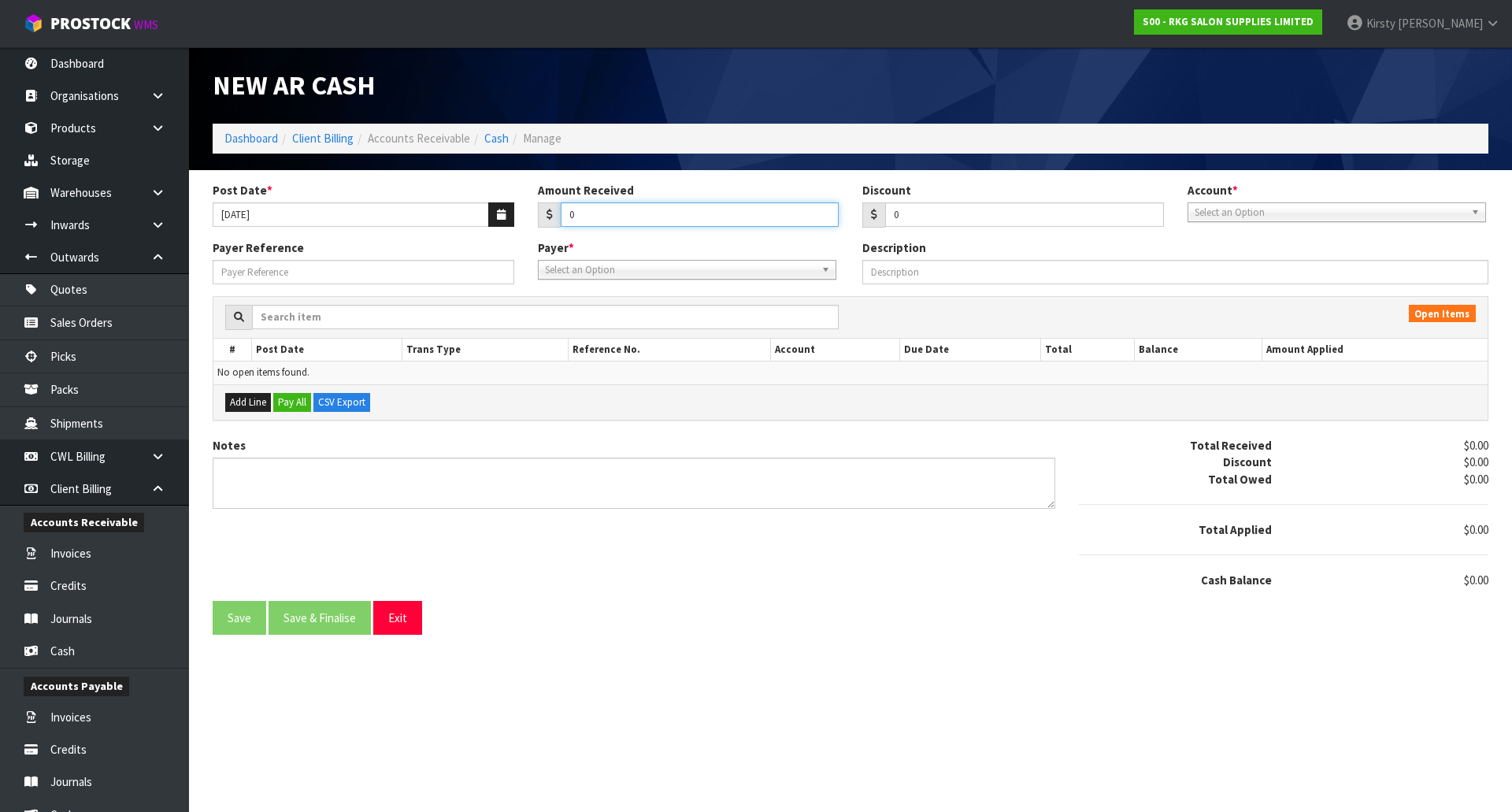
drag, startPoint x: 577, startPoint y: 209, endPoint x: 559, endPoint y: 211, distance: 18.1
click at [559, 211] on div "0" at bounding box center [689, 215] width 302 height 25
type input "407.22"
click at [1297, 212] on span "Select an Option" at bounding box center [1329, 213] width 270 height 19
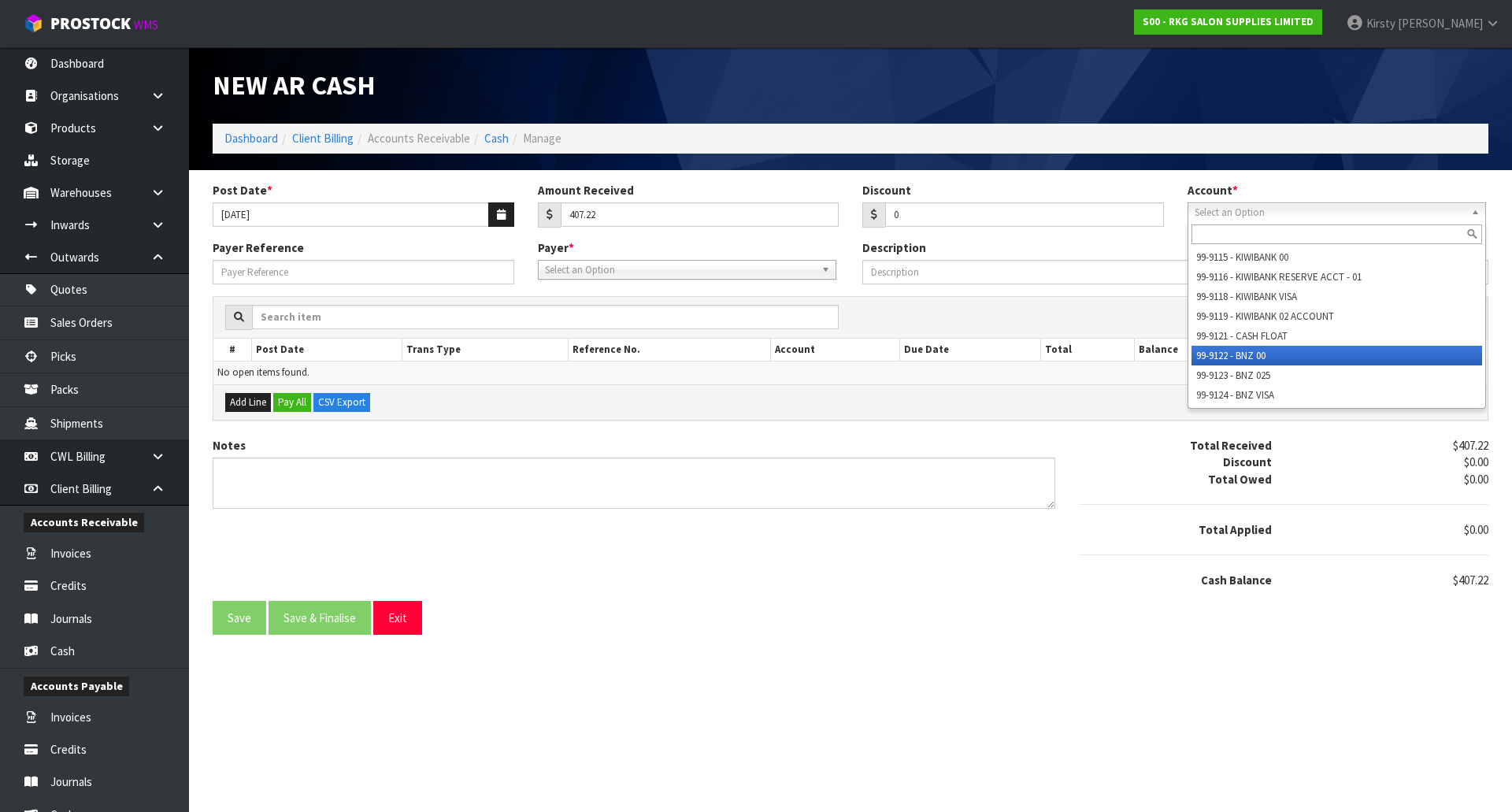
click at [1257, 349] on li "99-9122 - BNZ 00" at bounding box center [1336, 355] width 290 height 19
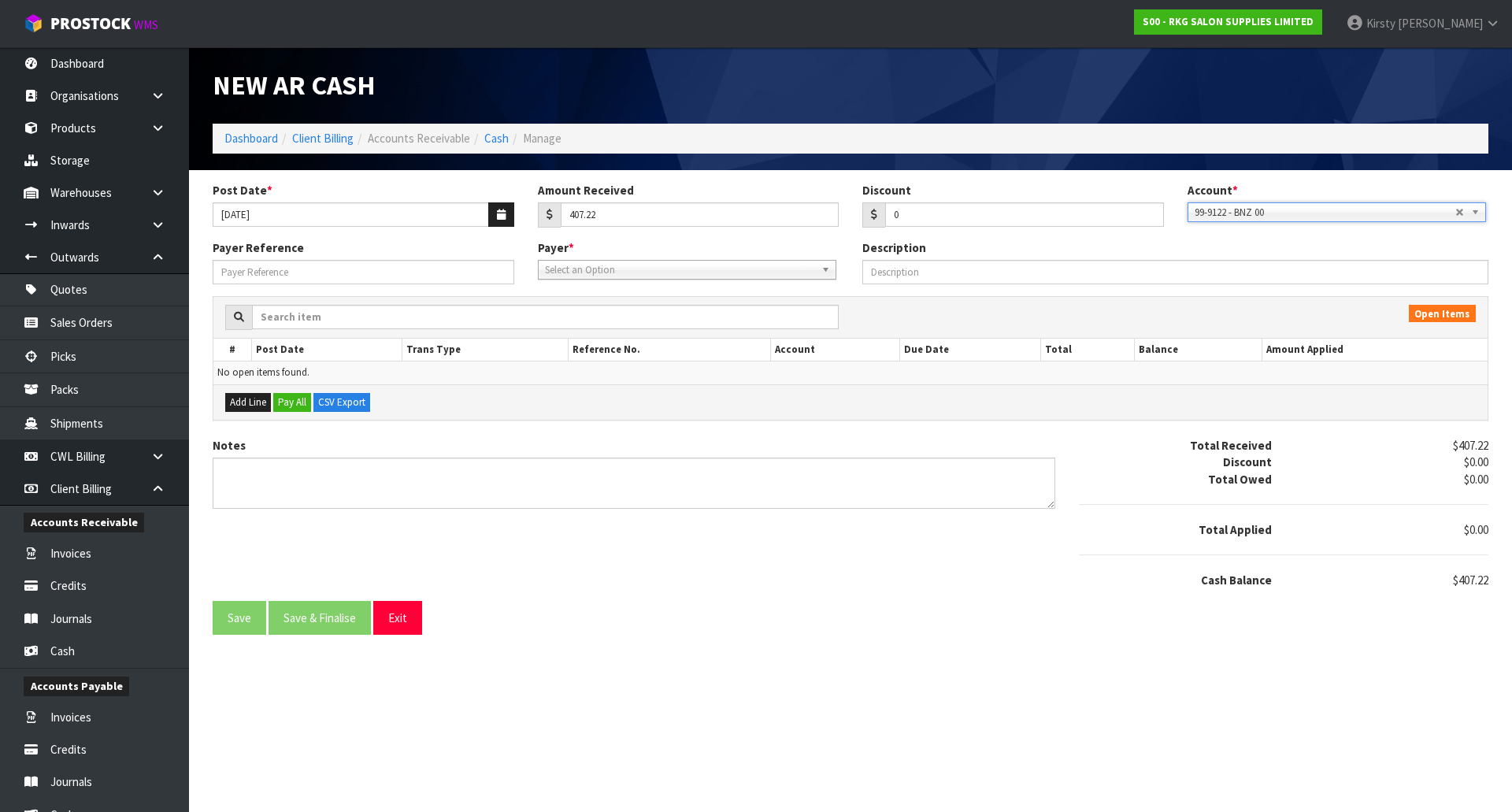
click at [644, 269] on span "Select an Option" at bounding box center [679, 270] width 270 height 19
type input "LA H"
click at [631, 313] on em "LA H" at bounding box center [622, 315] width 19 height 13
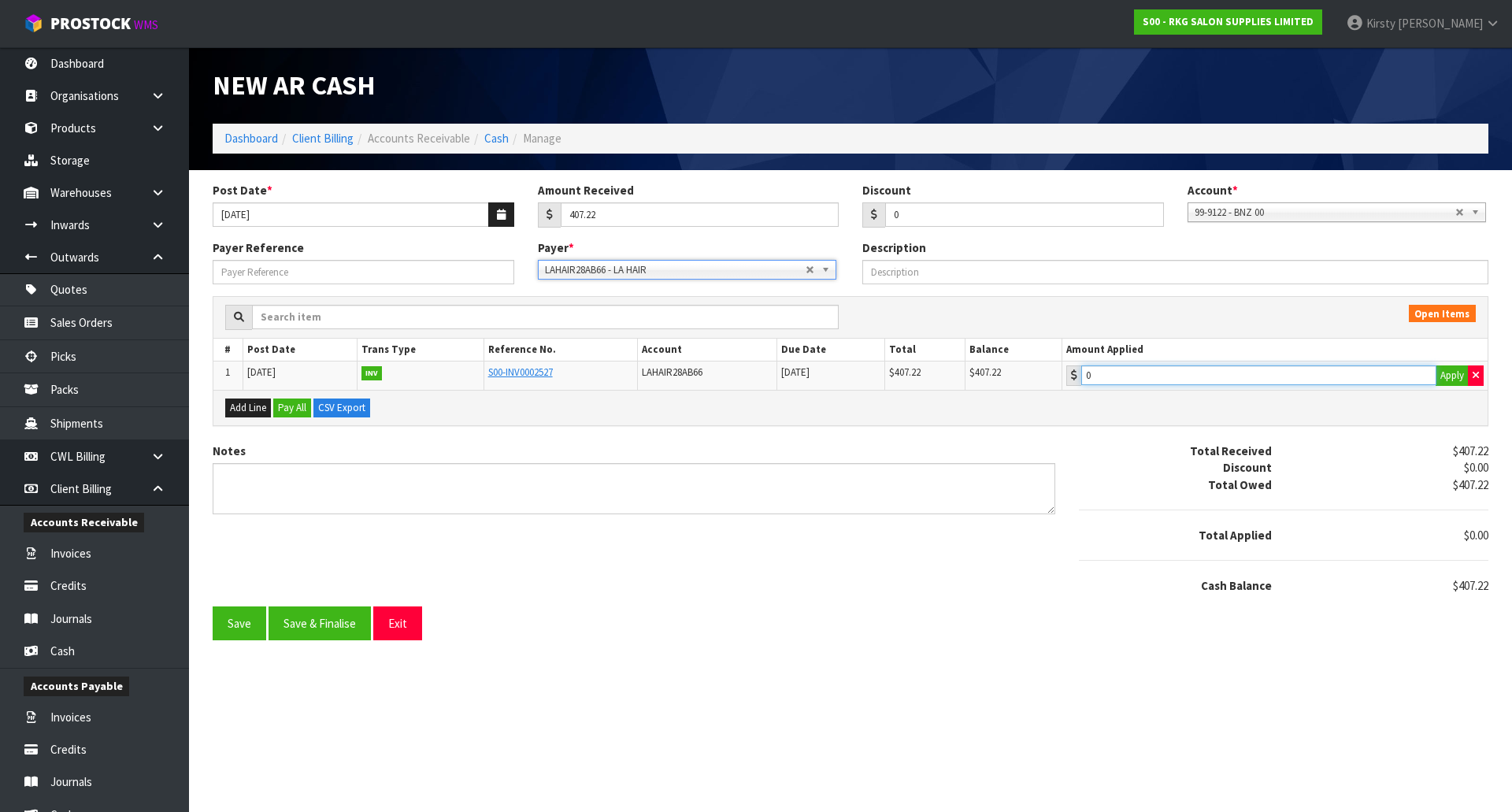
type input "407.22"
click at [1113, 373] on input "407.22" at bounding box center [1258, 375] width 355 height 19
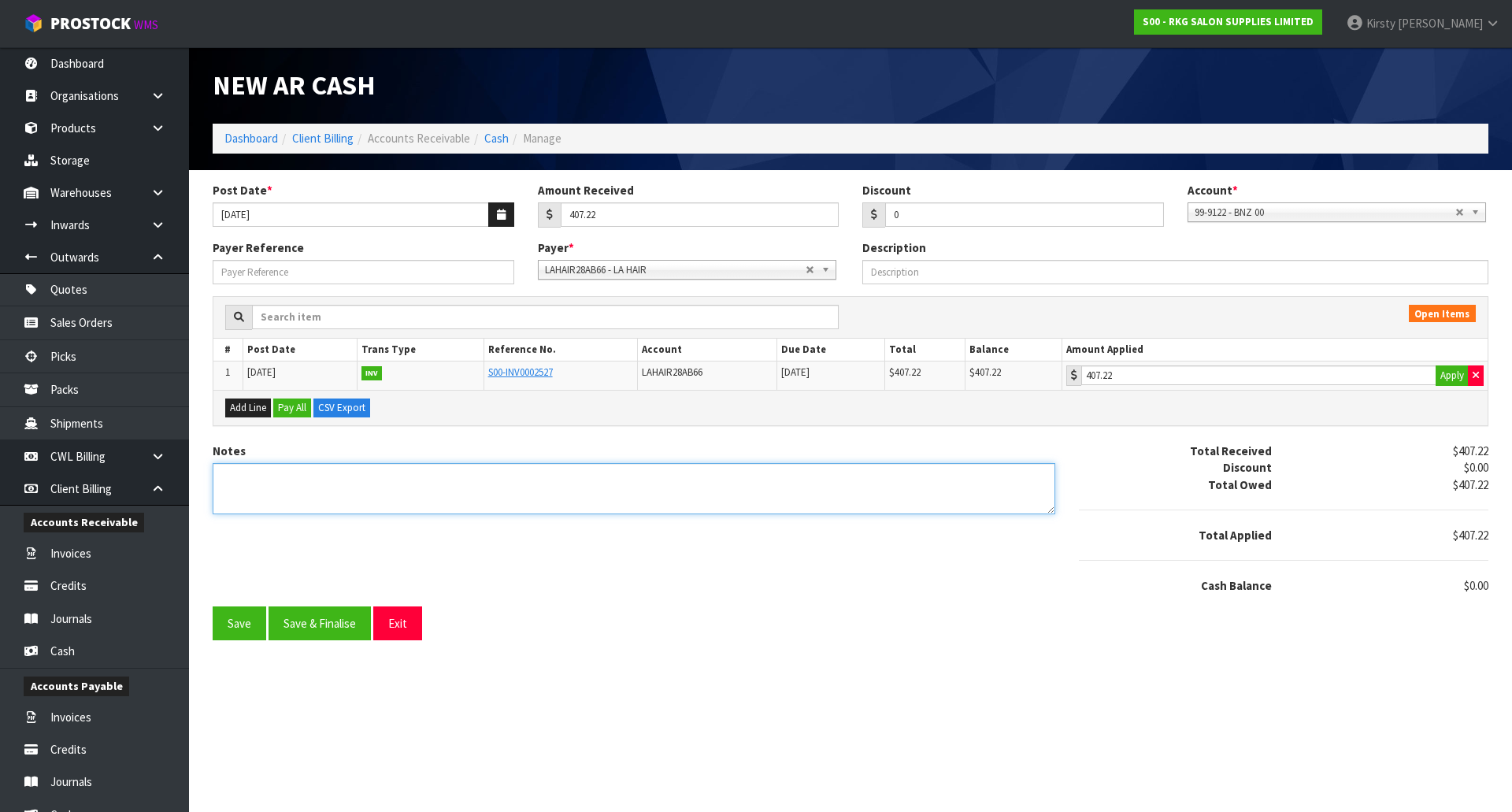
click at [389, 475] on textarea "Notes" at bounding box center [634, 488] width 843 height 51
type textarea "DC 14.8"
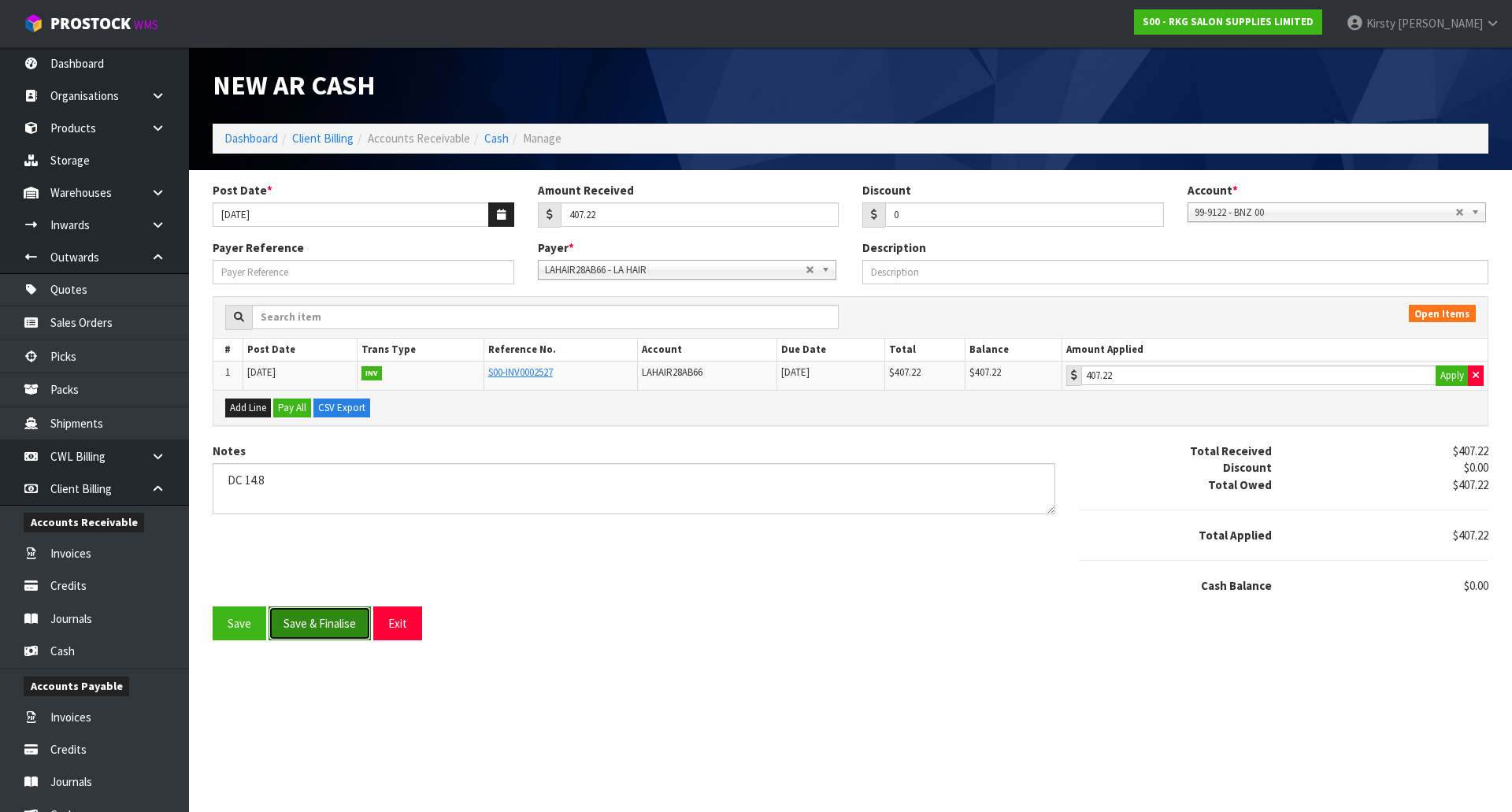
click at [321, 624] on button "Save & Finalise" at bounding box center [319, 622] width 102 height 34
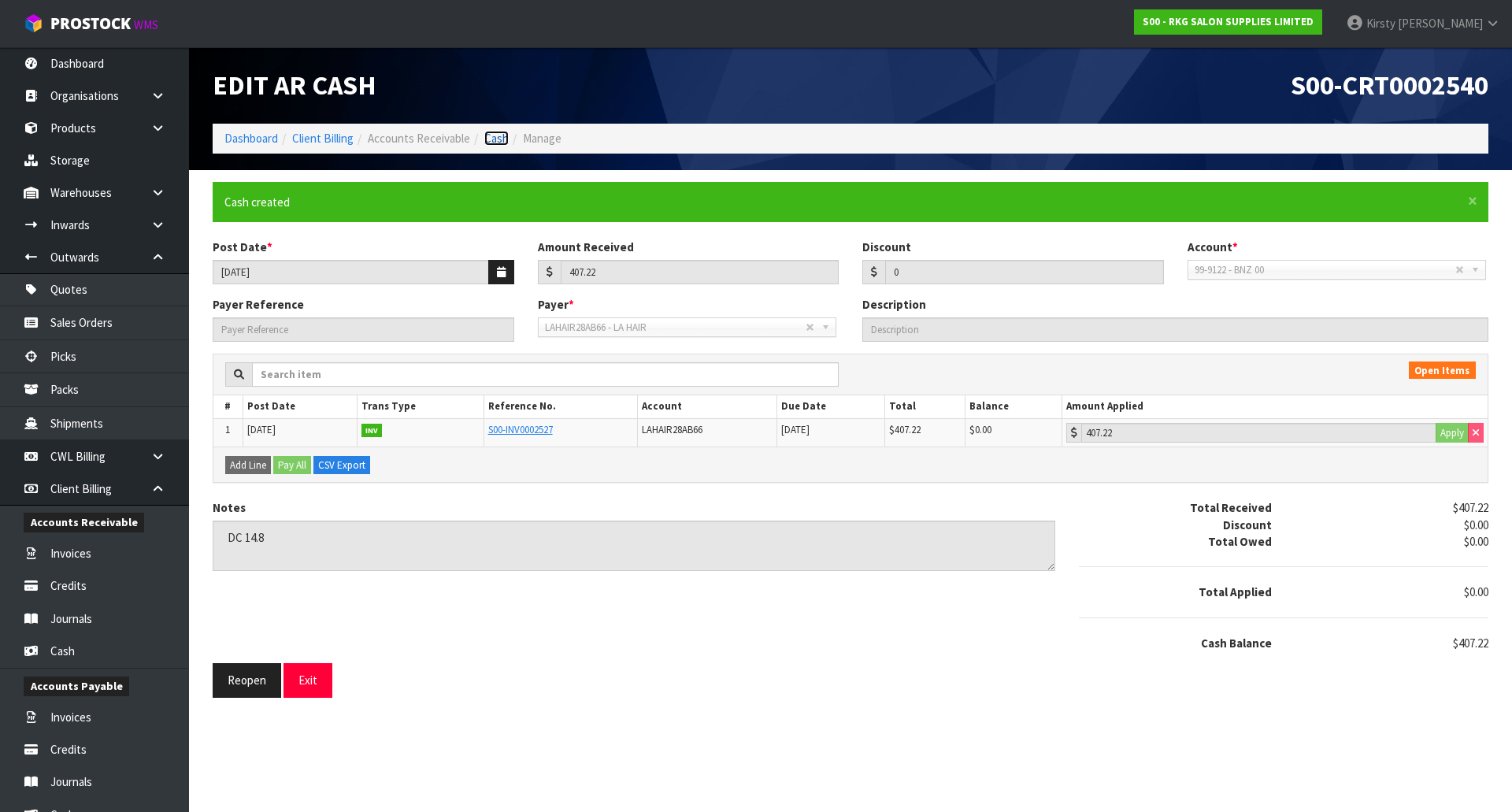
click at [495, 144] on link "Cash" at bounding box center [495, 139] width 24 height 15
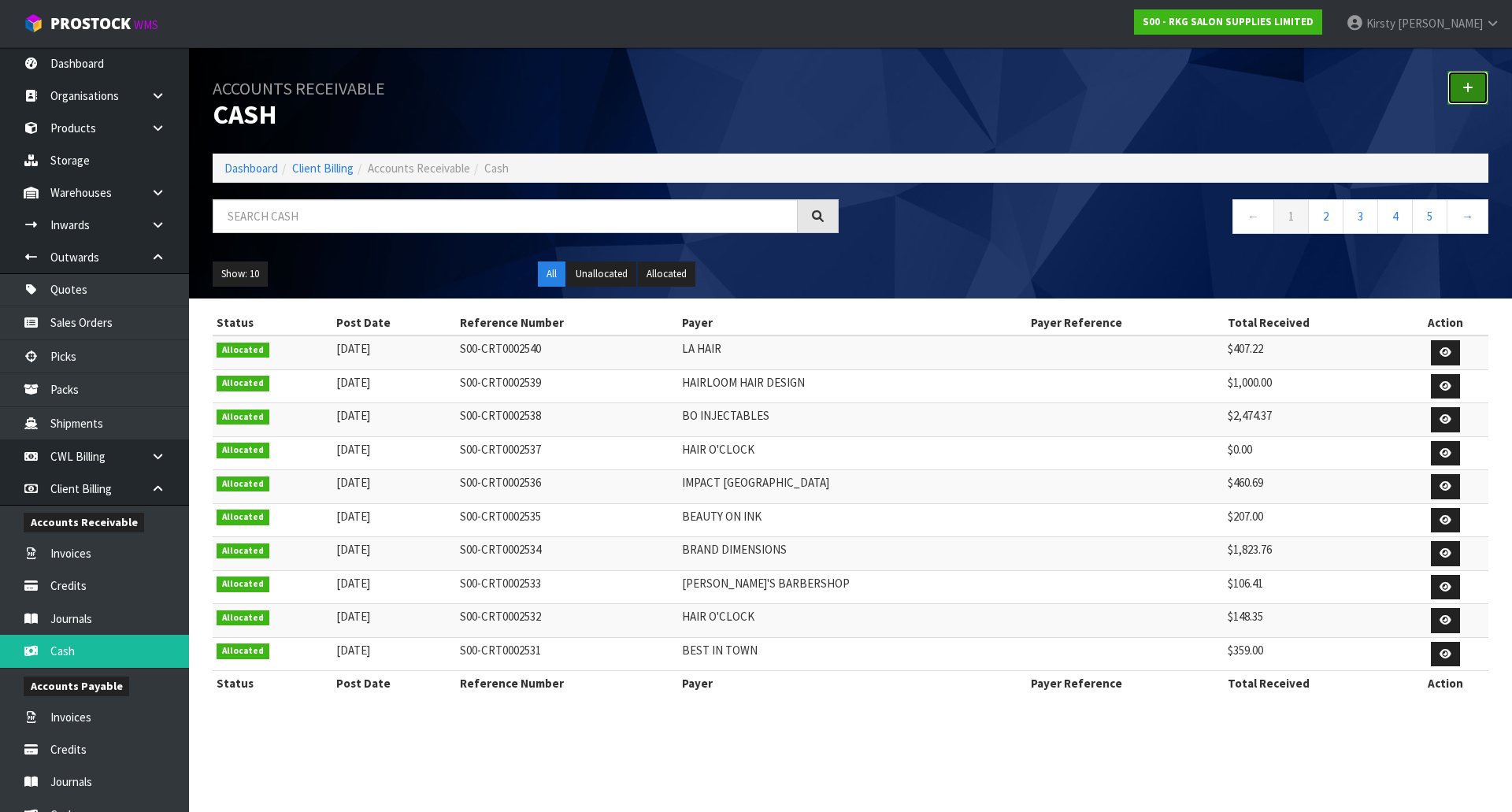
click at [1460, 89] on link at bounding box center [1468, 88] width 41 height 34
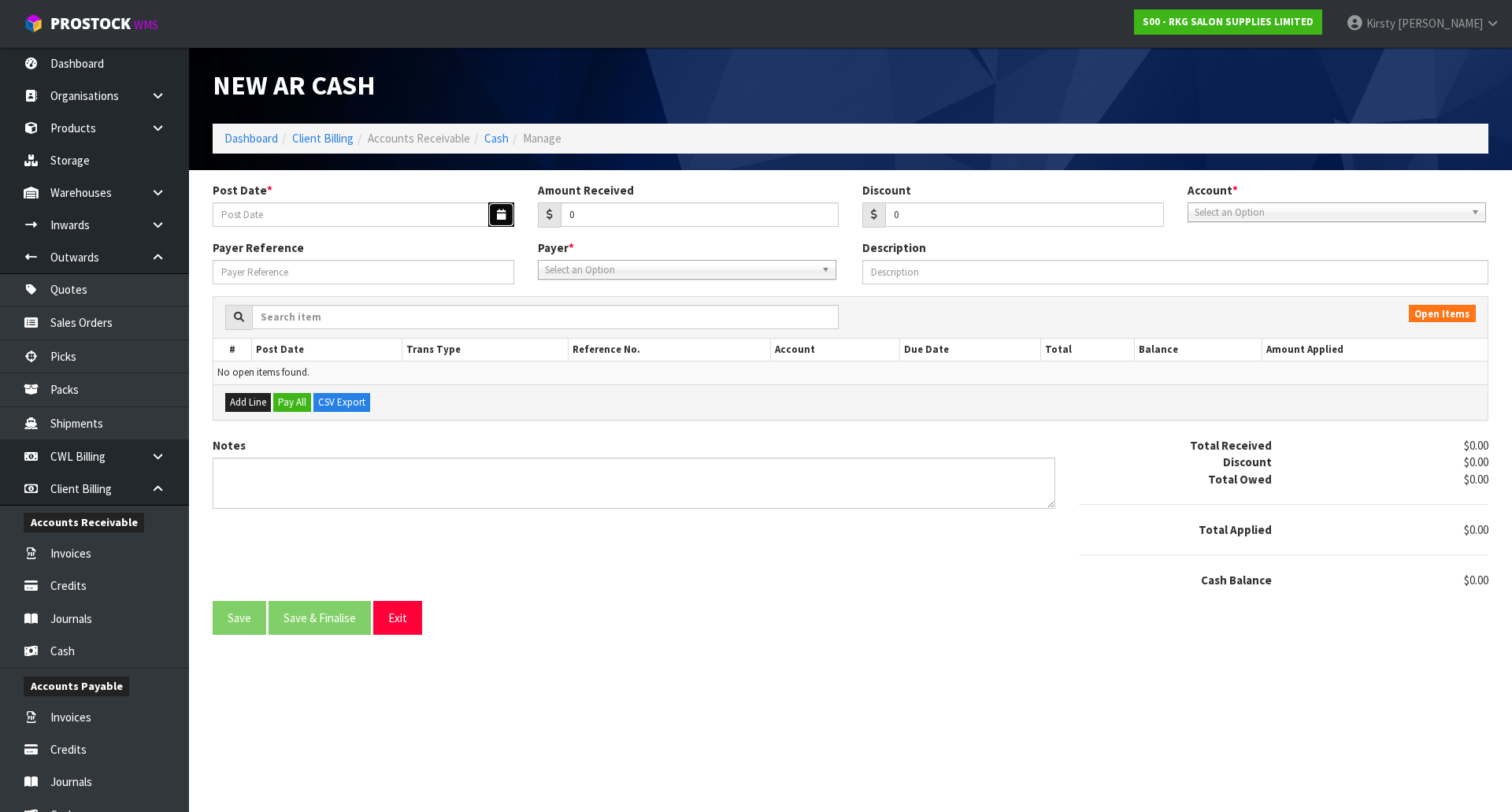
click at [499, 219] on icon "button" at bounding box center [501, 215] width 9 height 11
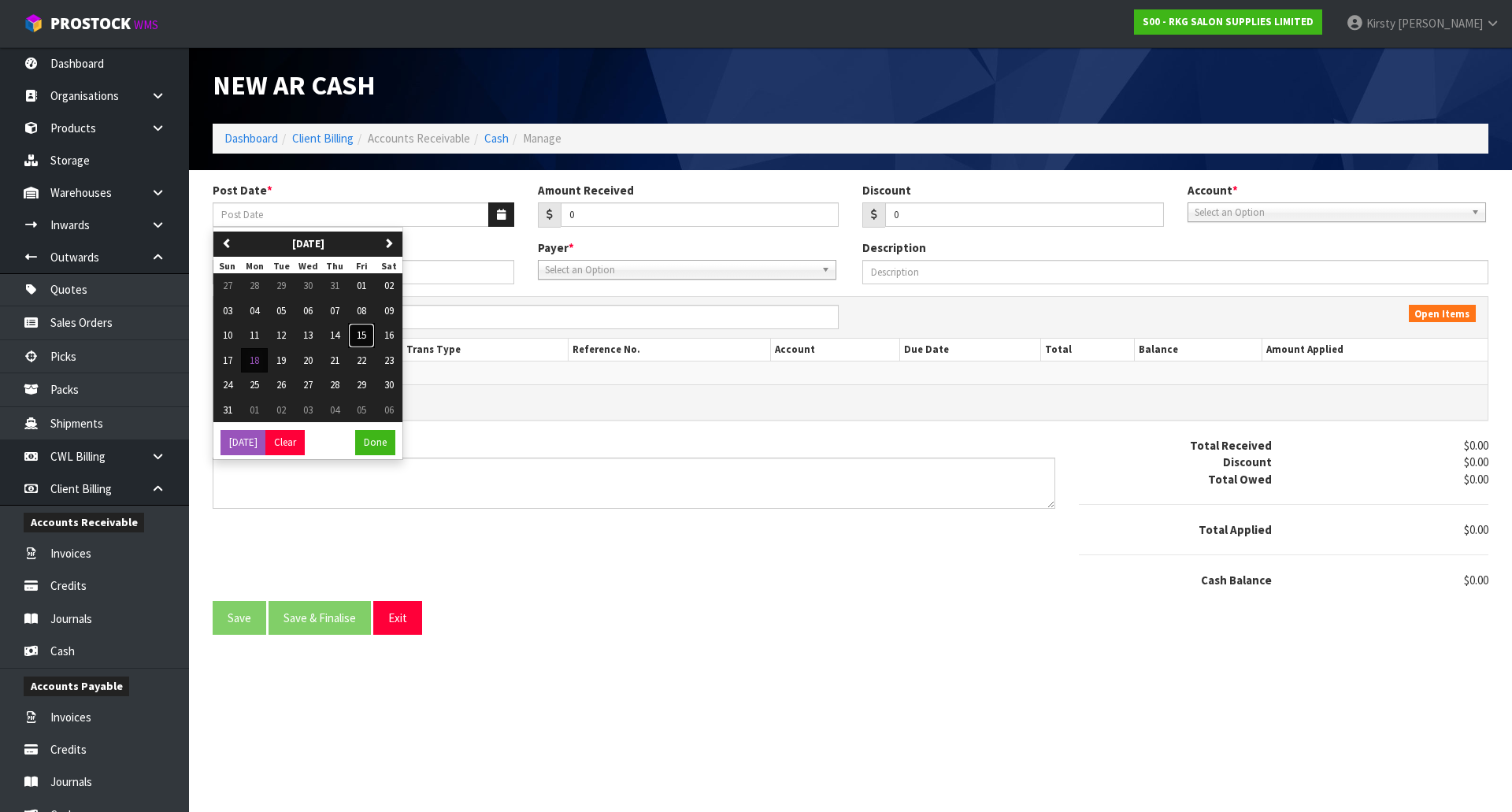
click at [363, 333] on span "15" at bounding box center [362, 335] width 10 height 13
type input "[DATE]"
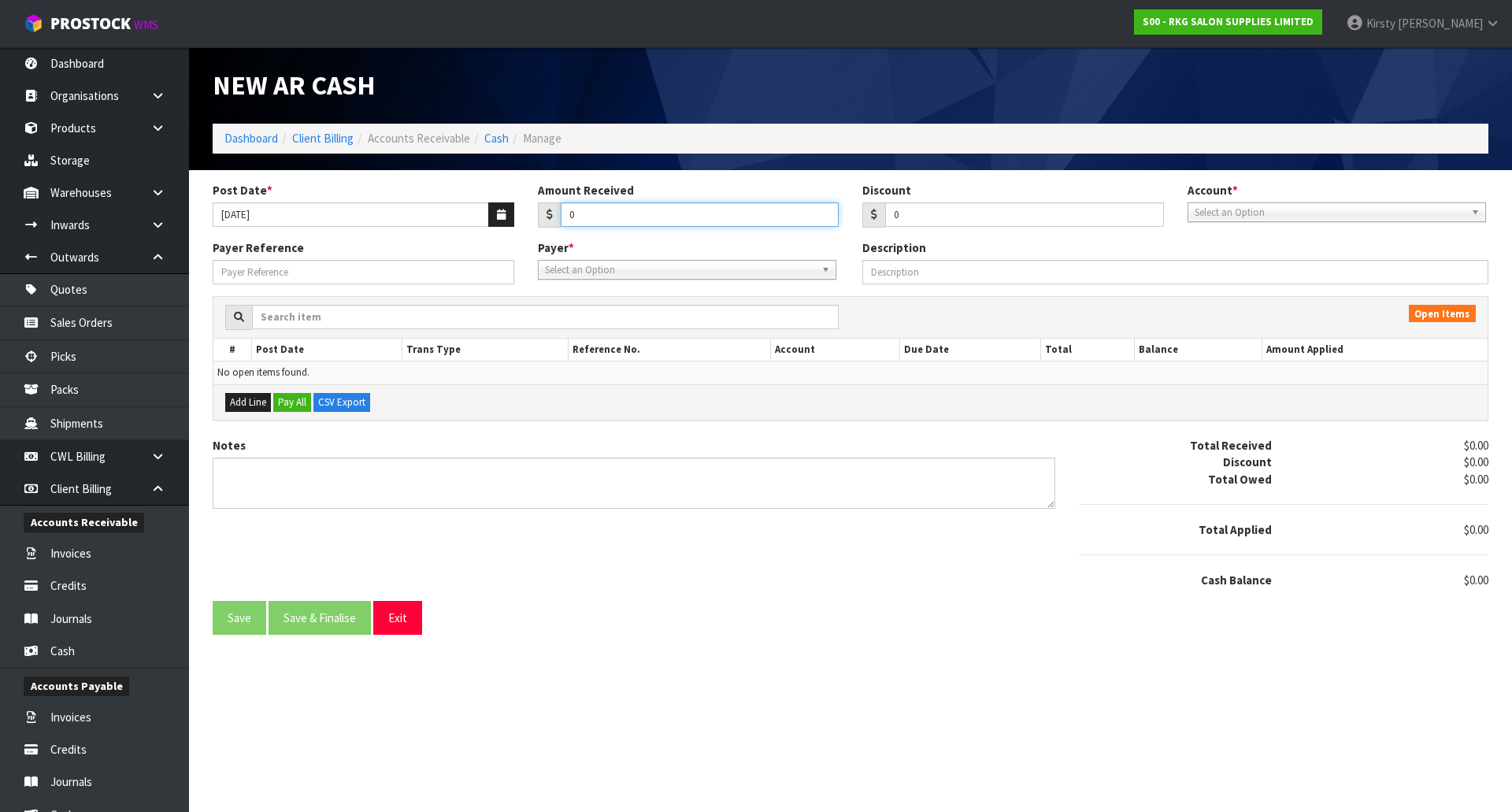
drag, startPoint x: 577, startPoint y: 215, endPoint x: 559, endPoint y: 216, distance: 18.0
click at [559, 215] on div "0" at bounding box center [689, 215] width 302 height 25
type input "182.63"
click at [1200, 212] on span "Select an Option" at bounding box center [1329, 213] width 270 height 19
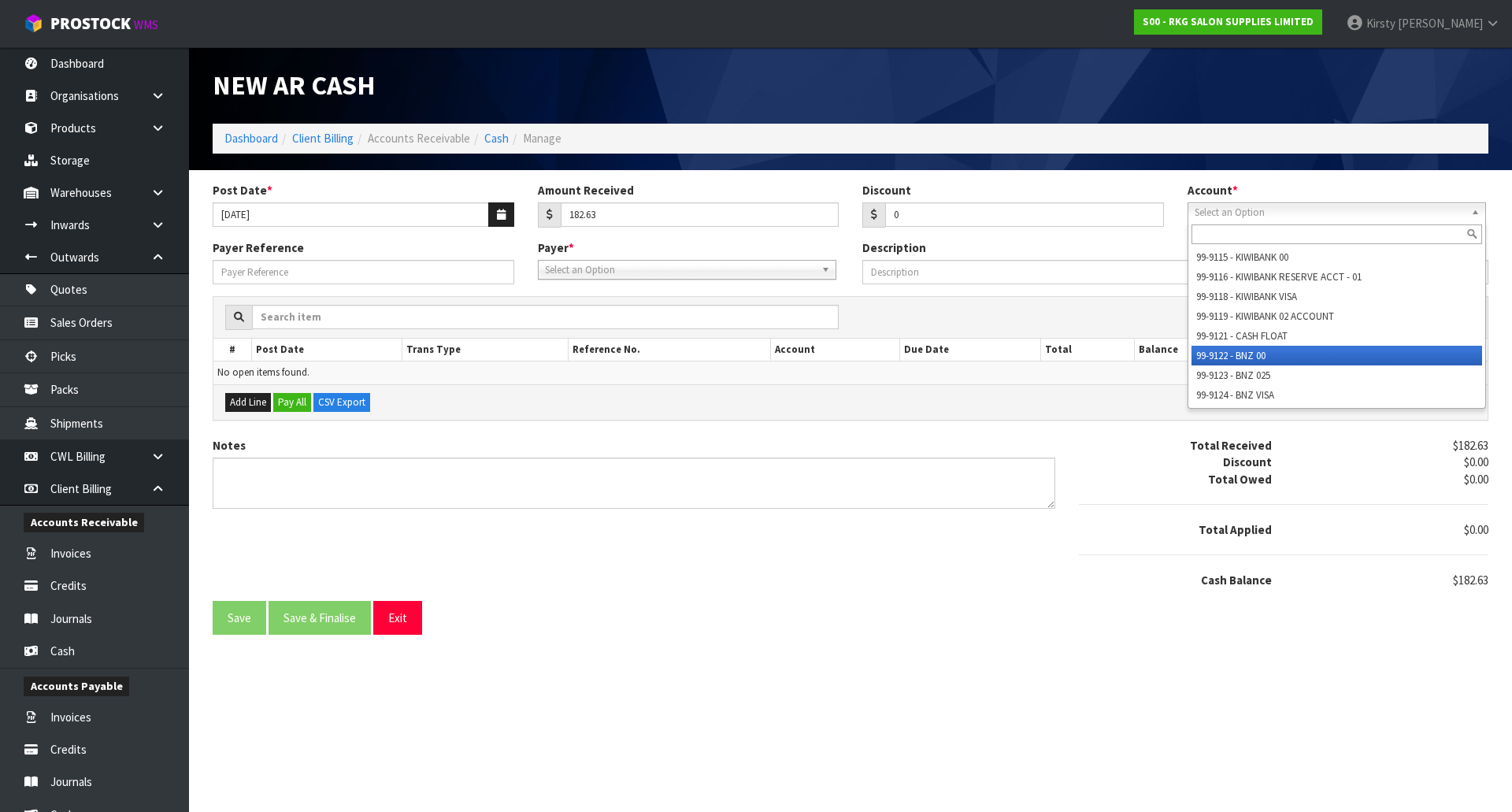
click at [1221, 353] on li "99-9122 - BNZ 00" at bounding box center [1336, 355] width 290 height 19
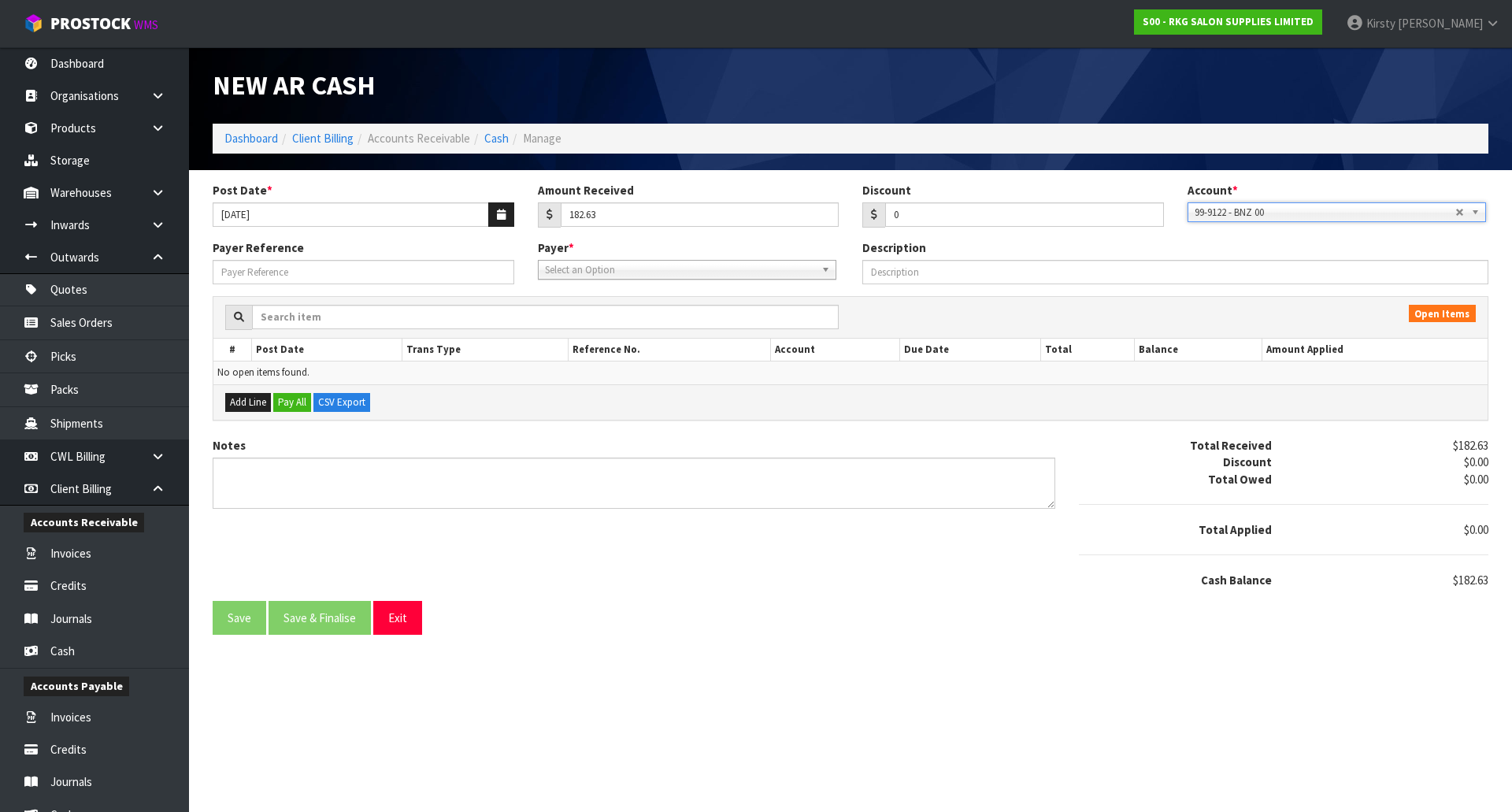
click at [613, 268] on span "Select an Option" at bounding box center [679, 270] width 270 height 19
type input "MEHAJ"
click at [603, 329] on li "MEHAJ EB9D99C - [PERSON_NAME]" at bounding box center [687, 334] width 290 height 19
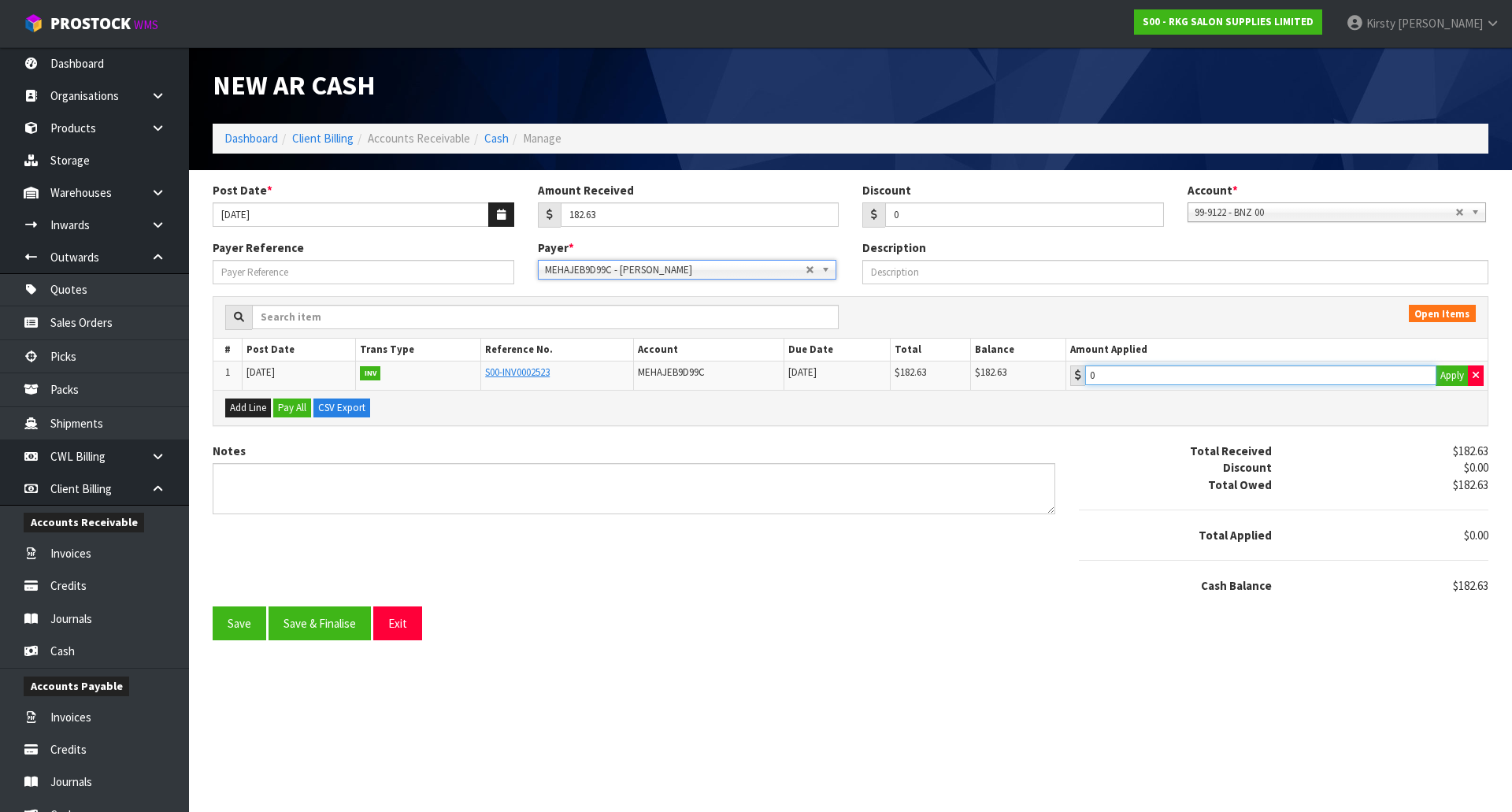
type input "182.63"
click at [1147, 371] on input "182.63" at bounding box center [1260, 375] width 351 height 19
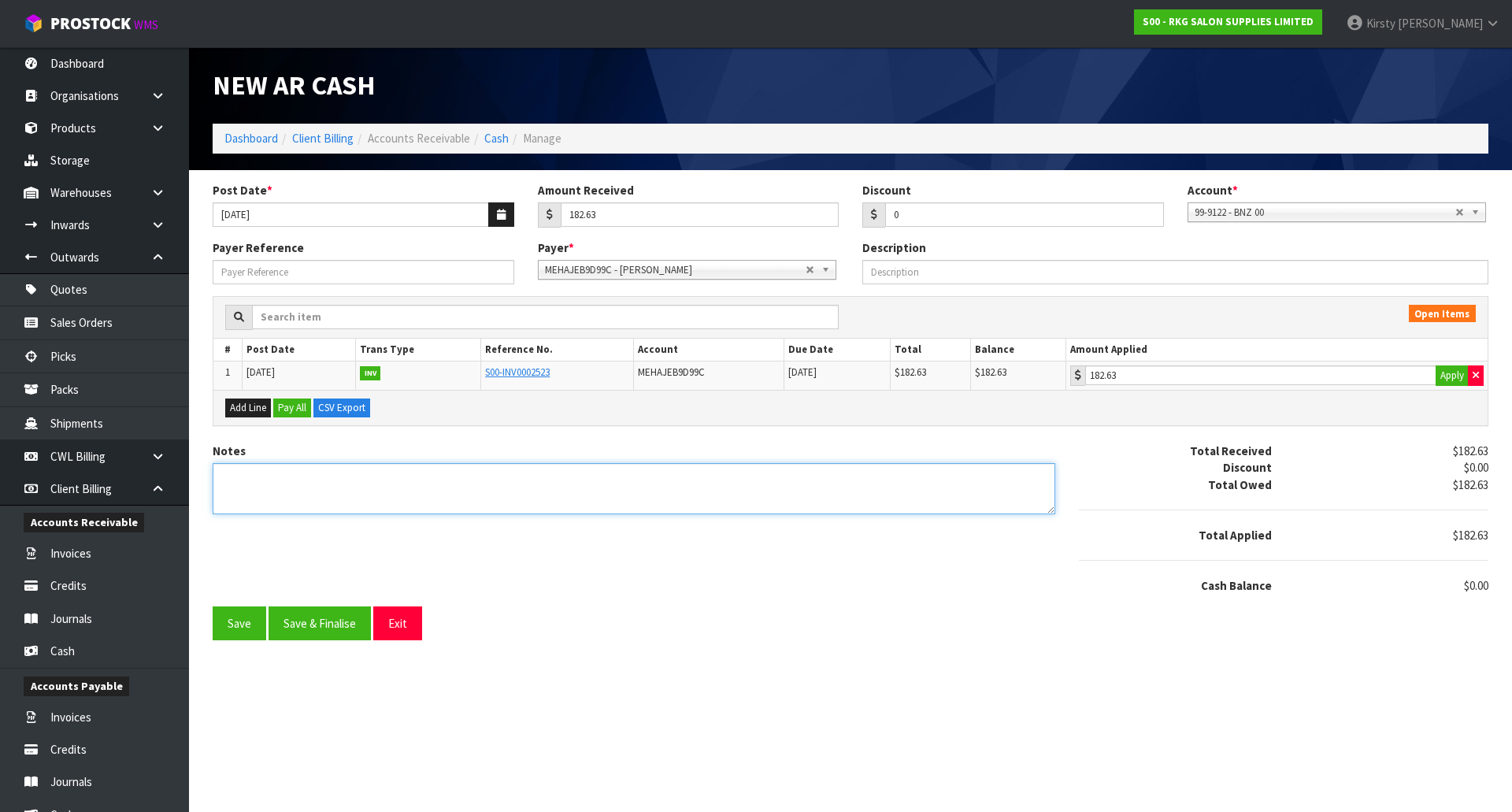
click at [261, 479] on textarea "Notes" at bounding box center [634, 488] width 843 height 51
type textarea "EFT 15.8"
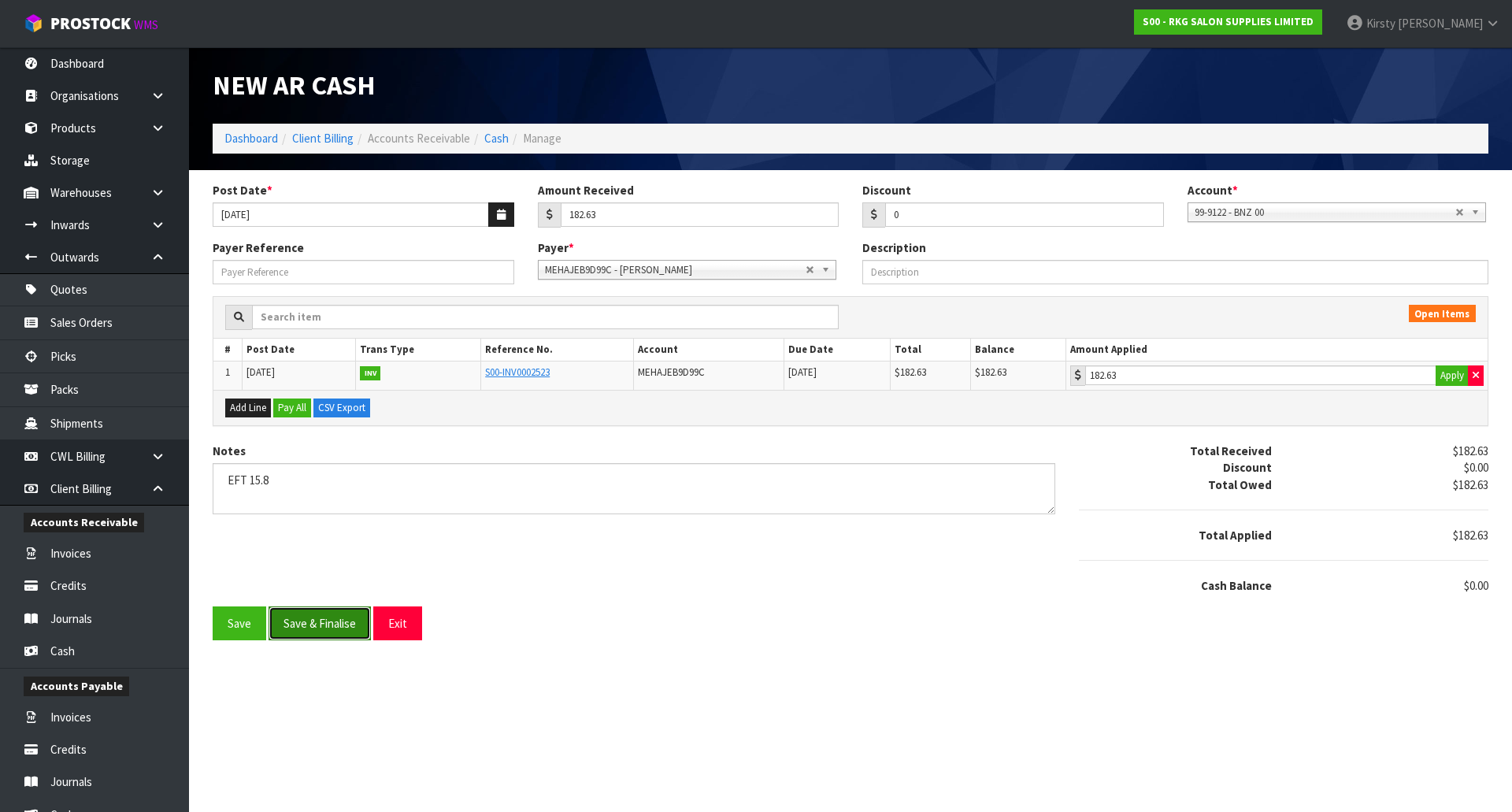
click at [275, 619] on button "Save & Finalise" at bounding box center [319, 622] width 102 height 34
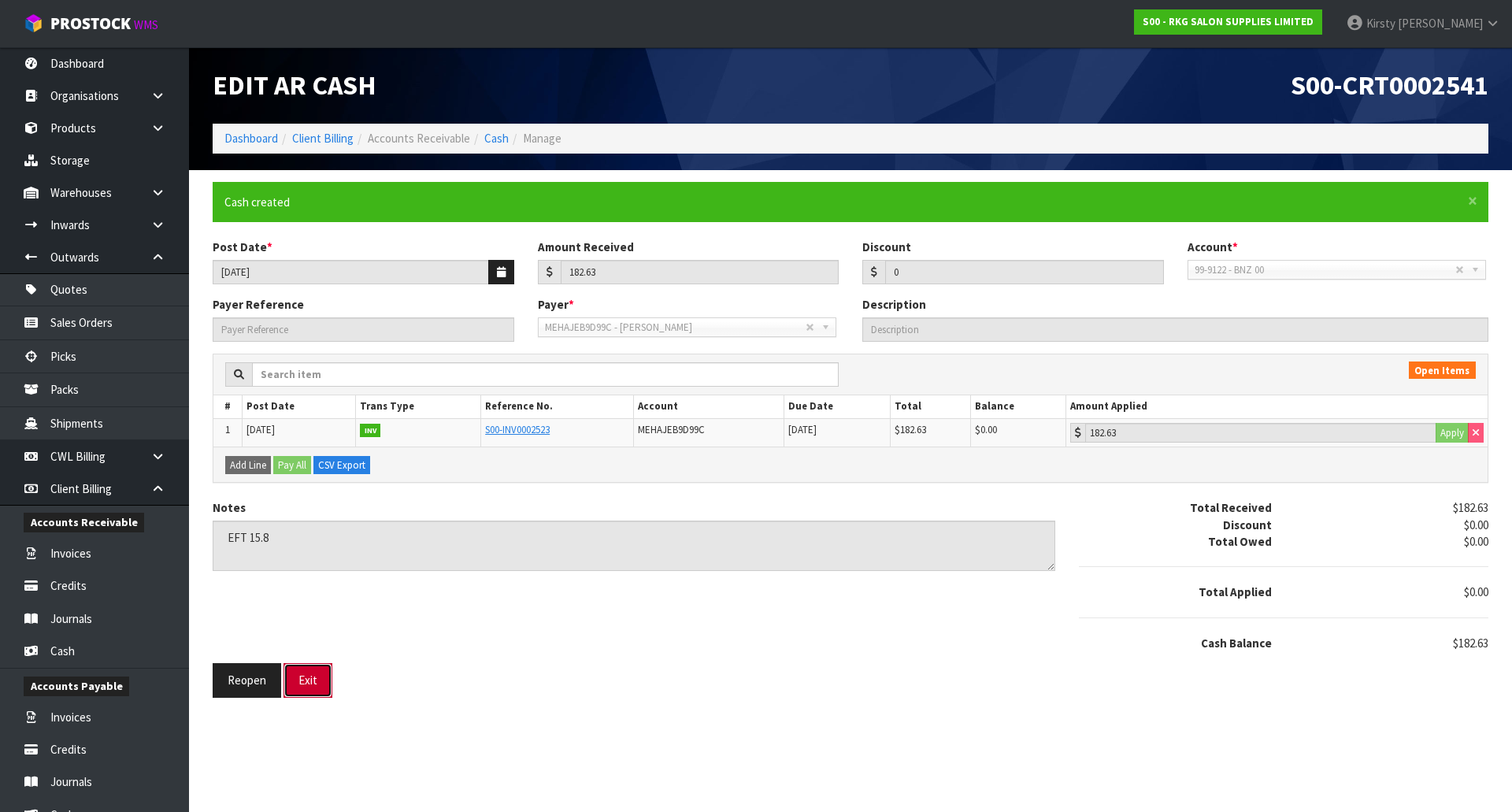
click at [303, 682] on button "Exit" at bounding box center [308, 679] width 49 height 34
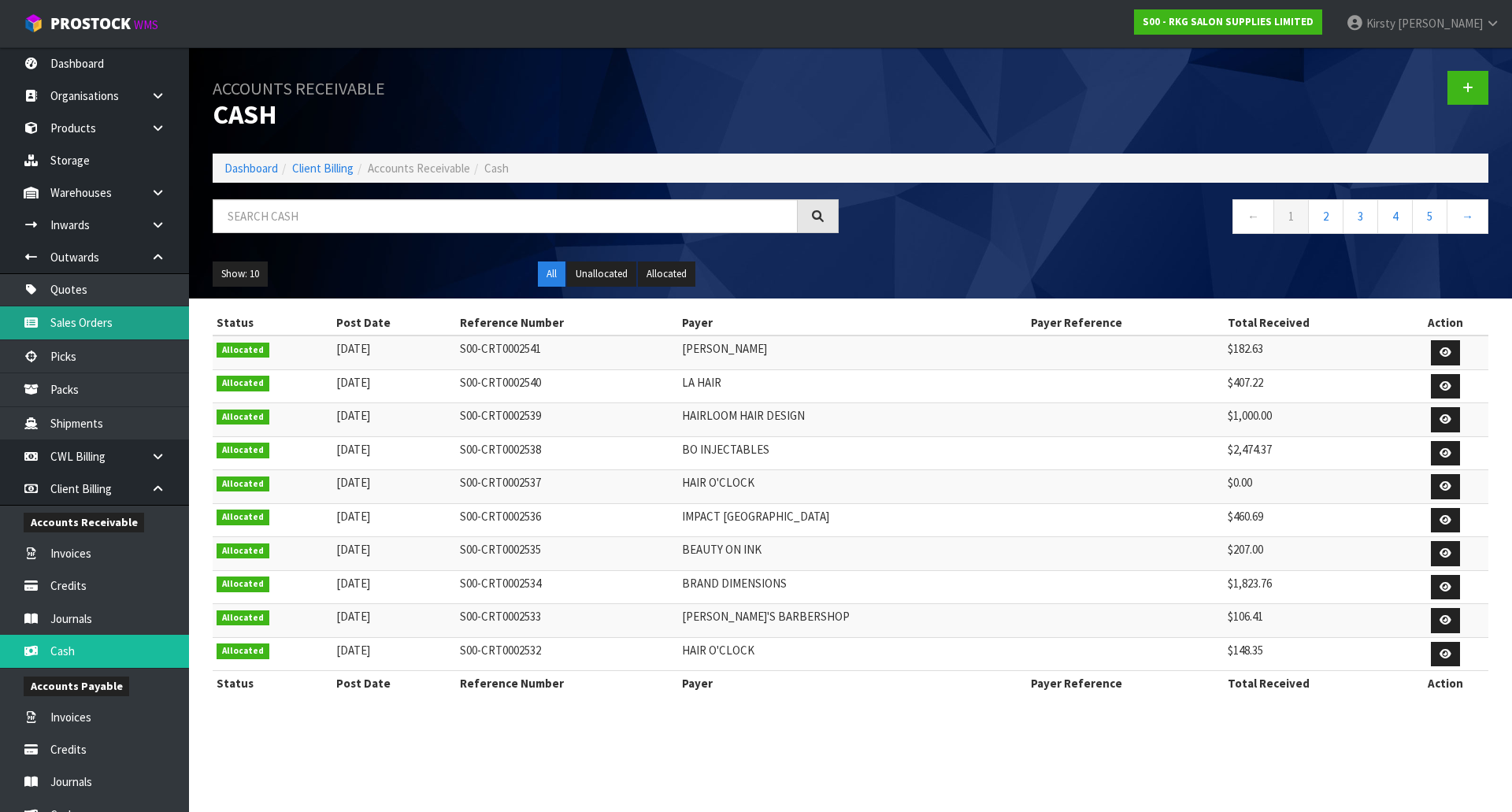
click at [100, 327] on link "Sales Orders" at bounding box center [94, 322] width 189 height 33
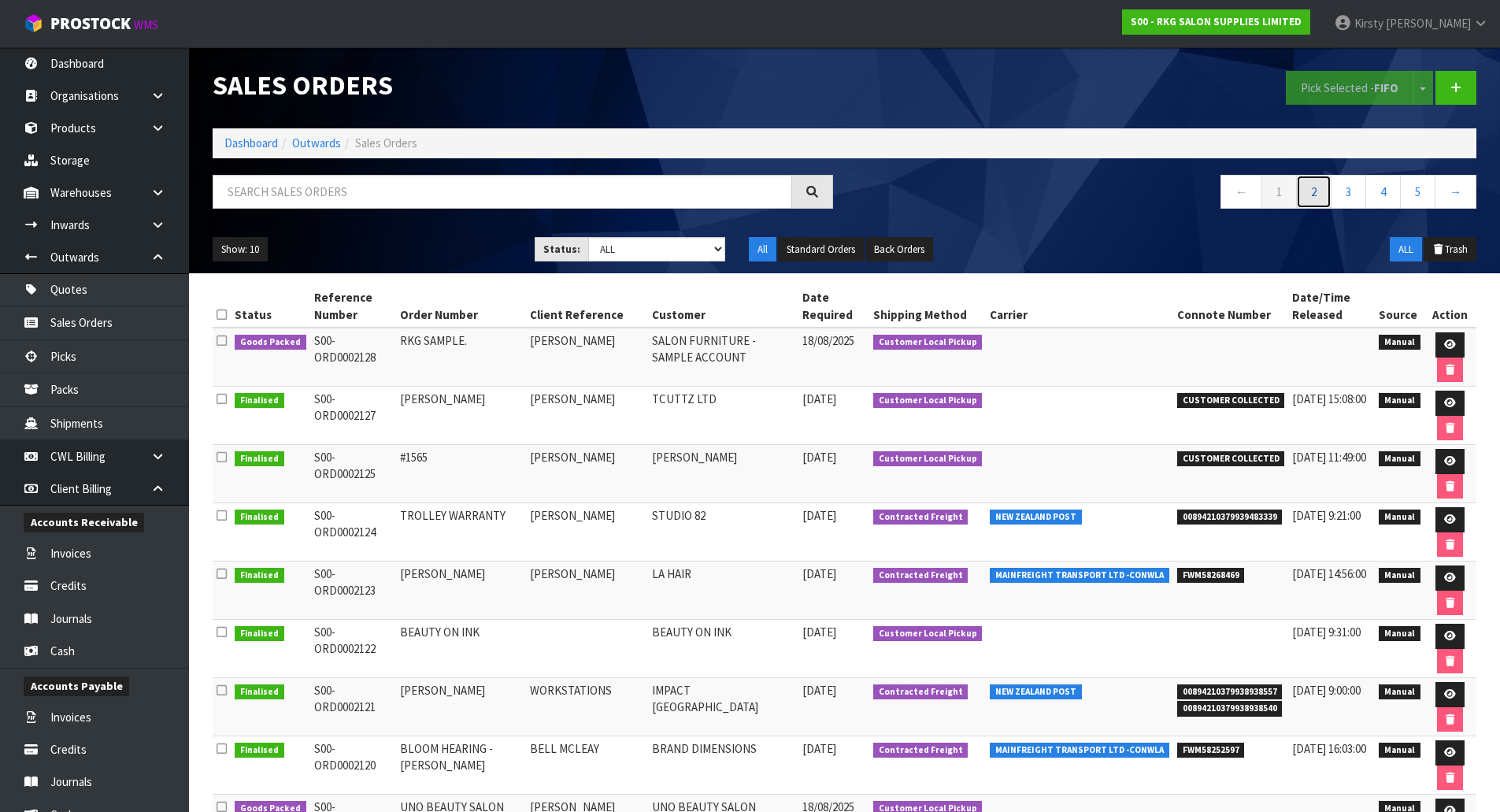
click at [1307, 198] on link "2" at bounding box center [1313, 191] width 36 height 34
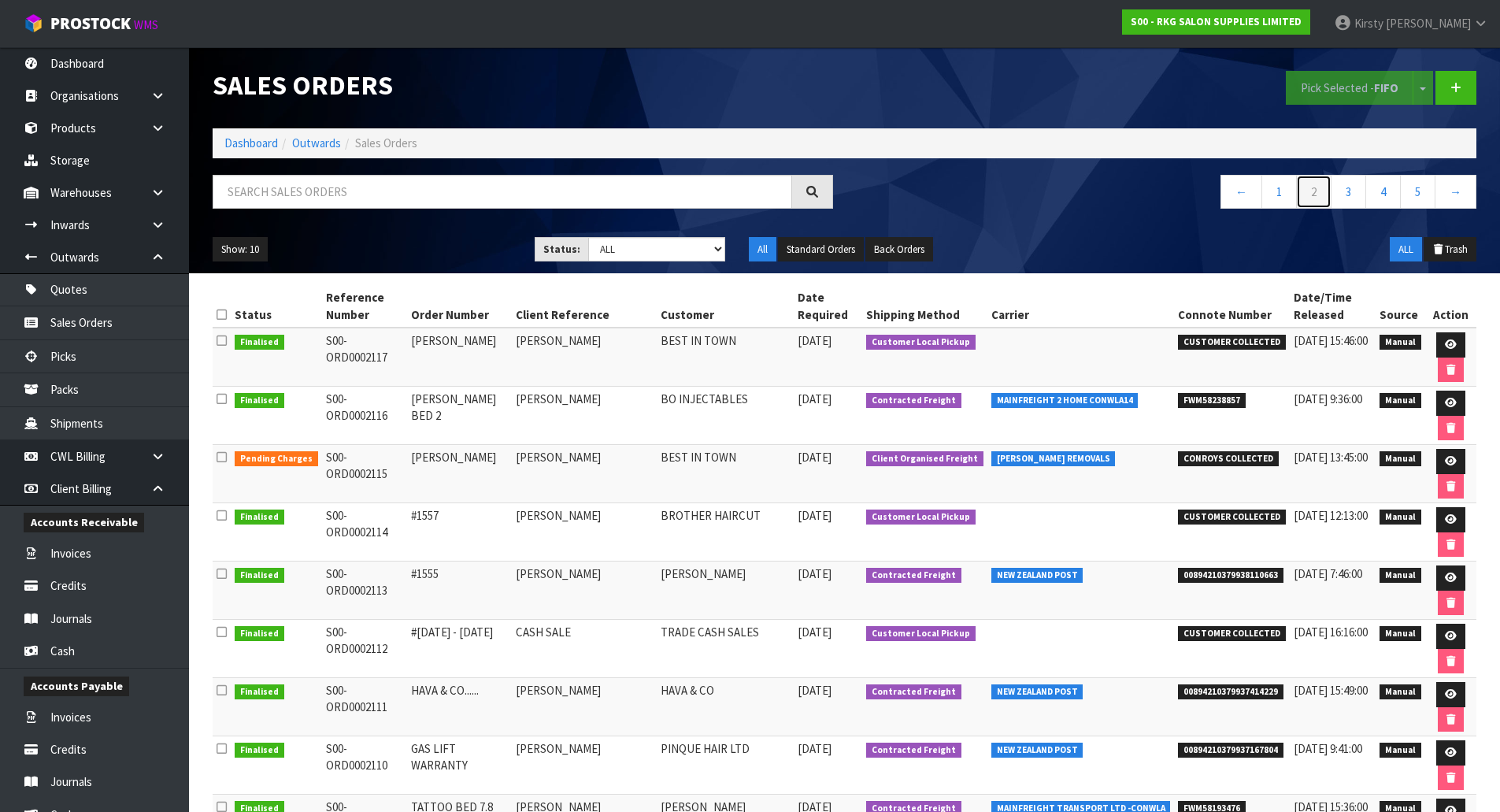
click at [1328, 194] on link "2" at bounding box center [1313, 191] width 36 height 34
click at [71, 290] on link "Quotes" at bounding box center [94, 290] width 189 height 33
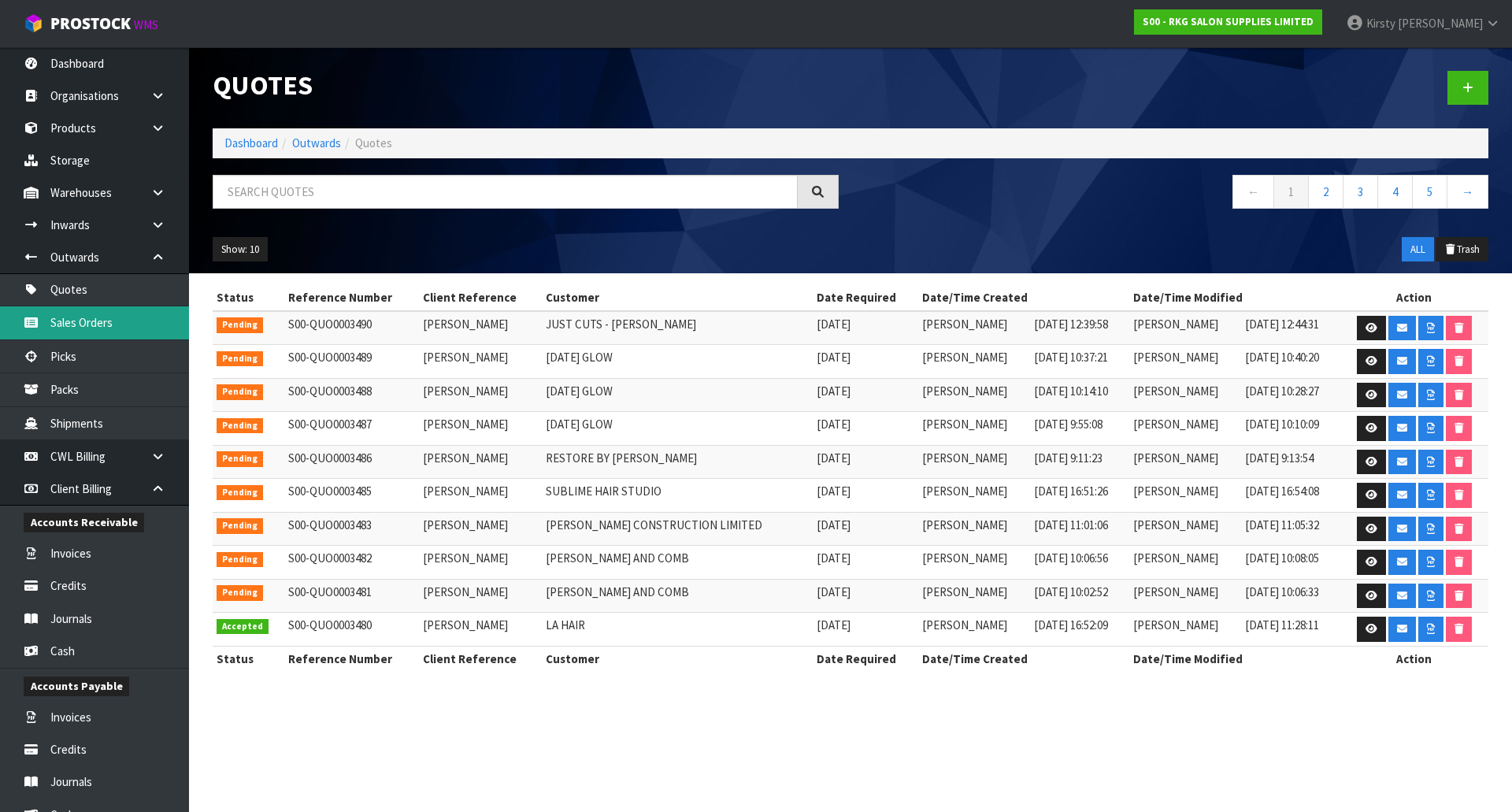
click at [76, 320] on link "Sales Orders" at bounding box center [94, 322] width 189 height 33
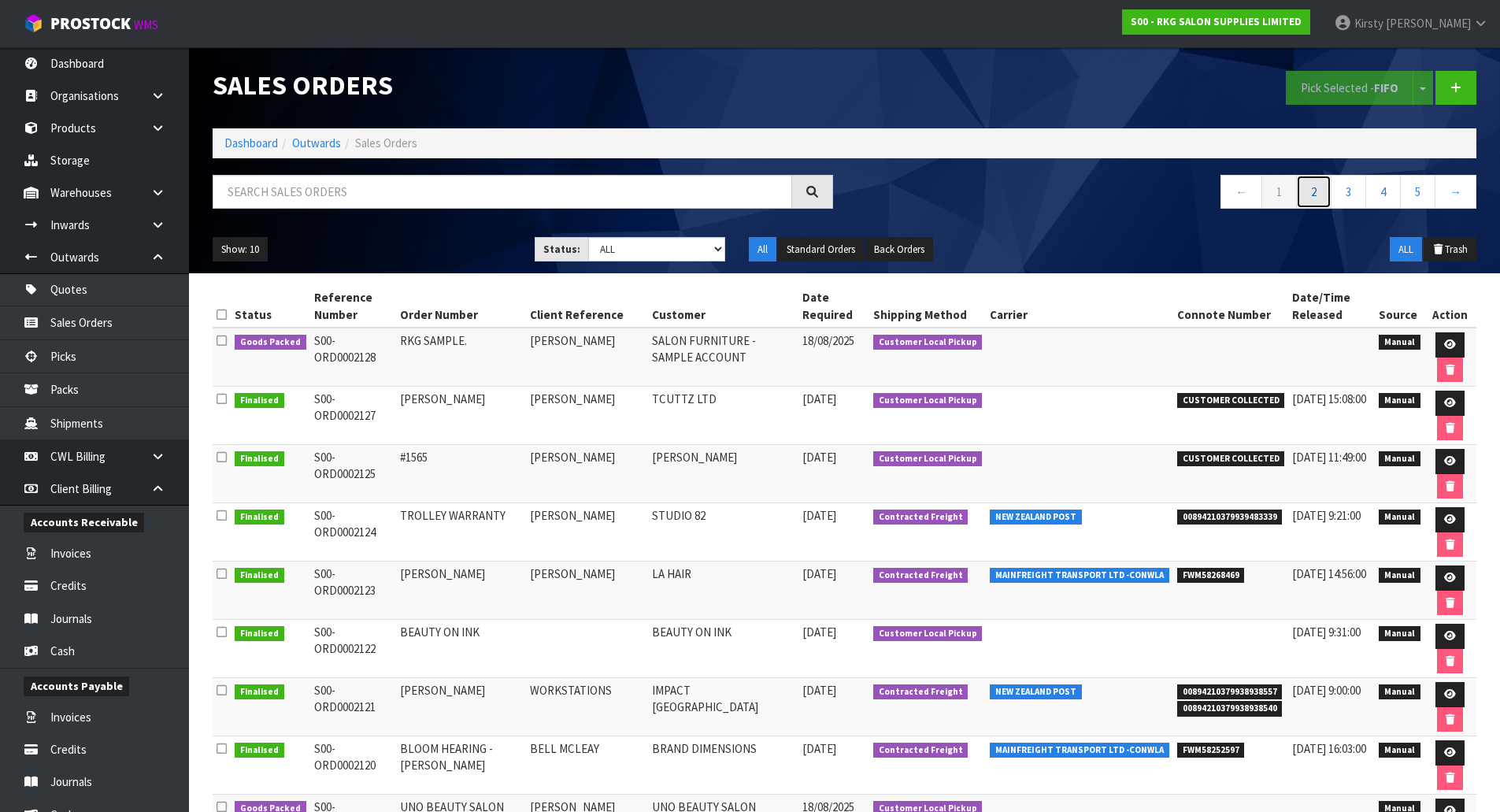
click at [1317, 196] on link "2" at bounding box center [1313, 191] width 36 height 34
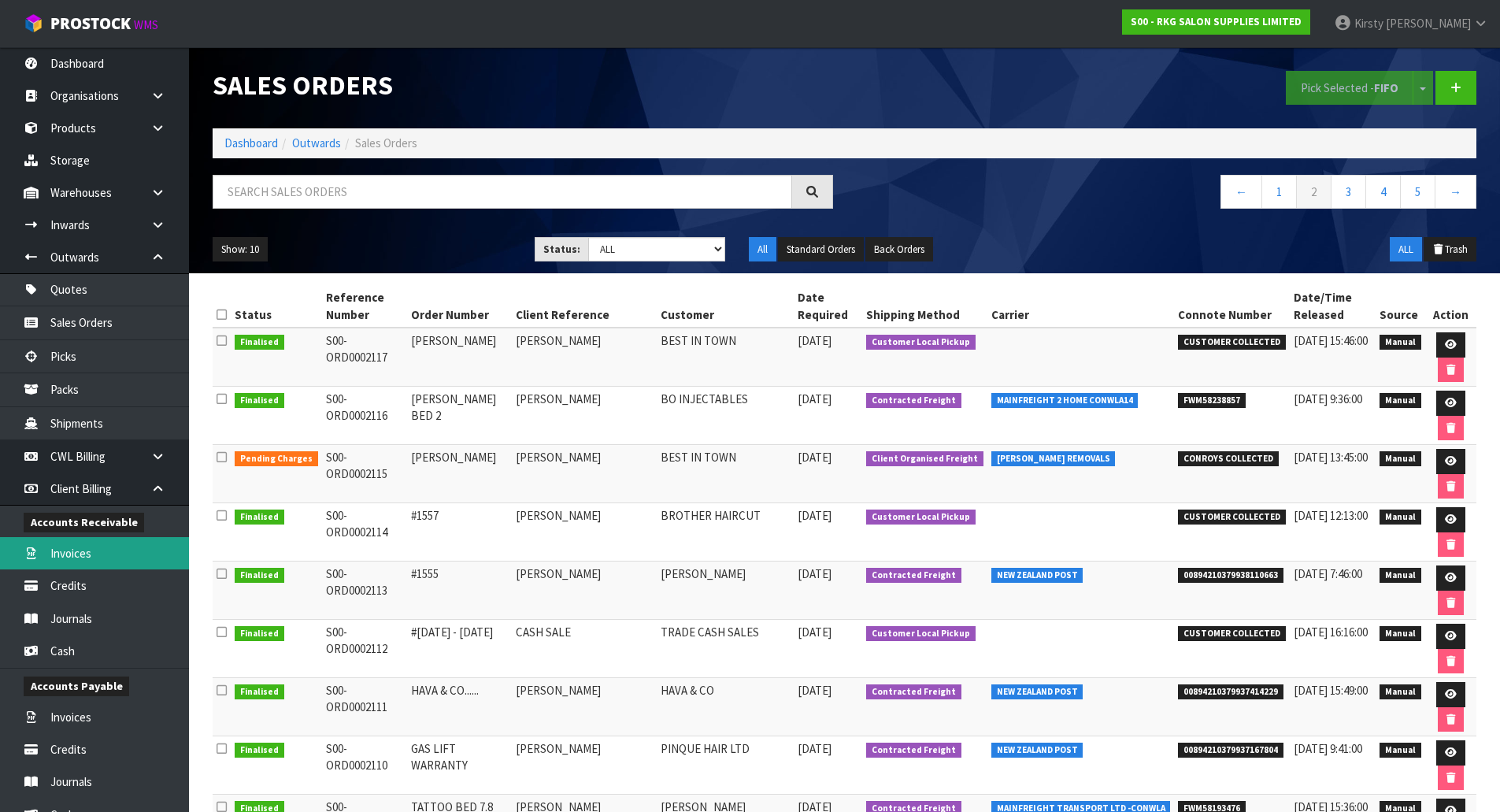
click at [82, 549] on link "Invoices" at bounding box center [94, 553] width 189 height 33
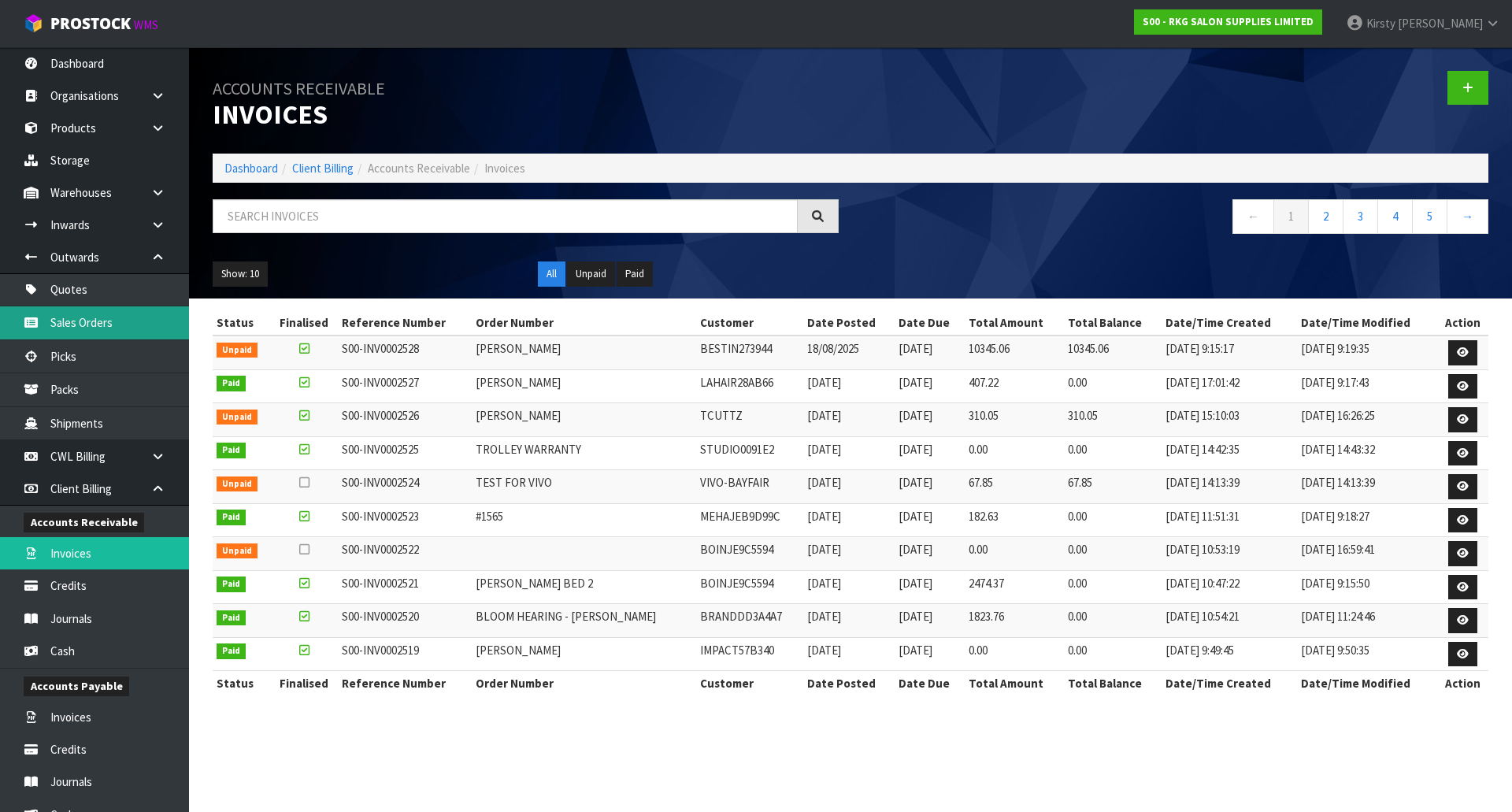
click at [59, 315] on link "Sales Orders" at bounding box center [94, 322] width 189 height 33
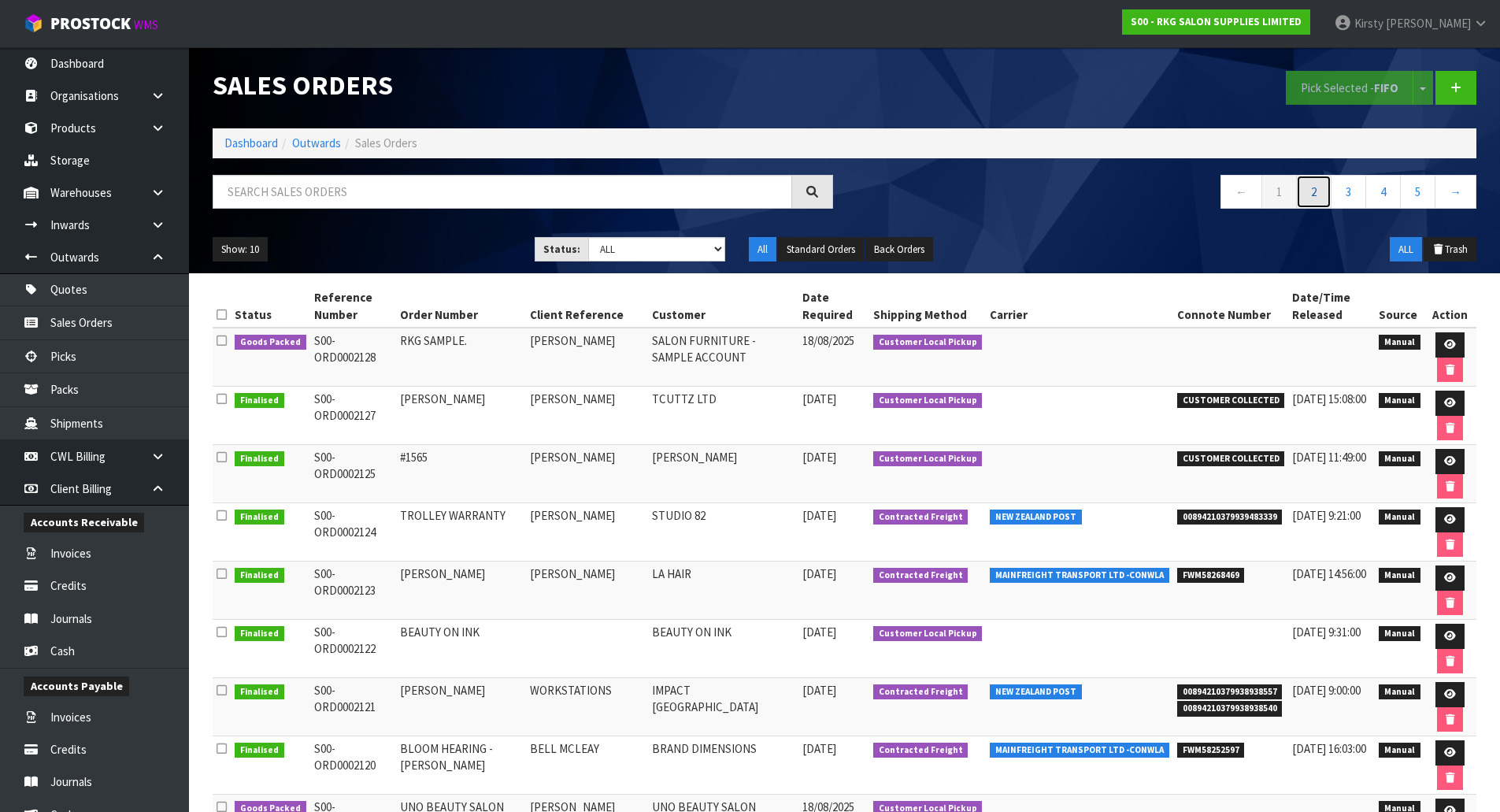
click at [1308, 195] on link "2" at bounding box center [1313, 191] width 36 height 34
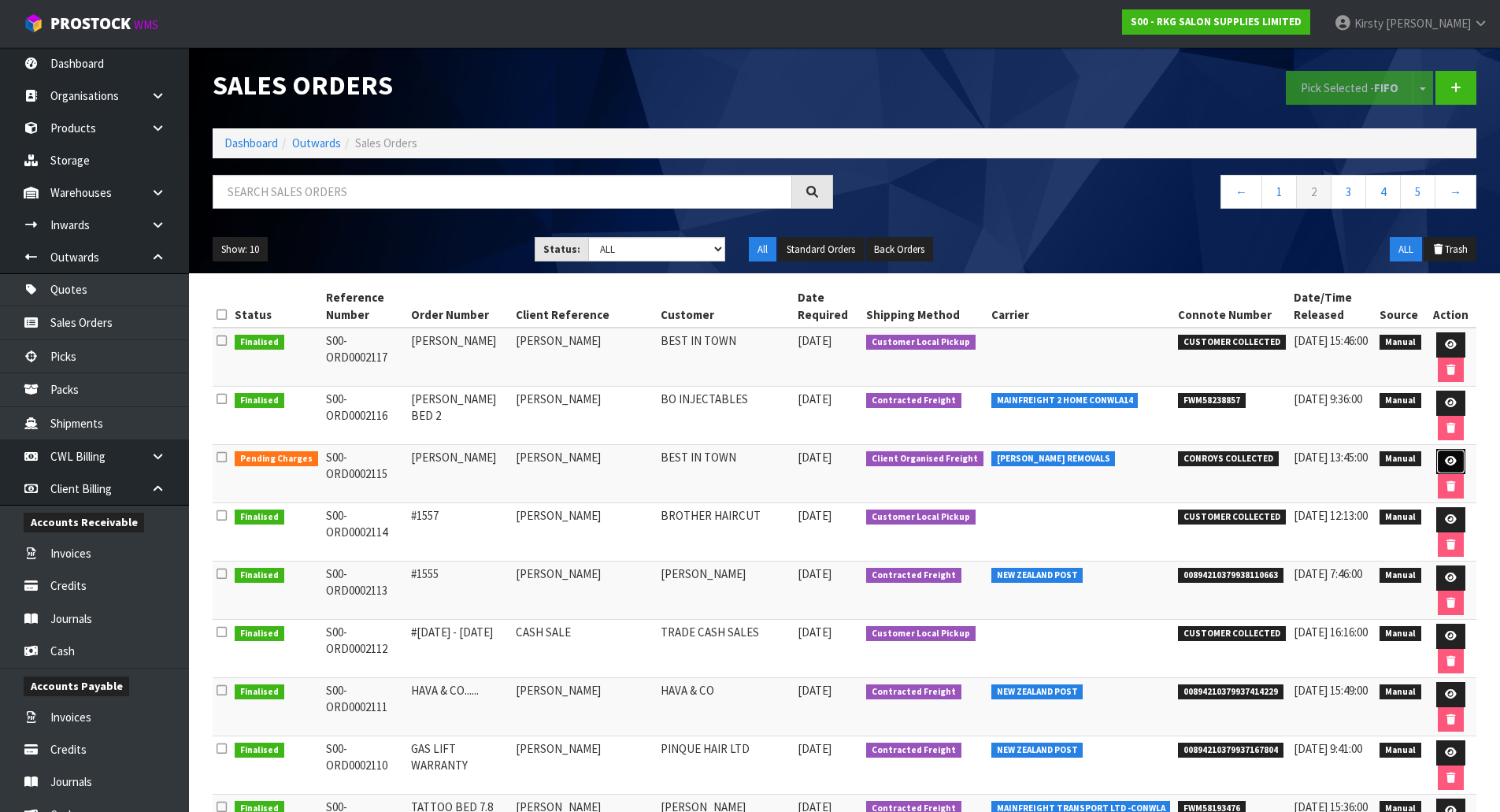
click at [1445, 457] on icon at bounding box center [1451, 461] width 12 height 11
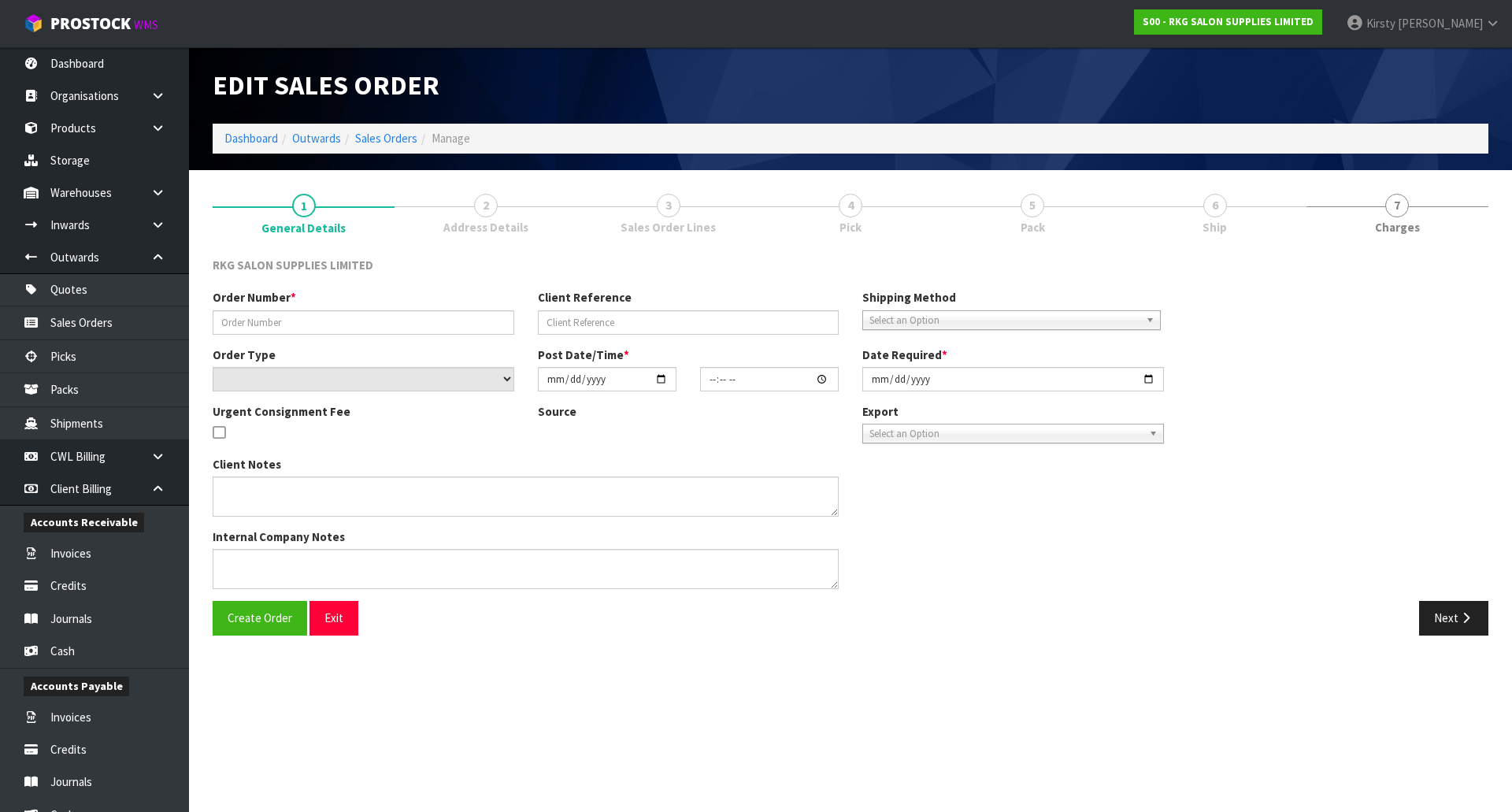
type input "[PERSON_NAME]"
select select "number:0"
type input "[DATE]"
type input "00:00:00.000"
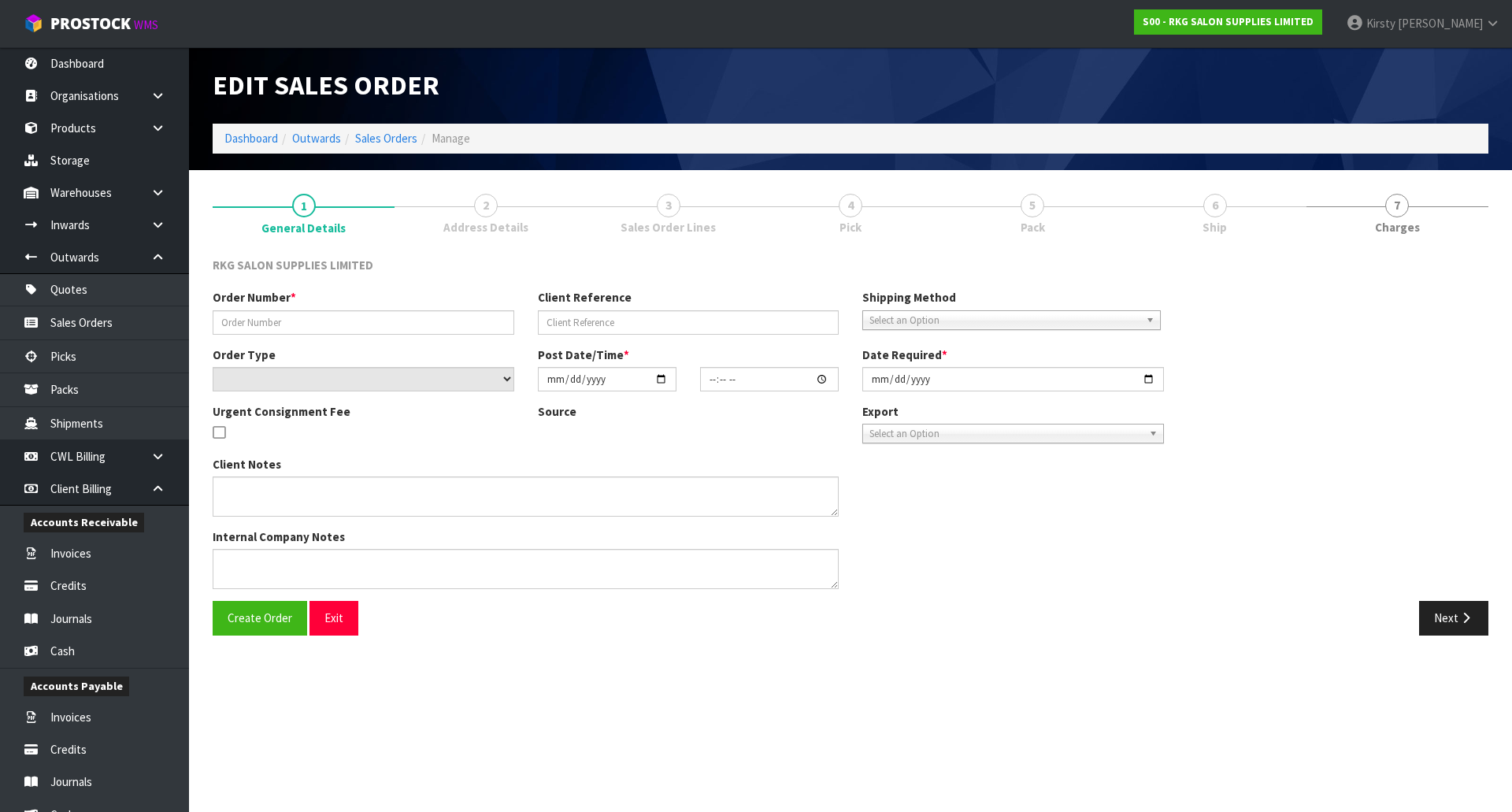
type input "[DATE]"
type textarea "FOR CONROYS PICK UP [DATE] JOB#2967605"
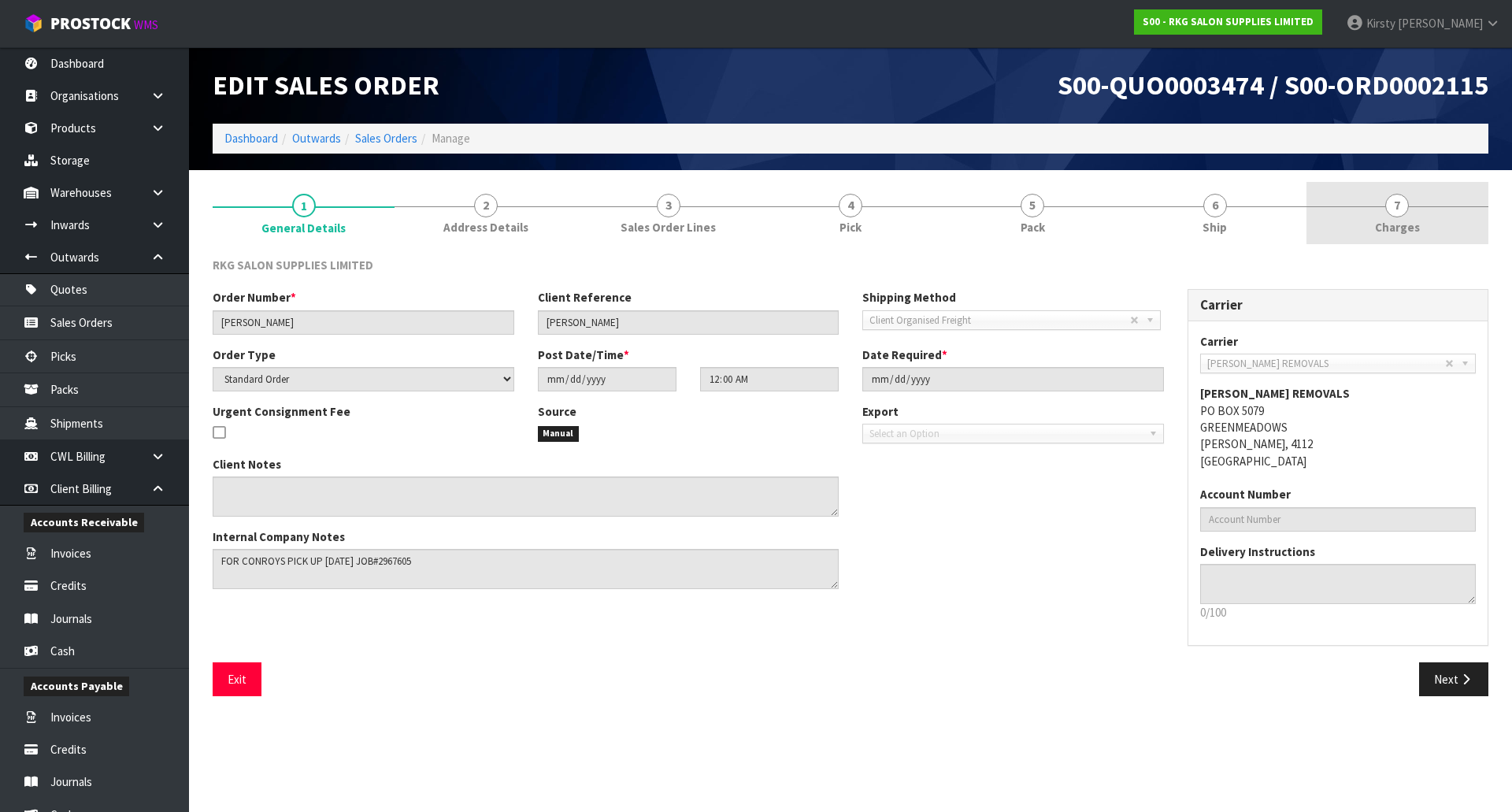
click at [1393, 211] on span "7" at bounding box center [1397, 205] width 24 height 24
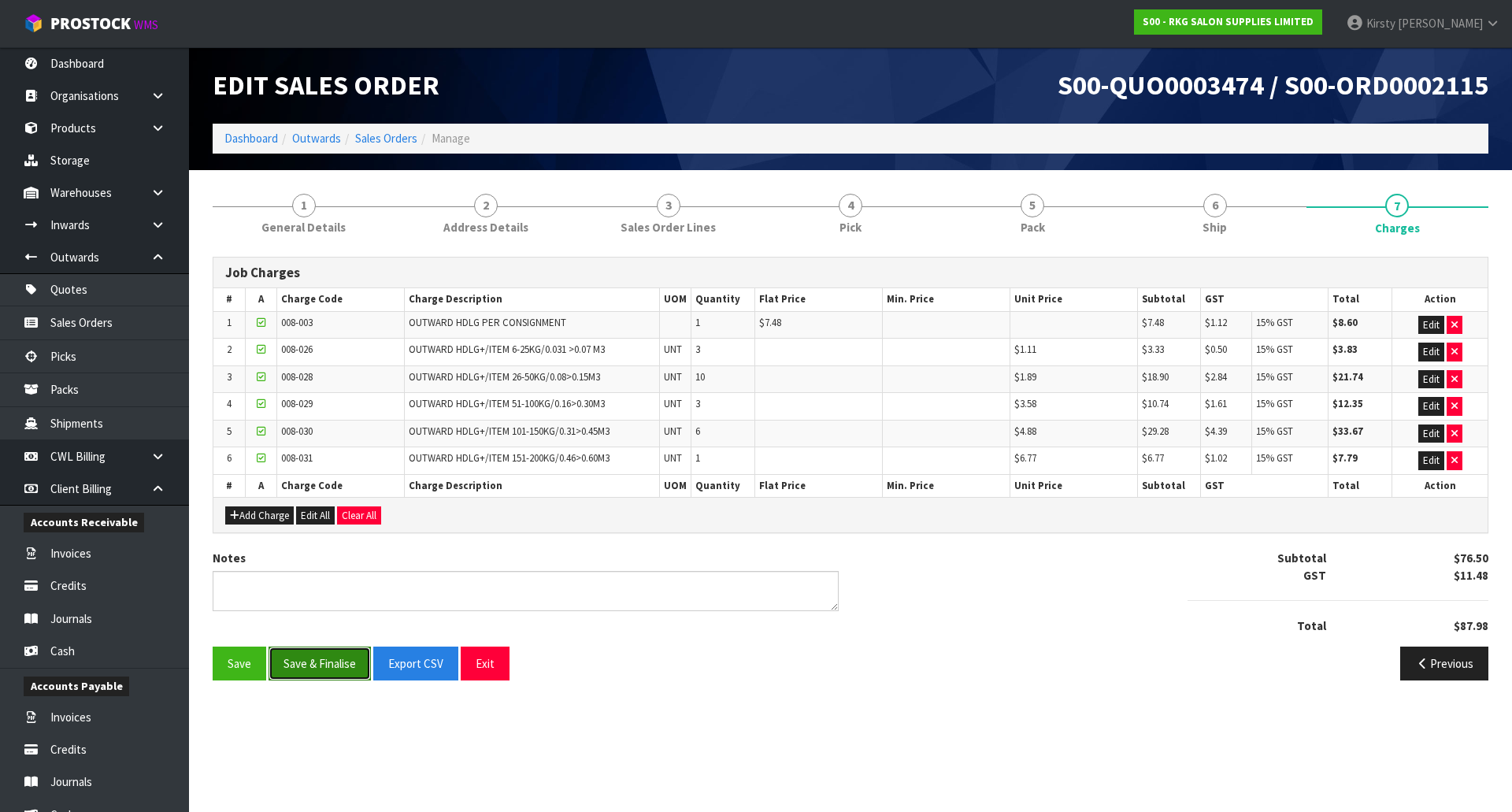
click at [311, 664] on button "Save & Finalise" at bounding box center [319, 663] width 102 height 34
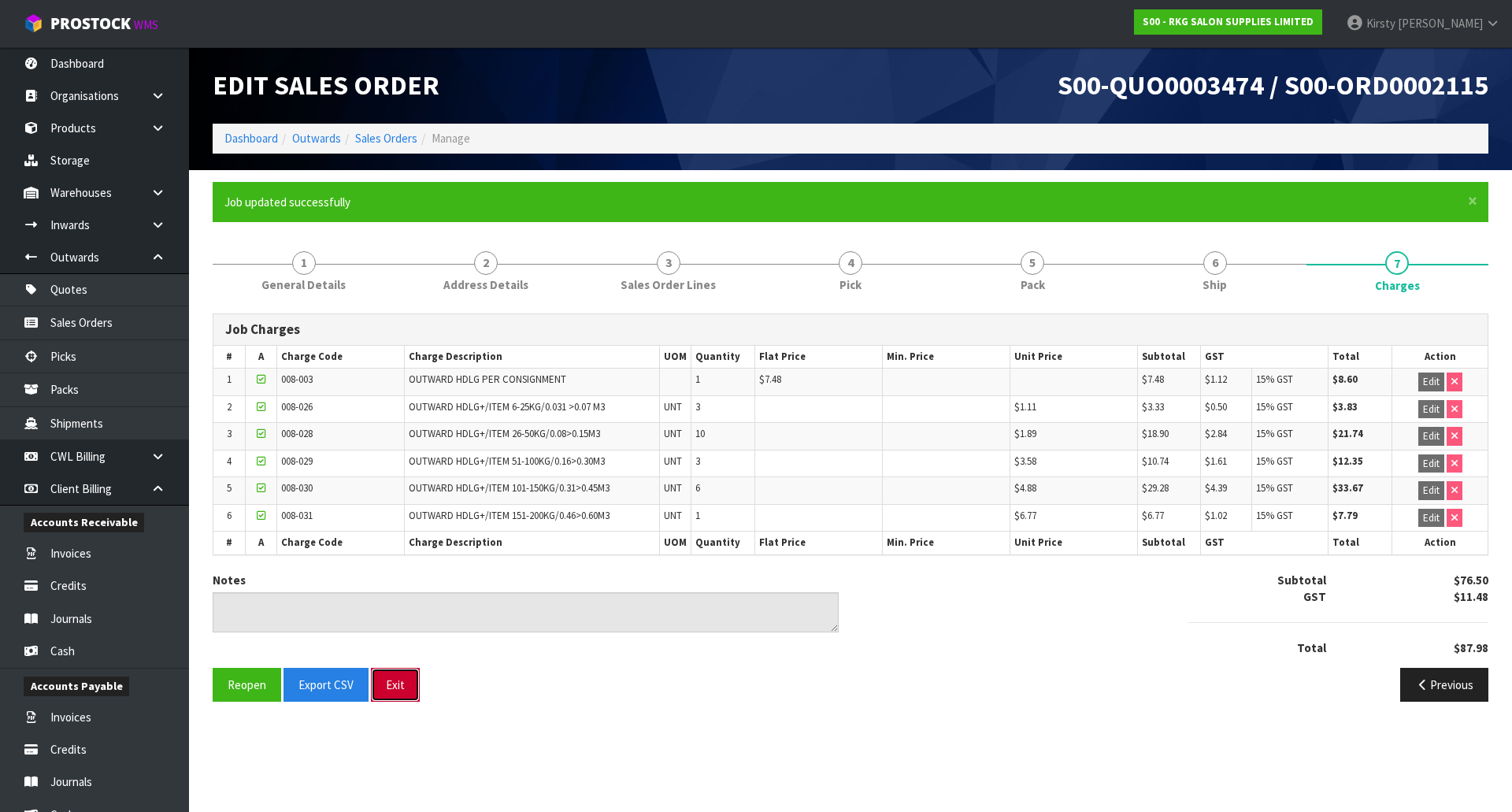
click at [398, 682] on button "Exit" at bounding box center [395, 684] width 49 height 34
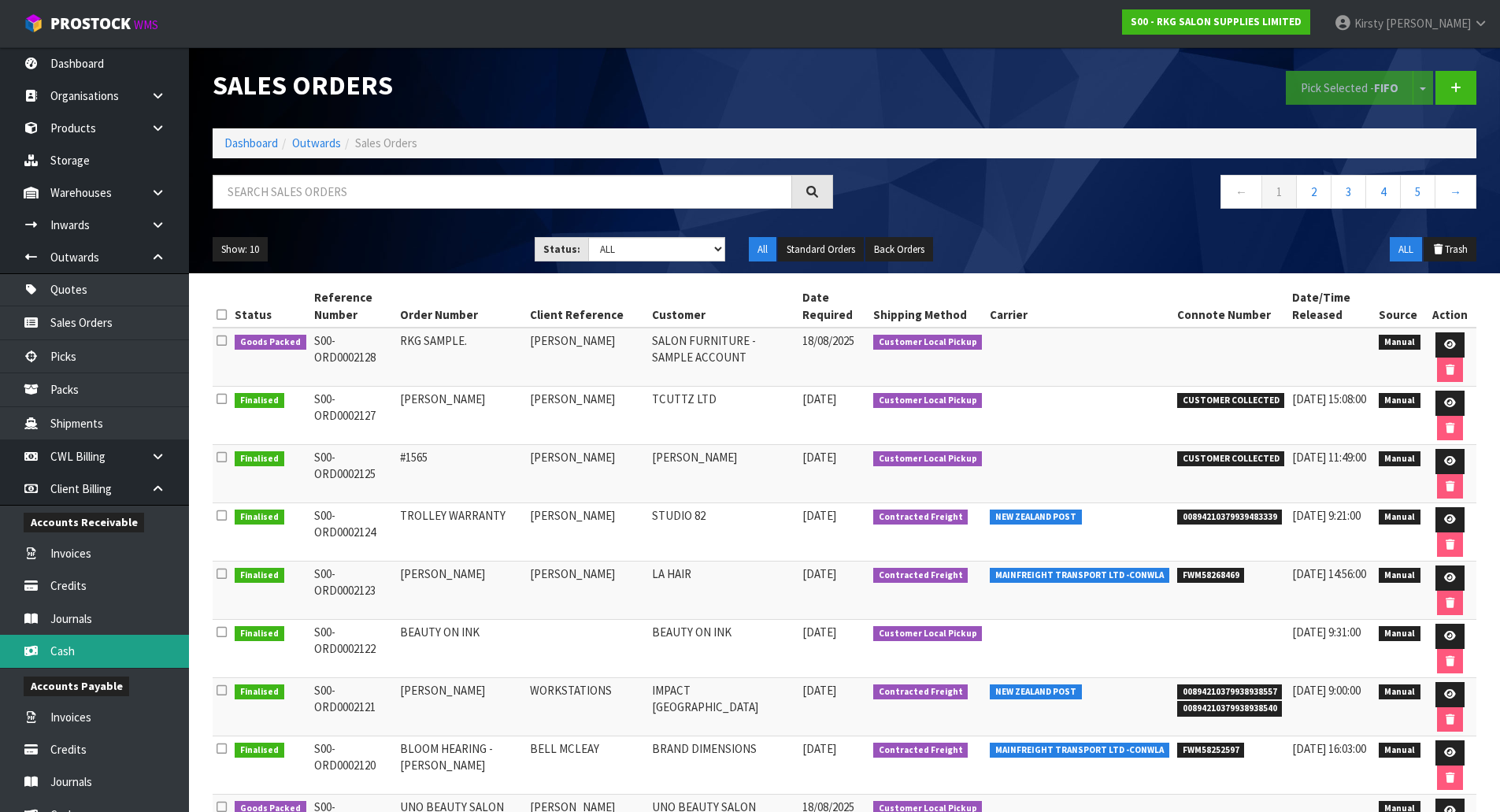
click at [70, 648] on link "Cash" at bounding box center [94, 651] width 189 height 33
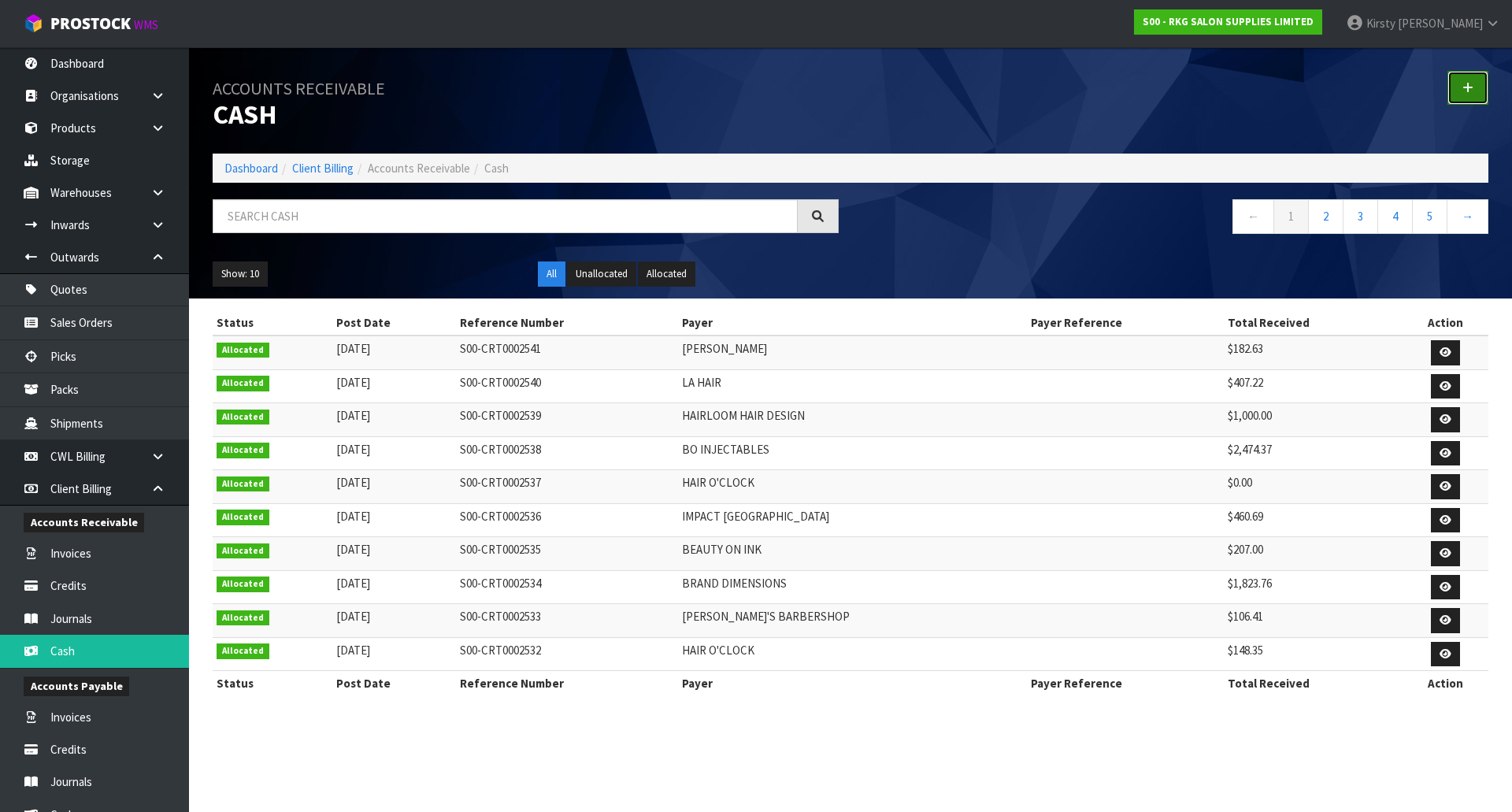
click at [1465, 89] on icon at bounding box center [1467, 88] width 11 height 12
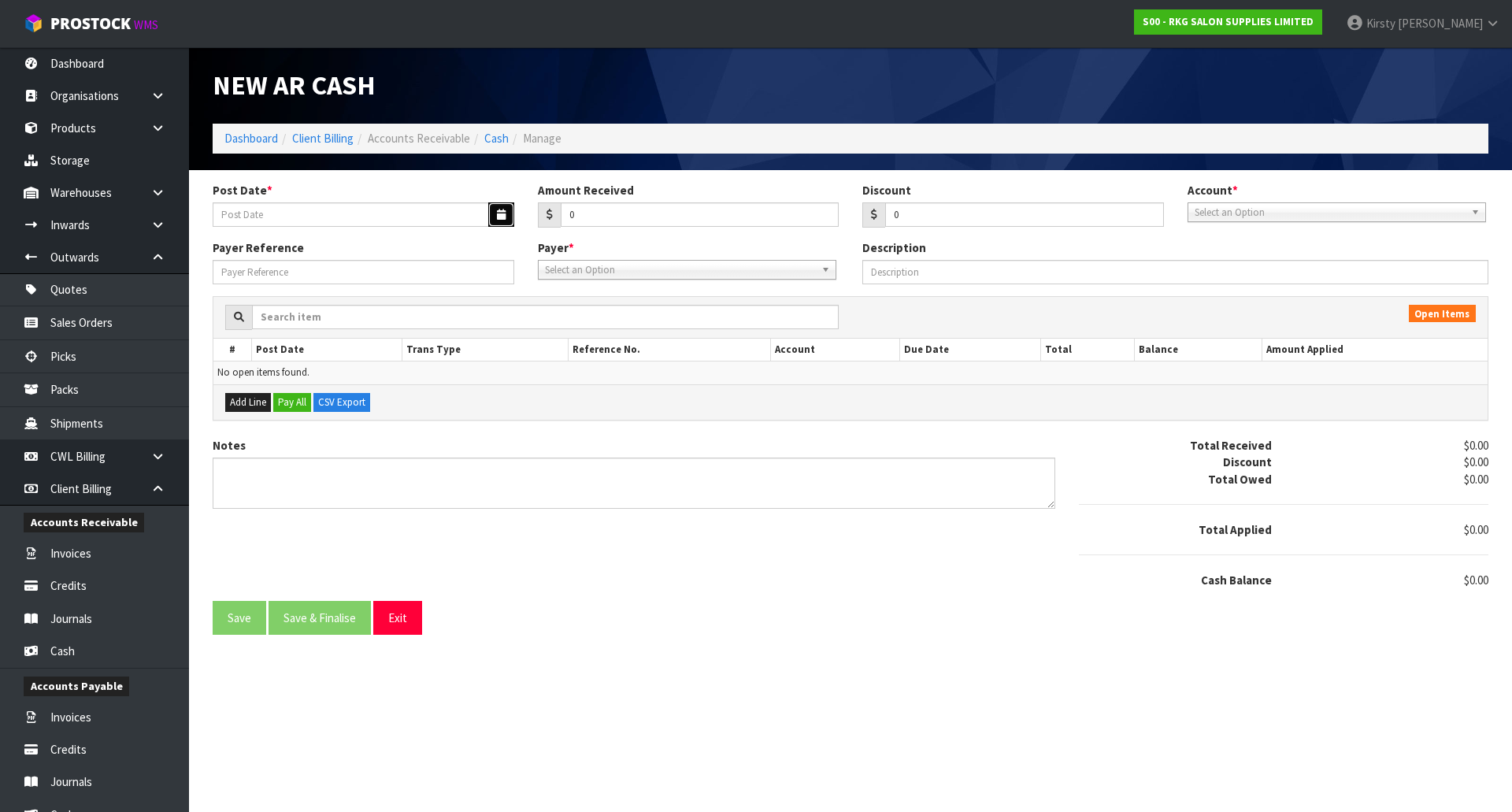
click at [501, 215] on icon "button" at bounding box center [501, 215] width 9 height 11
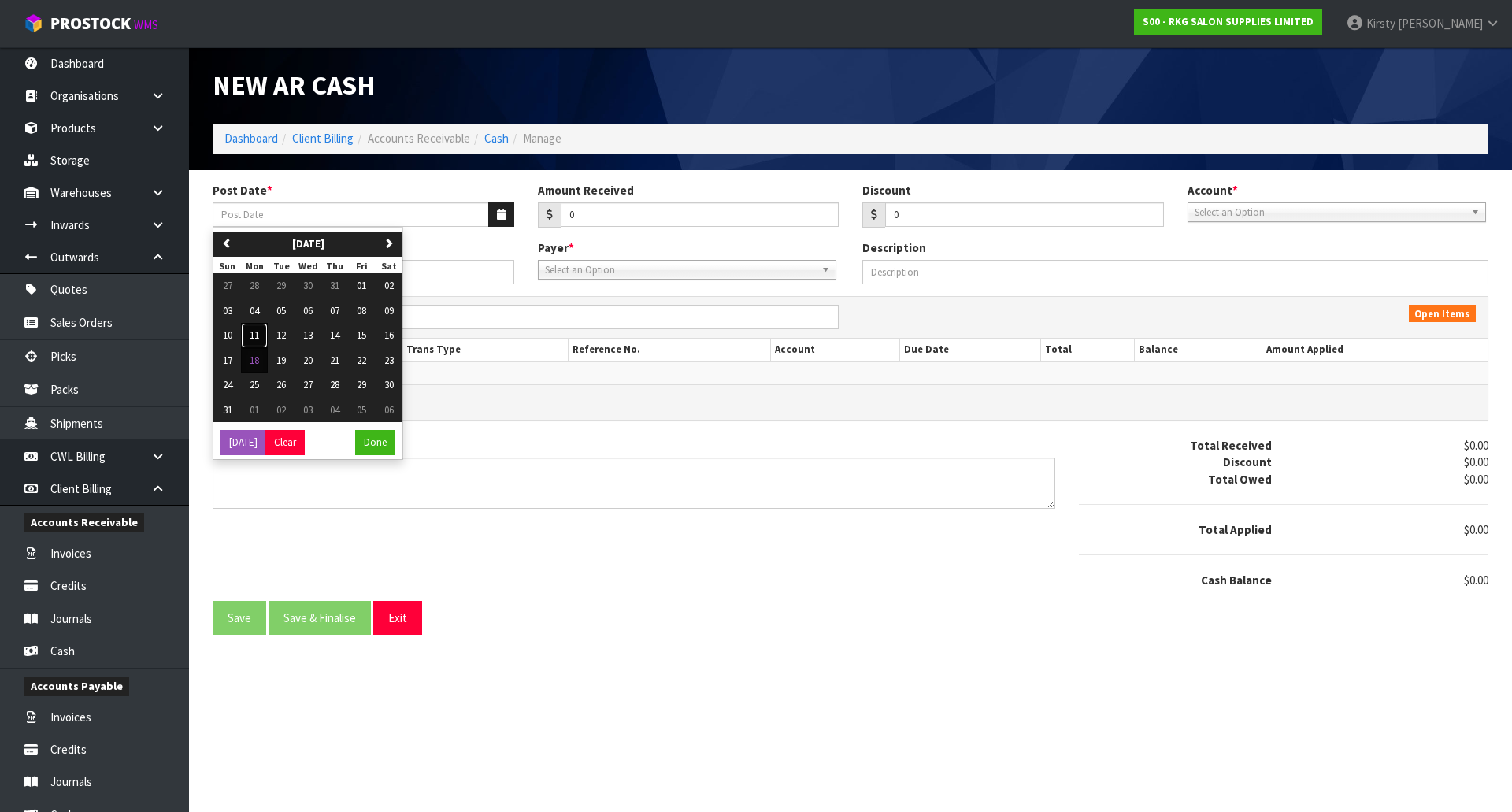
click at [257, 332] on span "11" at bounding box center [254, 335] width 10 height 13
type input "[DATE]"
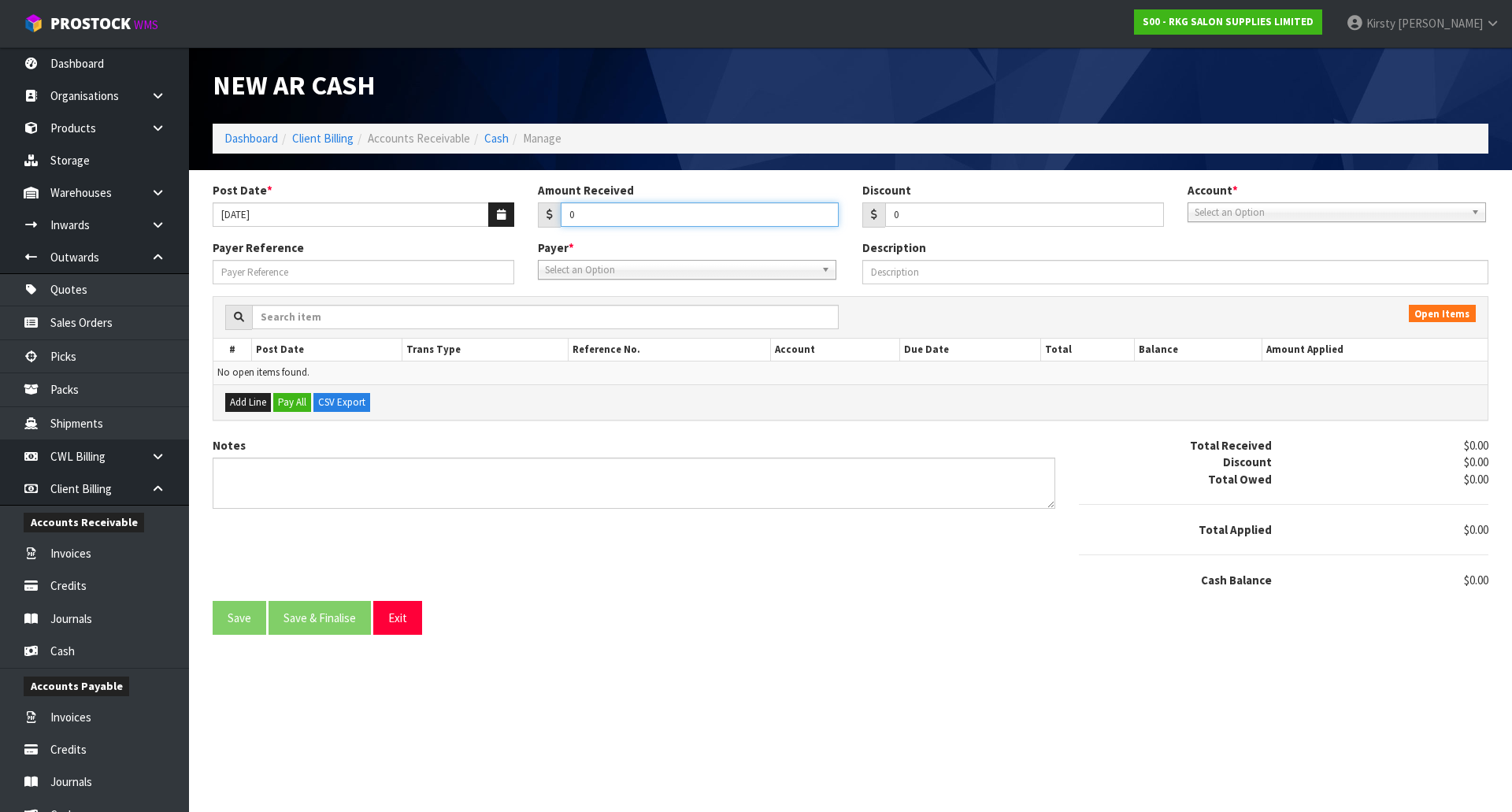
drag, startPoint x: 584, startPoint y: 211, endPoint x: 549, endPoint y: 215, distance: 35.2
click at [549, 215] on div "0" at bounding box center [689, 215] width 302 height 25
type input "10345.06"
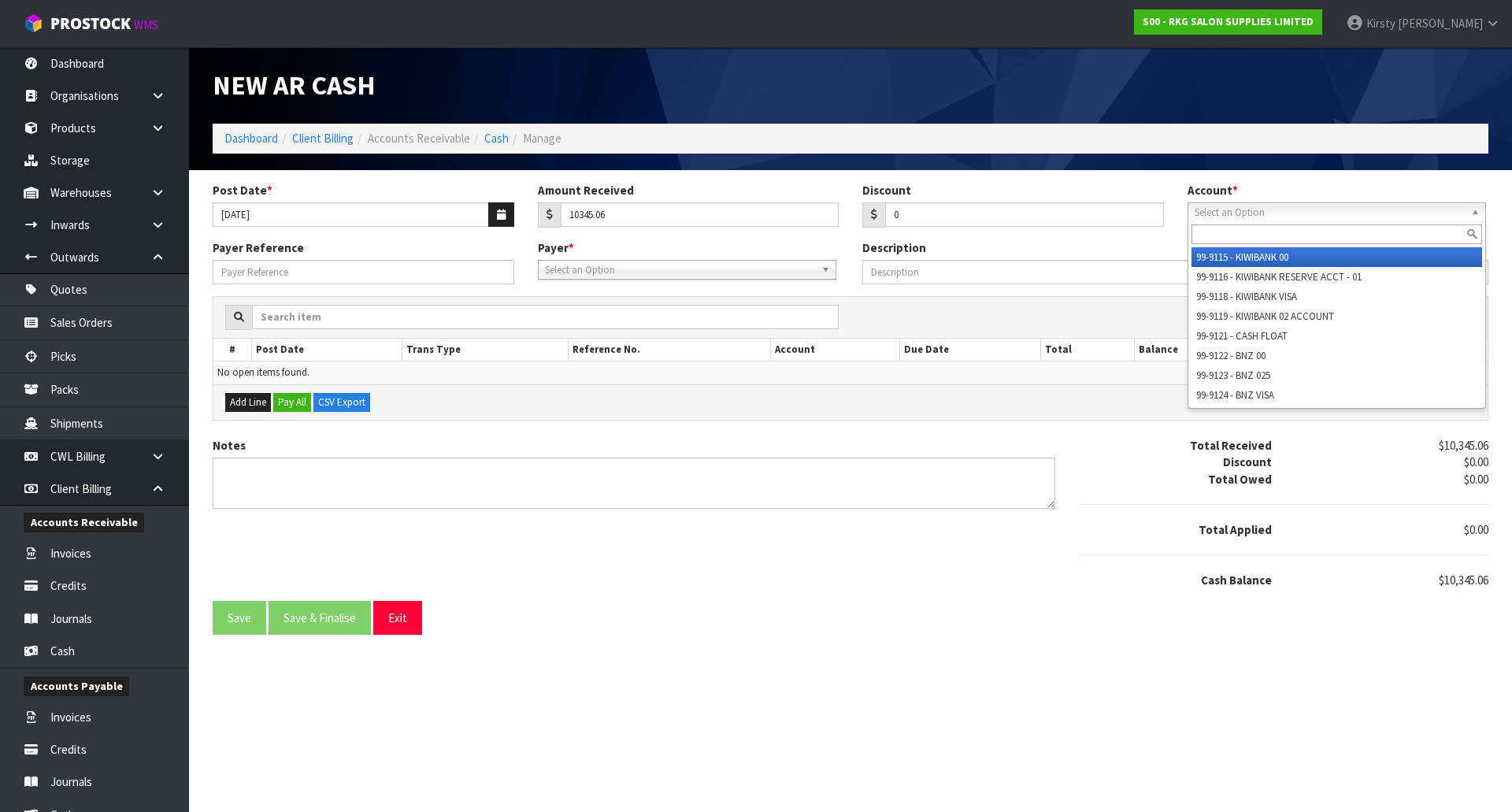
click at [1229, 219] on span "Select an Option" at bounding box center [1329, 213] width 270 height 19
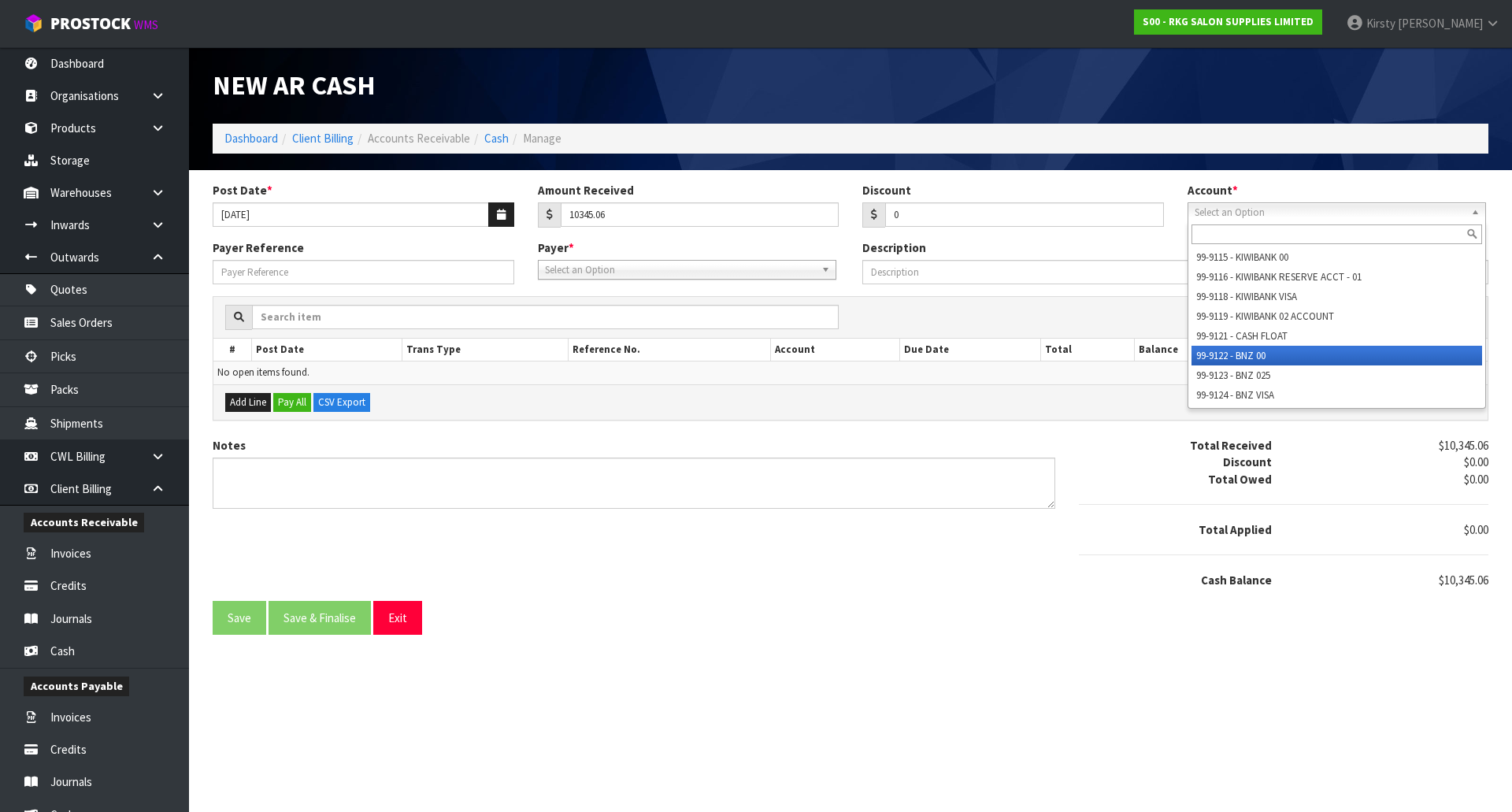
click at [1232, 350] on li "99-9122 - BNZ 00" at bounding box center [1336, 355] width 290 height 19
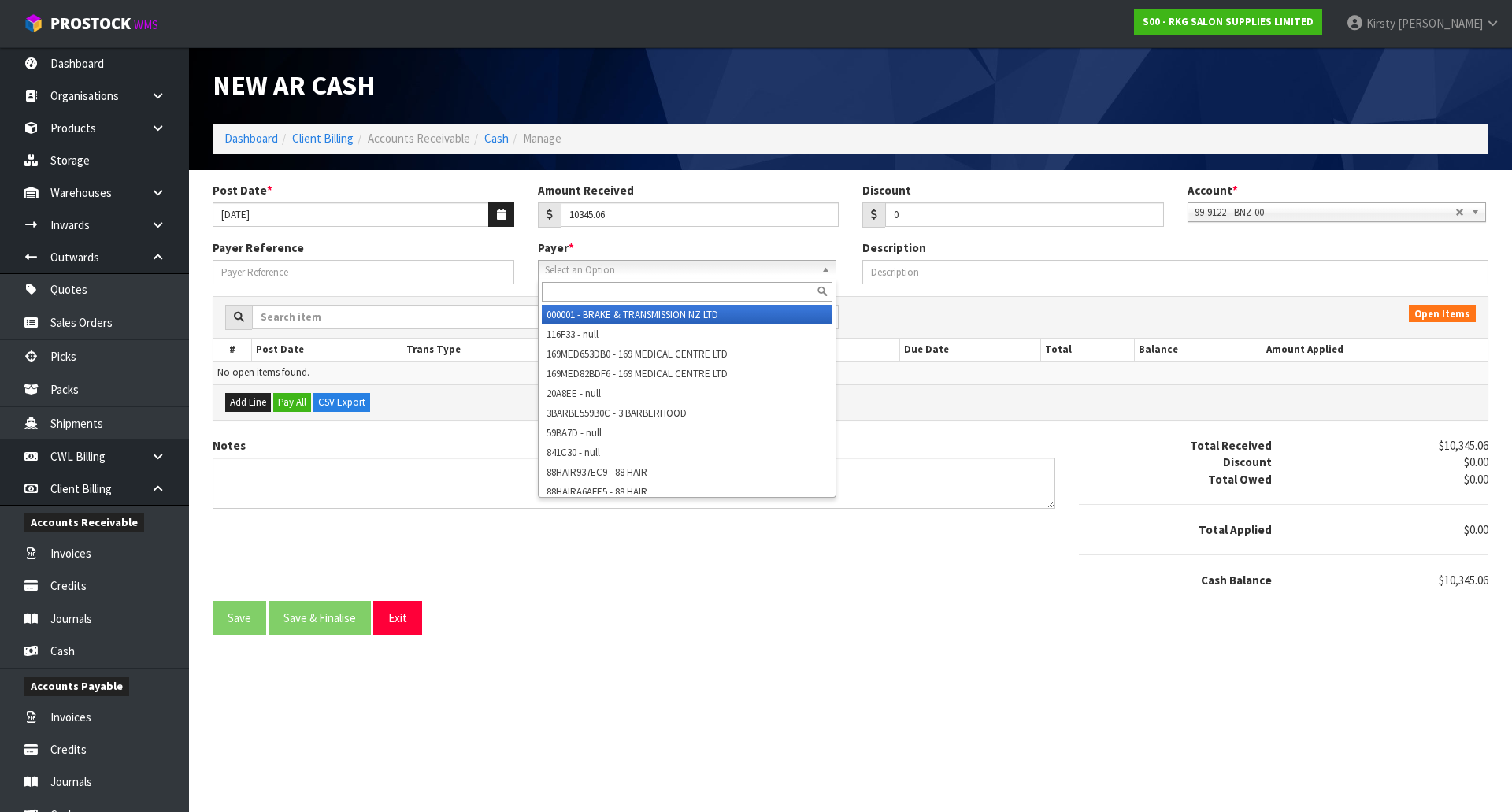
click at [600, 272] on span "Select an Option" at bounding box center [679, 270] width 270 height 19
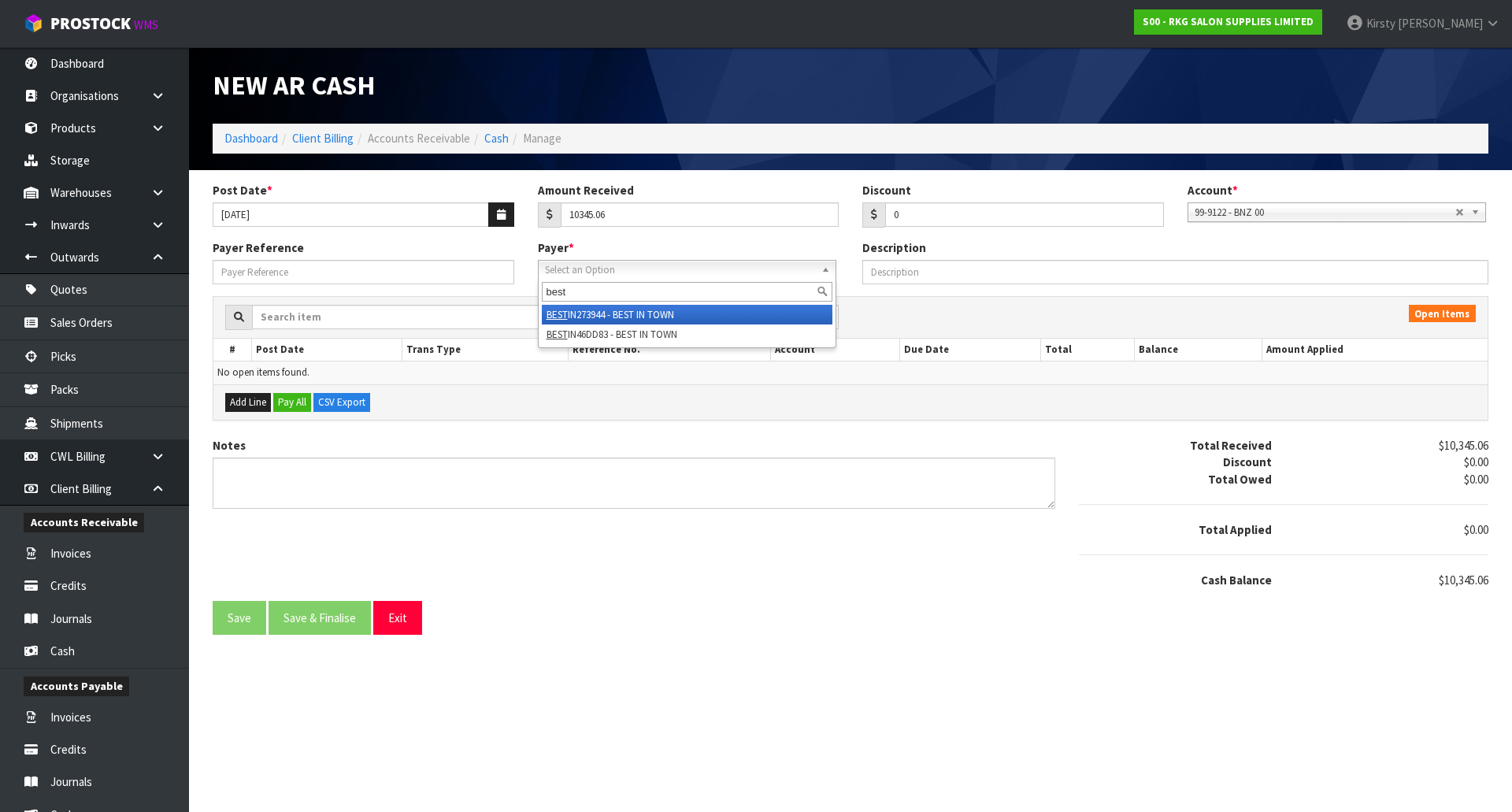
type input "best"
click at [600, 306] on li "BEST IN273944 - BEST IN TOWN" at bounding box center [687, 315] width 290 height 19
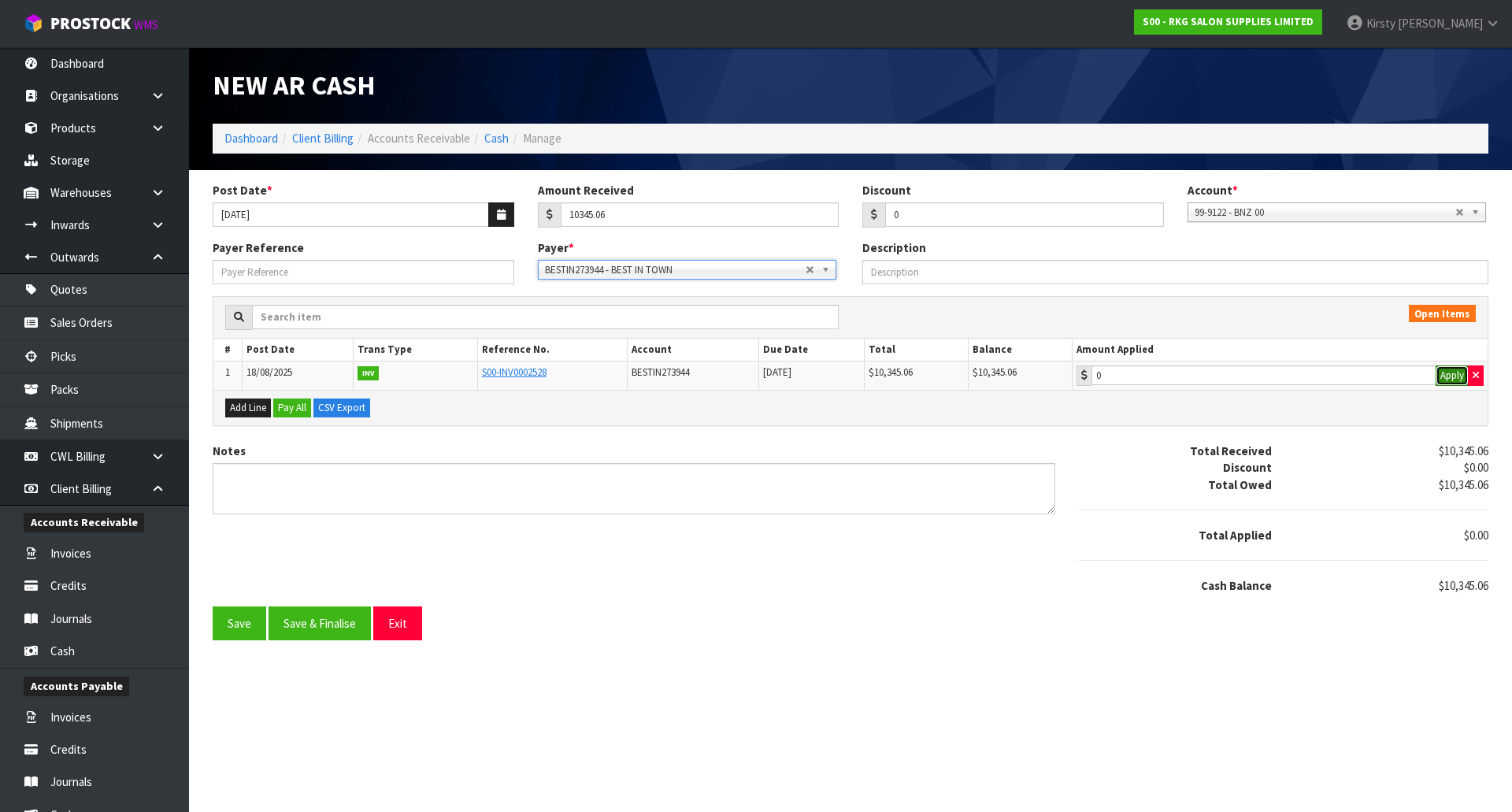
click at [1451, 374] on button "Apply" at bounding box center [1451, 375] width 33 height 20
type input "10345.06"
click at [315, 484] on textarea "Notes" at bounding box center [634, 488] width 843 height 51
drag, startPoint x: 239, startPoint y: 476, endPoint x: 213, endPoint y: 476, distance: 26.0
click at [213, 476] on textarea "Notes" at bounding box center [634, 488] width 843 height 51
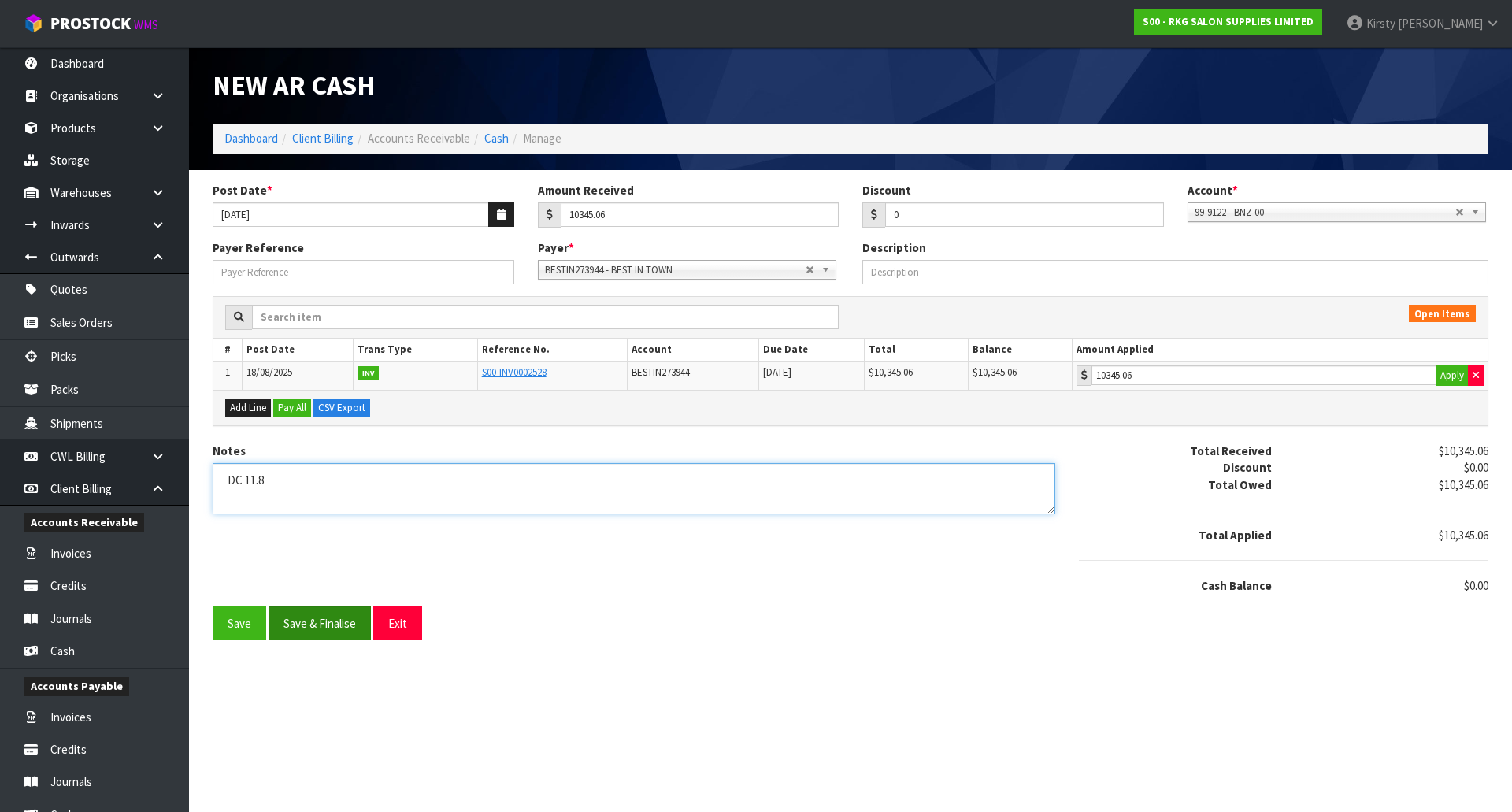
type textarea "DC 11.8"
click at [321, 622] on button "Save & Finalise" at bounding box center [319, 622] width 102 height 34
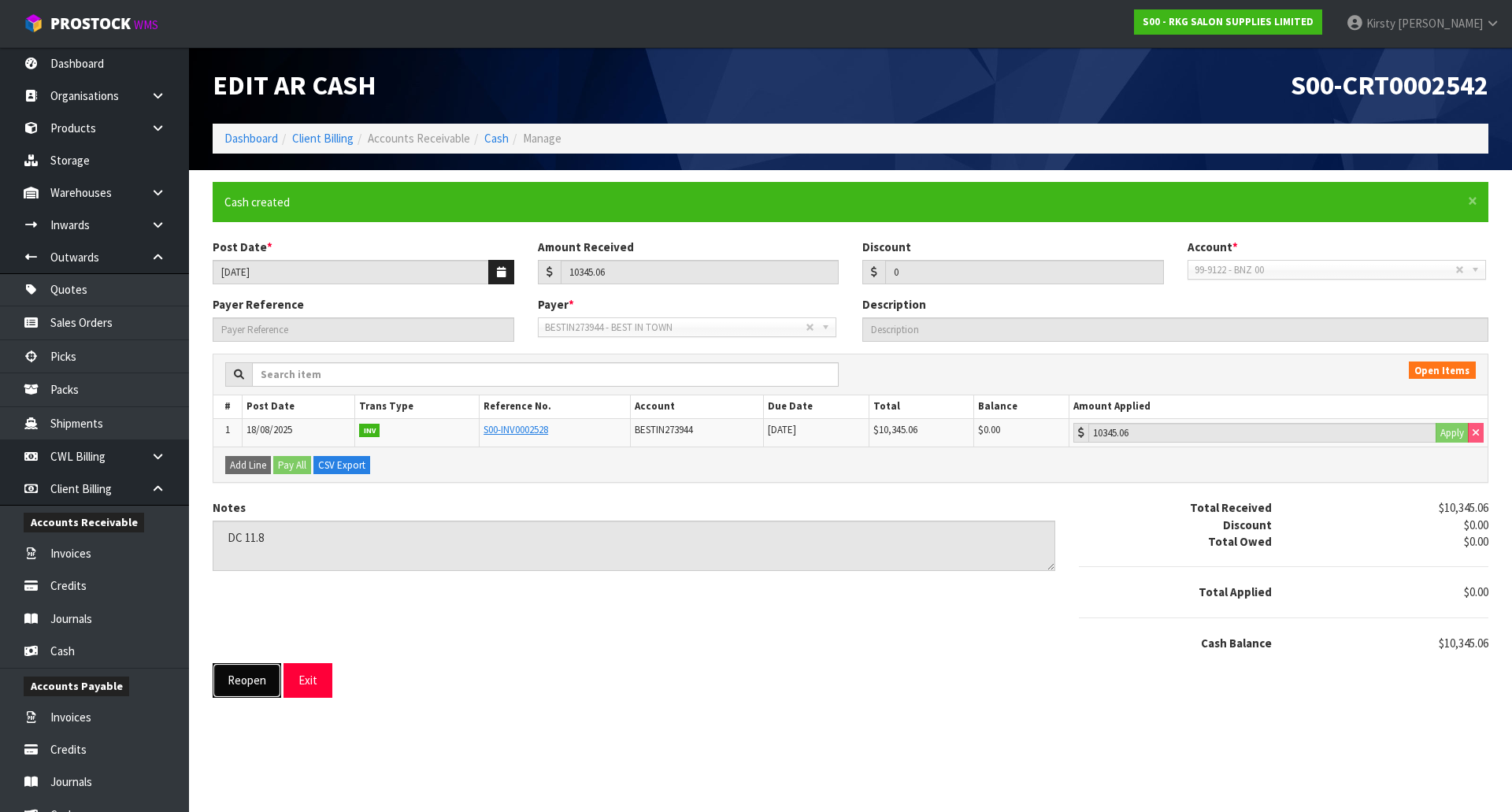
drag, startPoint x: 245, startPoint y: 683, endPoint x: 263, endPoint y: 650, distance: 37.6
click at [245, 681] on button "Reopen" at bounding box center [246, 679] width 68 height 34
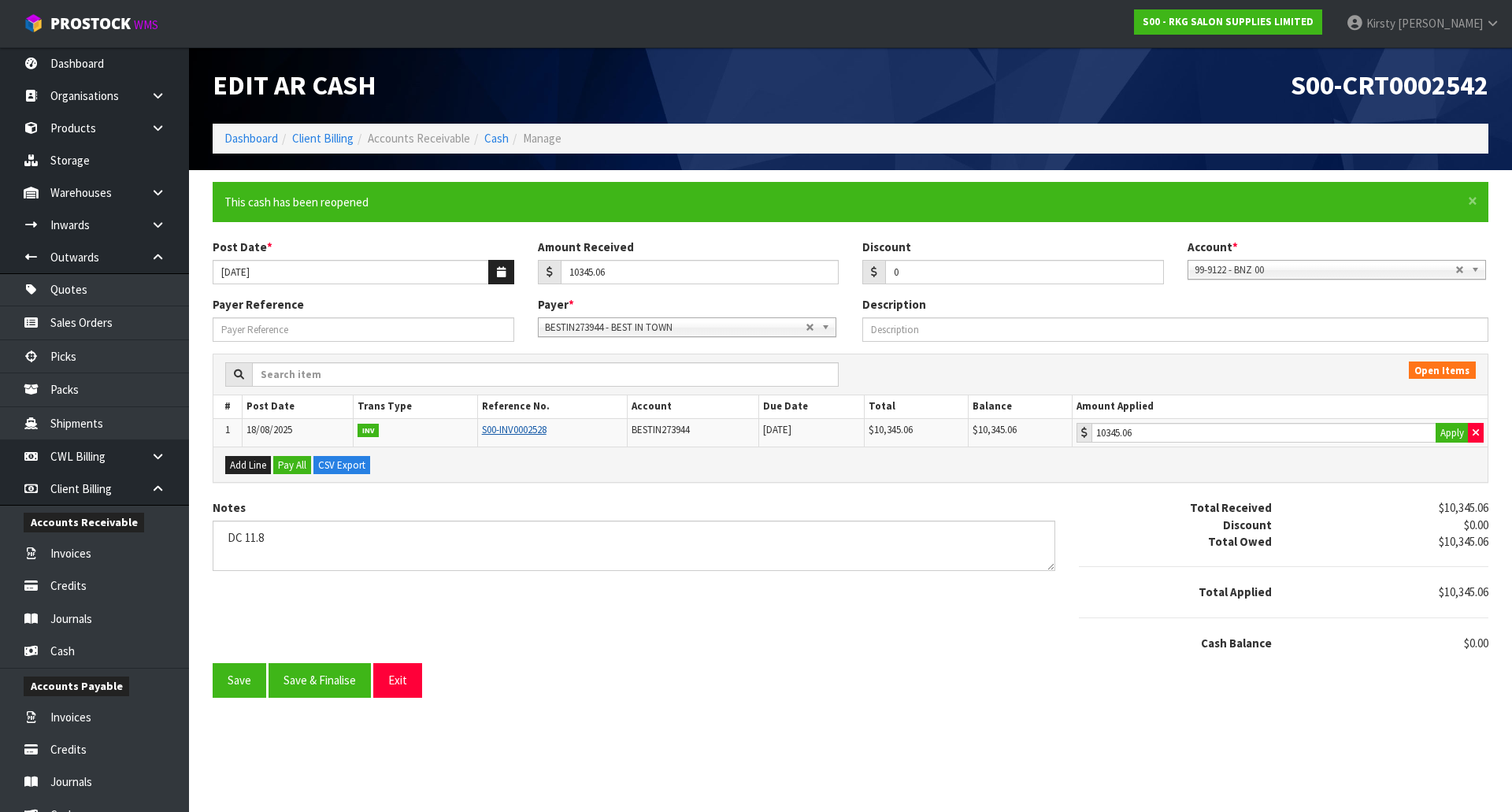
click at [519, 432] on link "S00-INV0002528" at bounding box center [514, 430] width 64 height 13
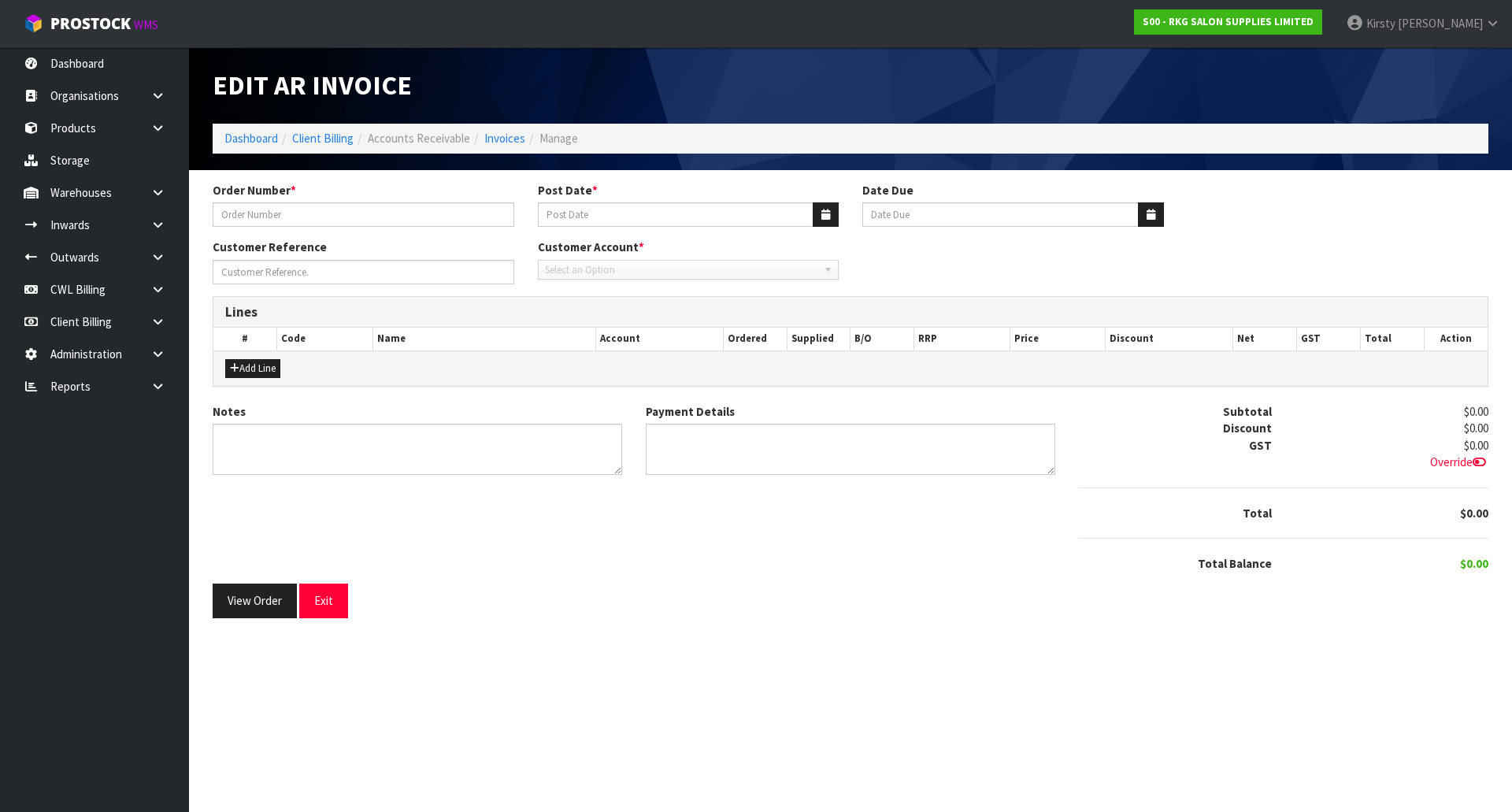
type input "[PERSON_NAME]"
type input "18/08/2025"
type input "[DATE]"
type input "[PERSON_NAME]"
type textarea "THANK YOU FOR YOUR ORDER."
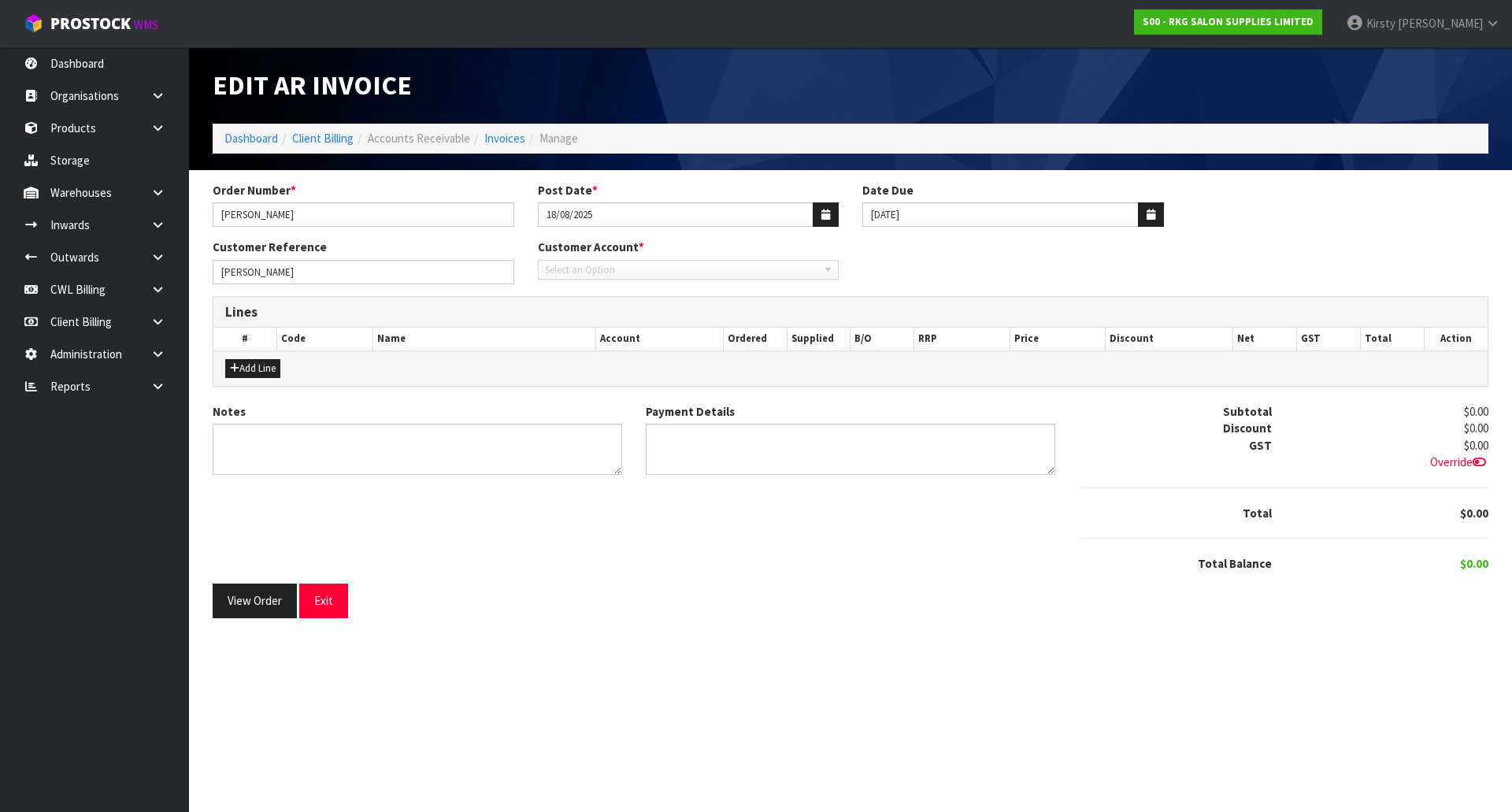
type textarea "DIRECT CREDIT [DATE]"
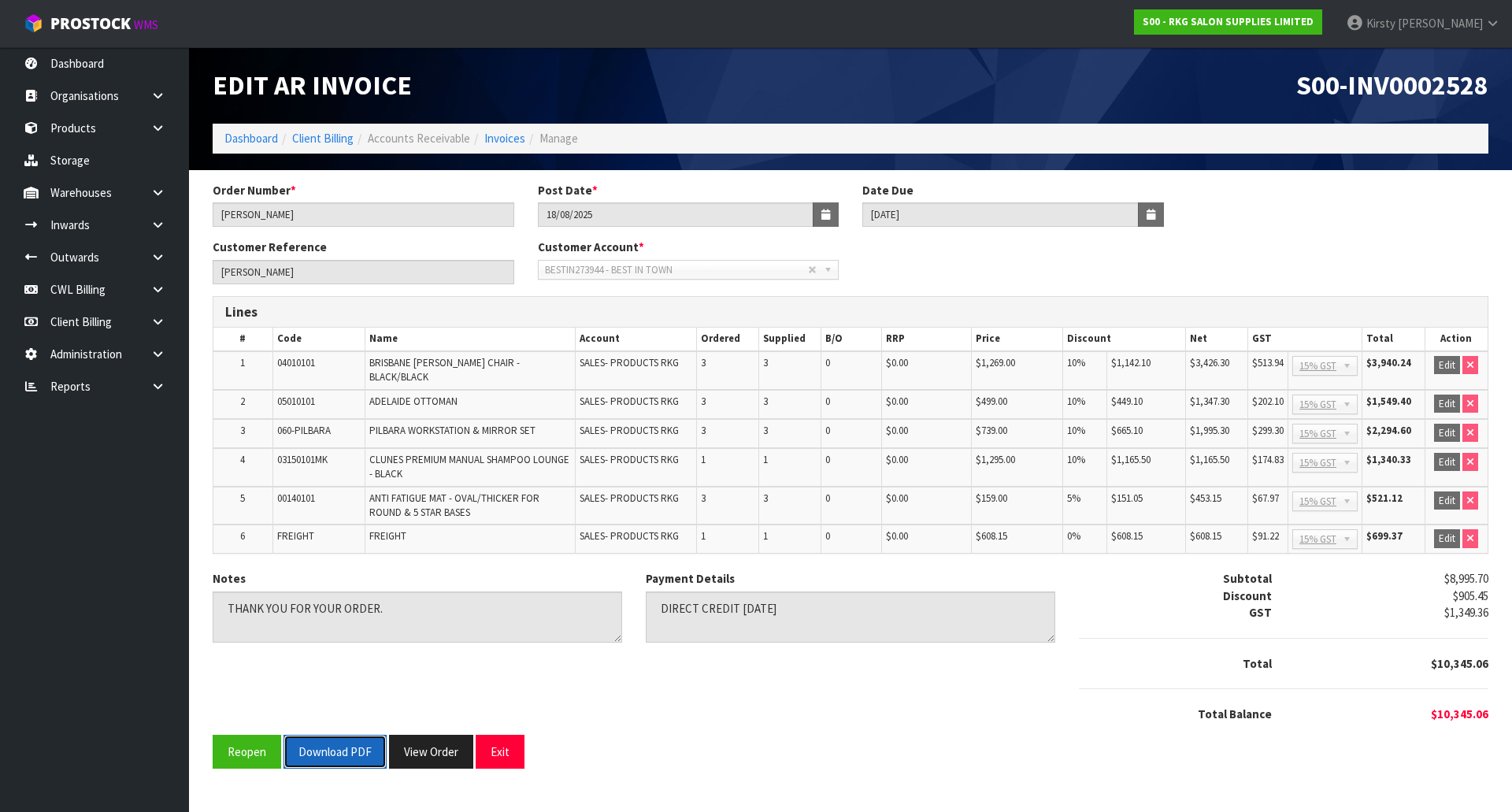
click at [354, 739] on button "Download PDF" at bounding box center [335, 751] width 103 height 34
click at [493, 736] on button "Exit" at bounding box center [499, 751] width 49 height 34
